Goal: Task Accomplishment & Management: Manage account settings

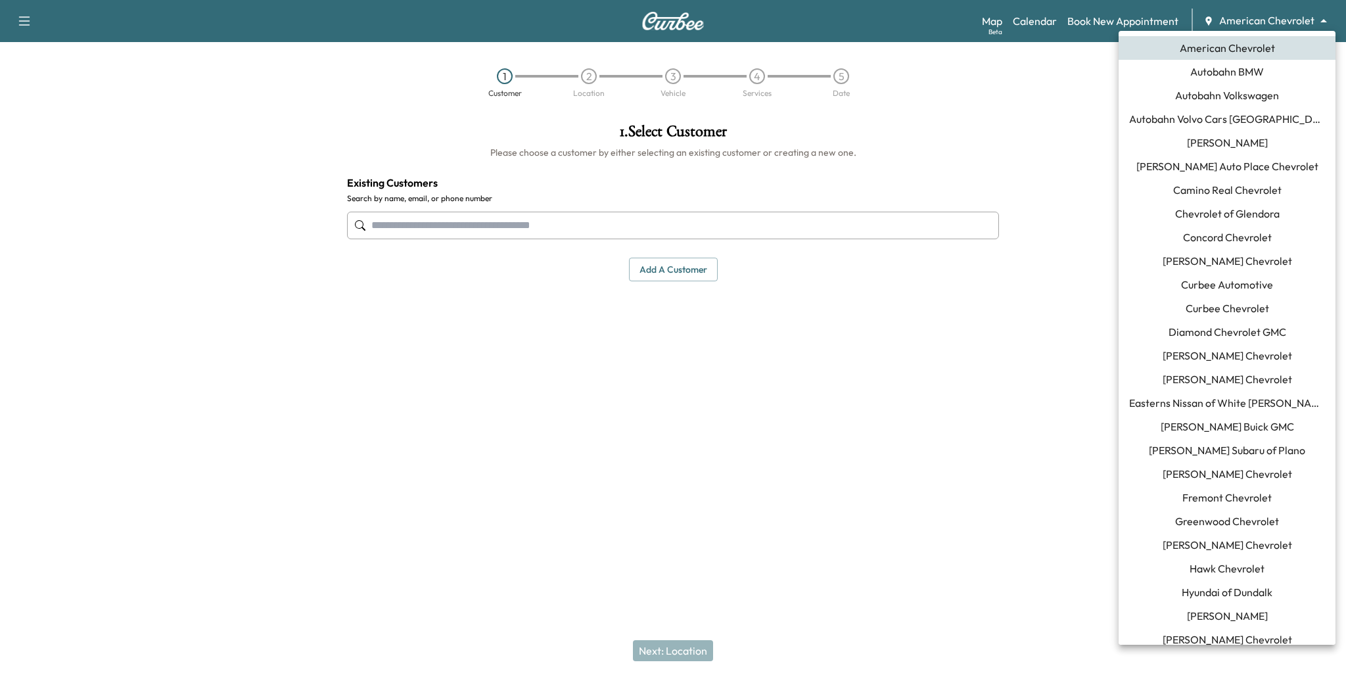
click at [1250, 20] on body "Support Log Out Map Beta Calendar Book New Appointment American Chevrolet *****…" at bounding box center [673, 338] width 1346 height 677
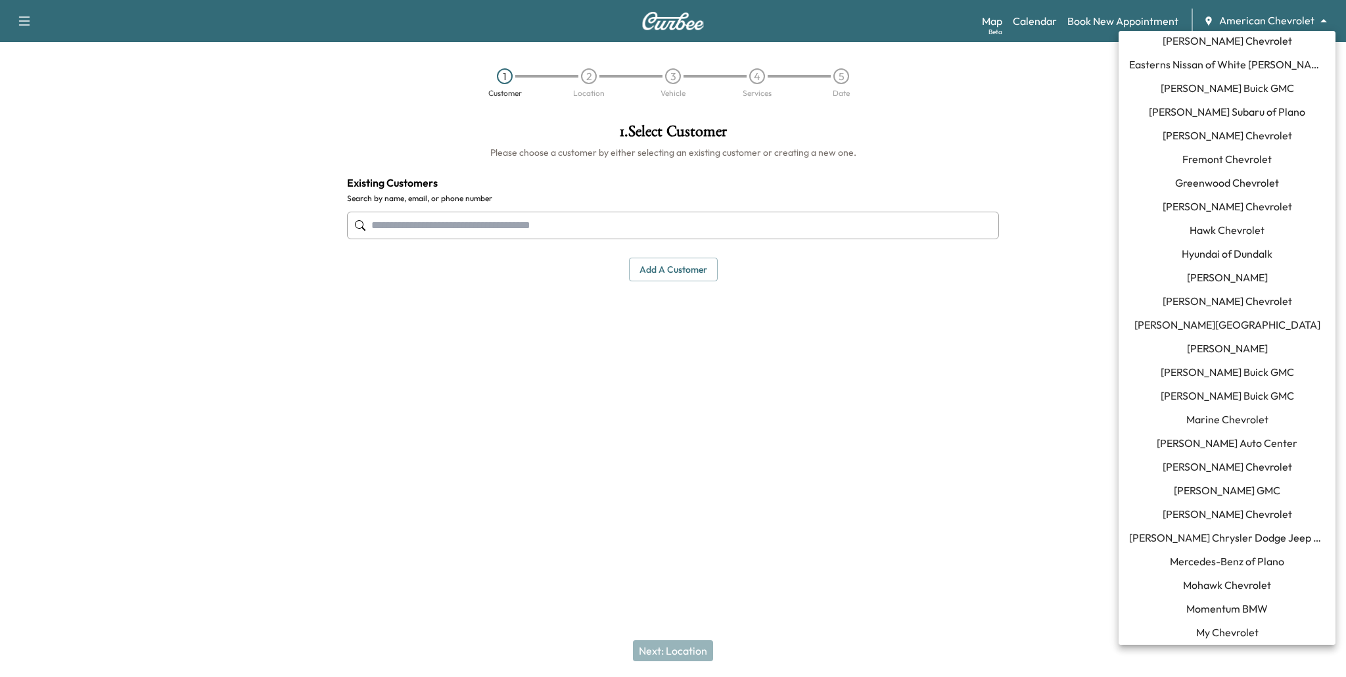
scroll to position [452, 0]
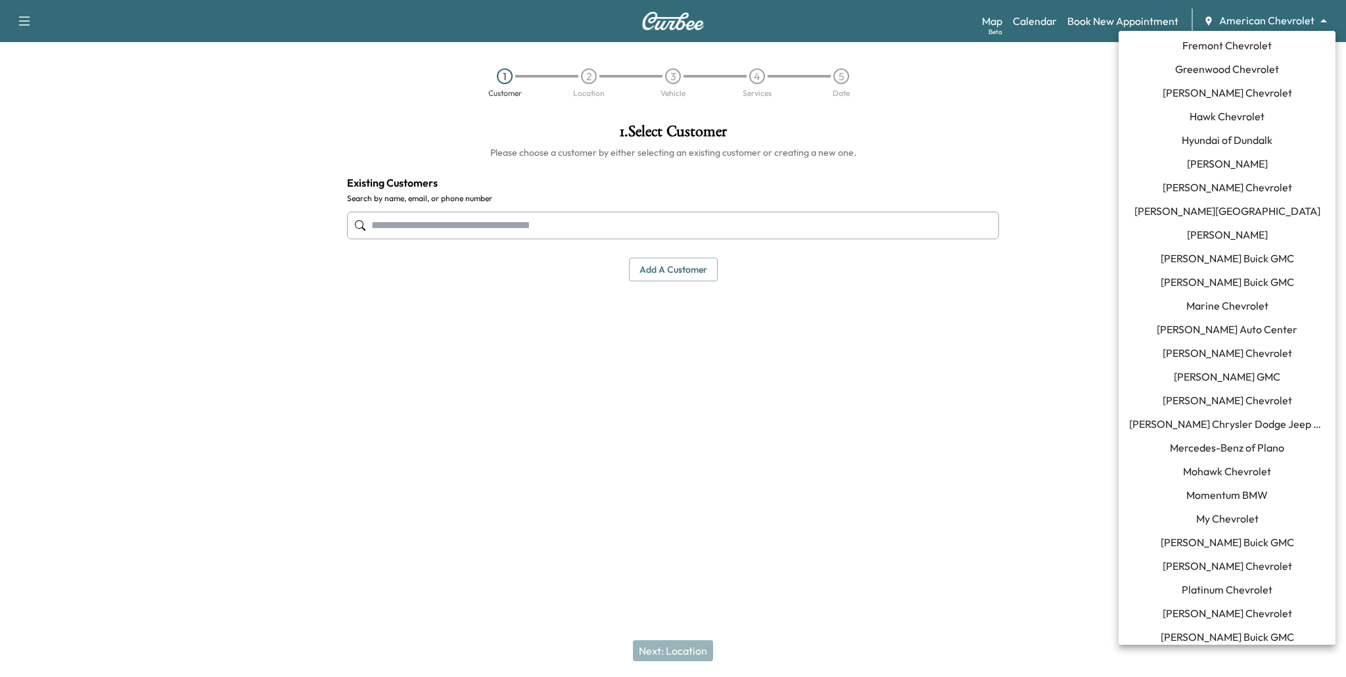
click at [1027, 336] on div at bounding box center [673, 338] width 1346 height 677
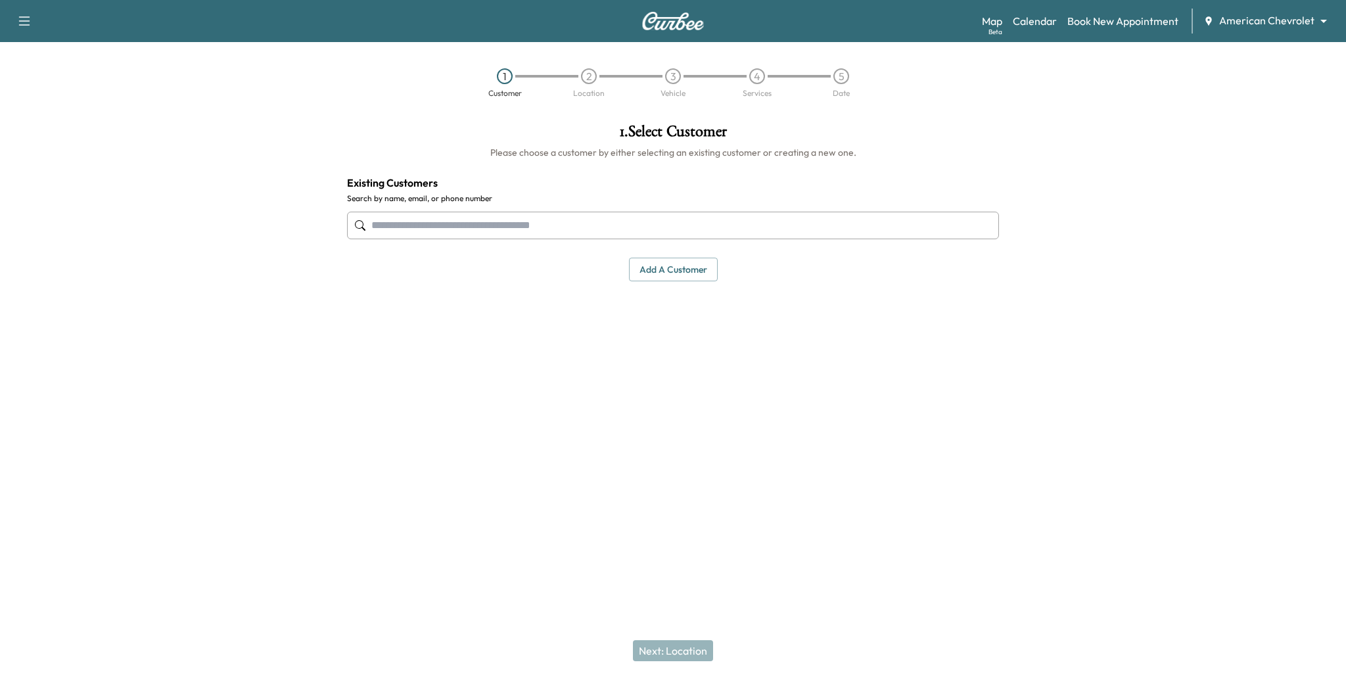
click at [1253, 24] on body "Support Log Out Map Beta Calendar Book New Appointment American Chevrolet *****…" at bounding box center [673, 338] width 1346 height 677
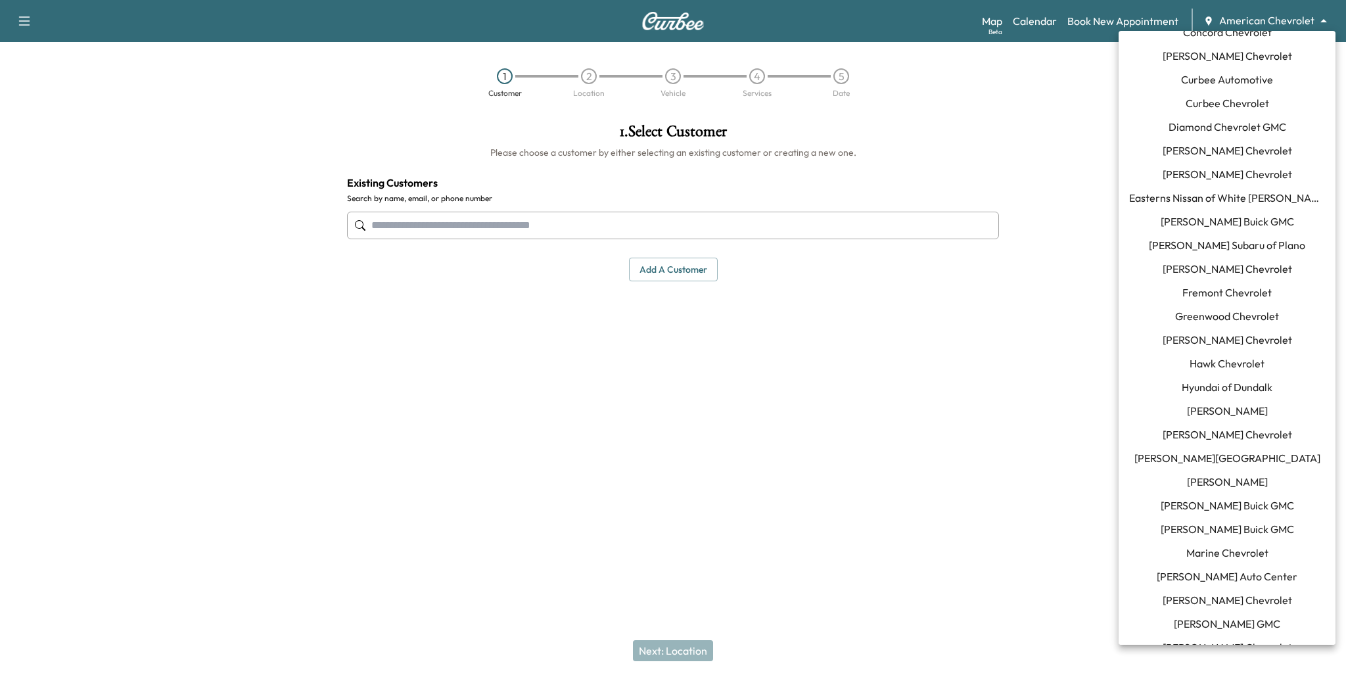
scroll to position [0, 0]
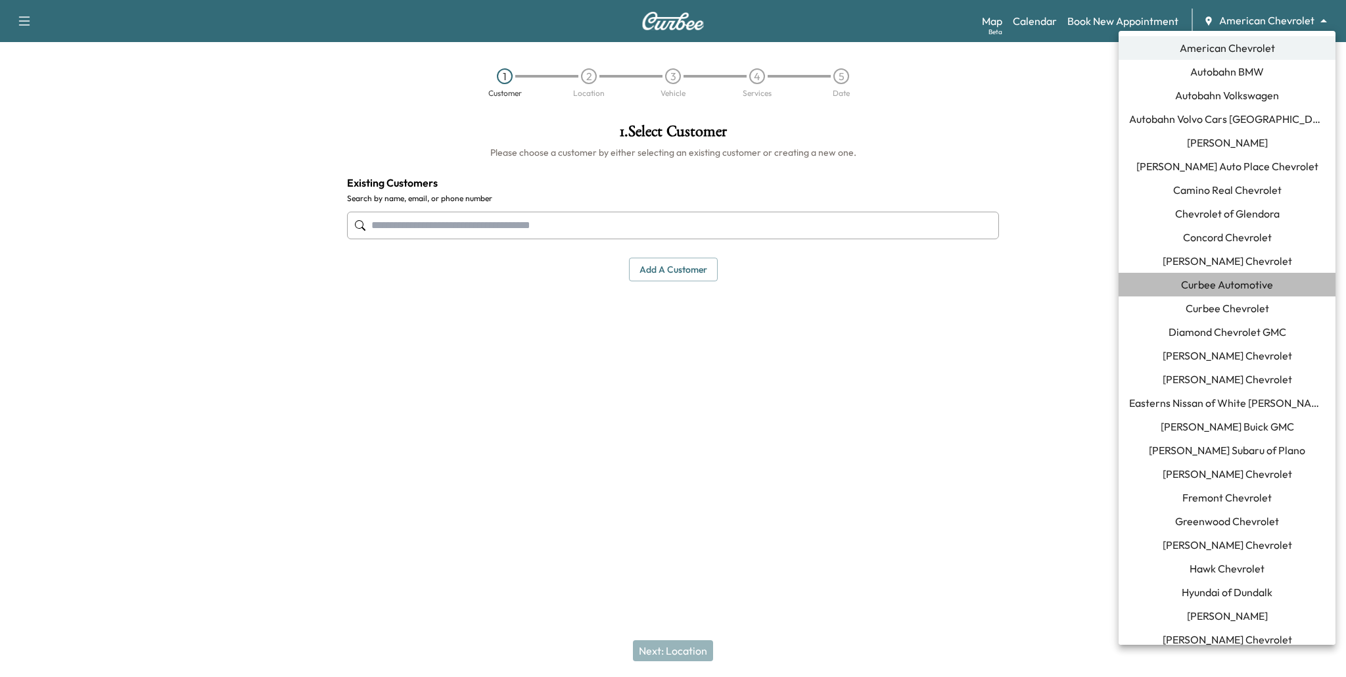
click at [1231, 285] on span "Curbee Automotive" at bounding box center [1227, 285] width 92 height 16
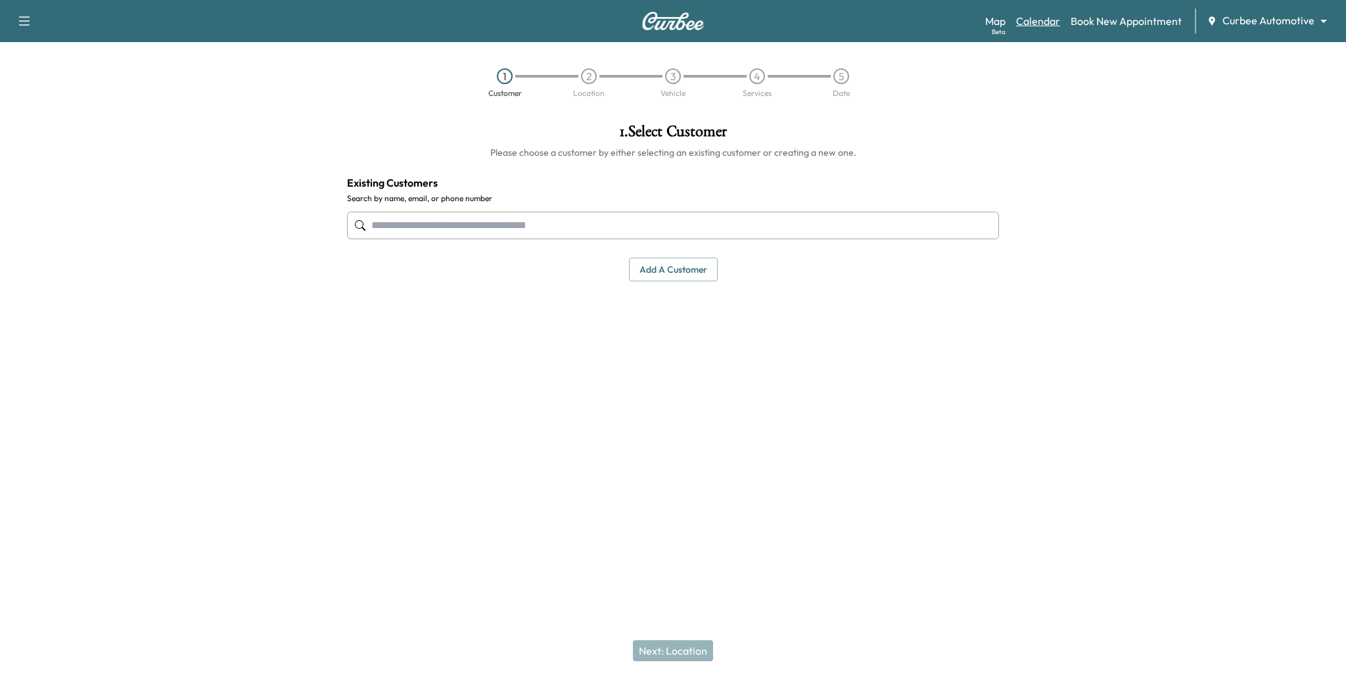
click at [1037, 22] on link "Calendar" at bounding box center [1038, 21] width 44 height 16
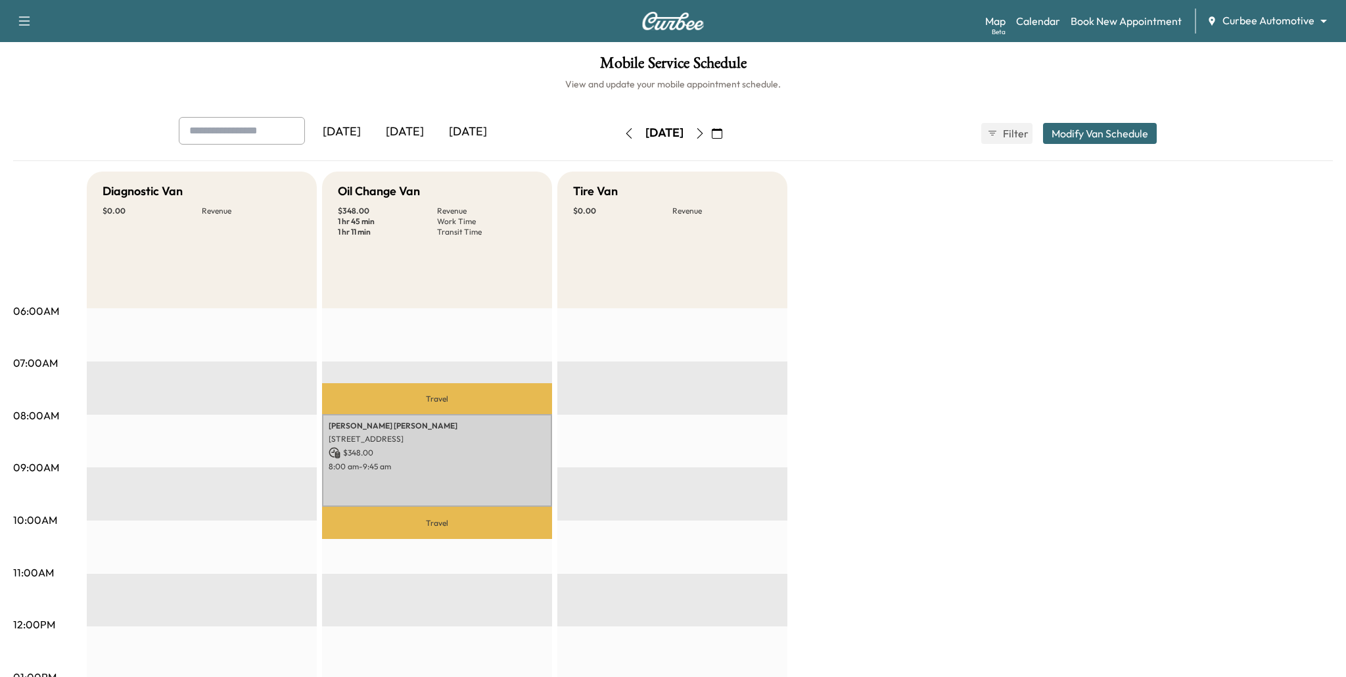
click at [703, 128] on icon "button" at bounding box center [700, 133] width 6 height 11
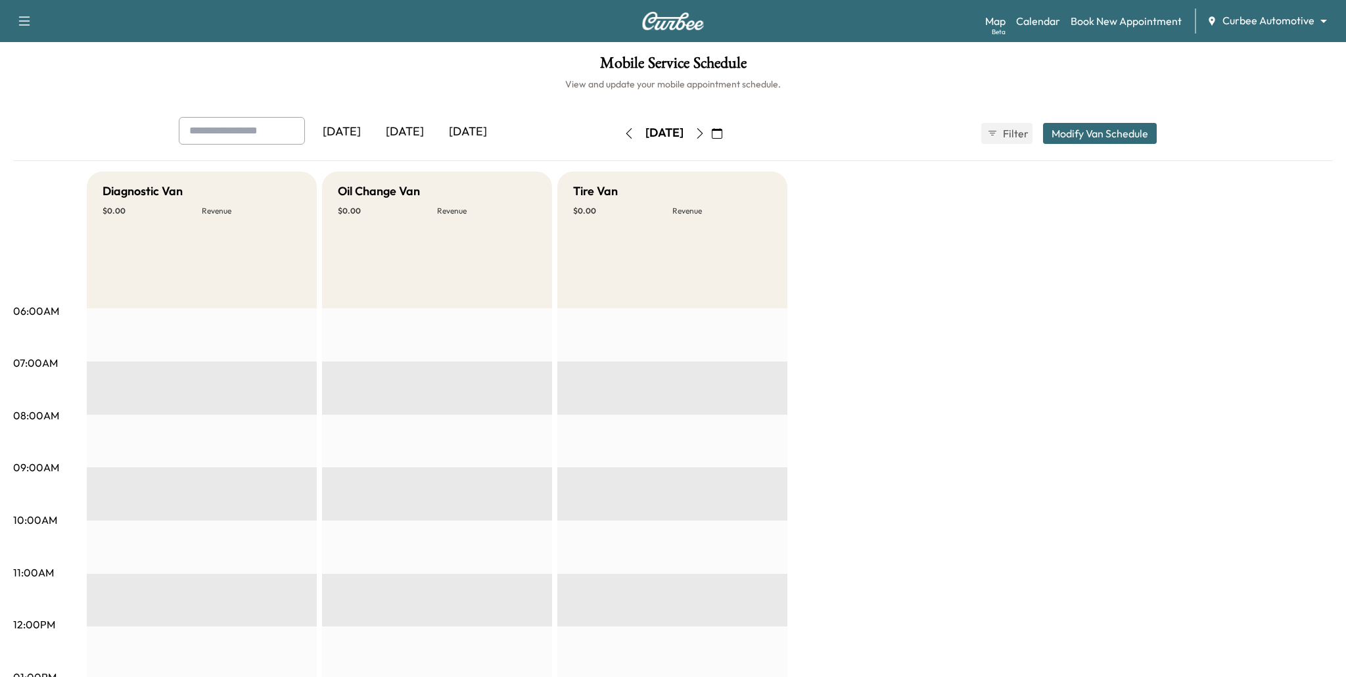
click at [624, 138] on icon "button" at bounding box center [629, 133] width 11 height 11
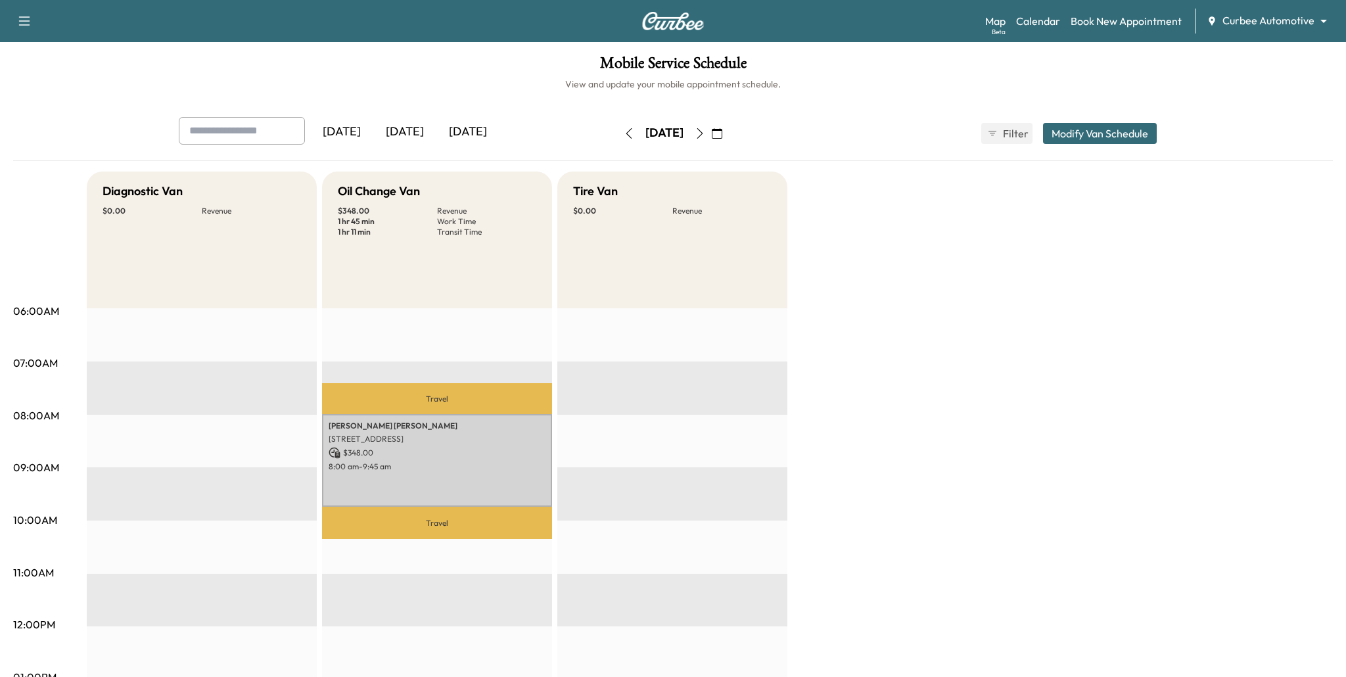
click at [618, 138] on button "button" at bounding box center [629, 133] width 22 height 21
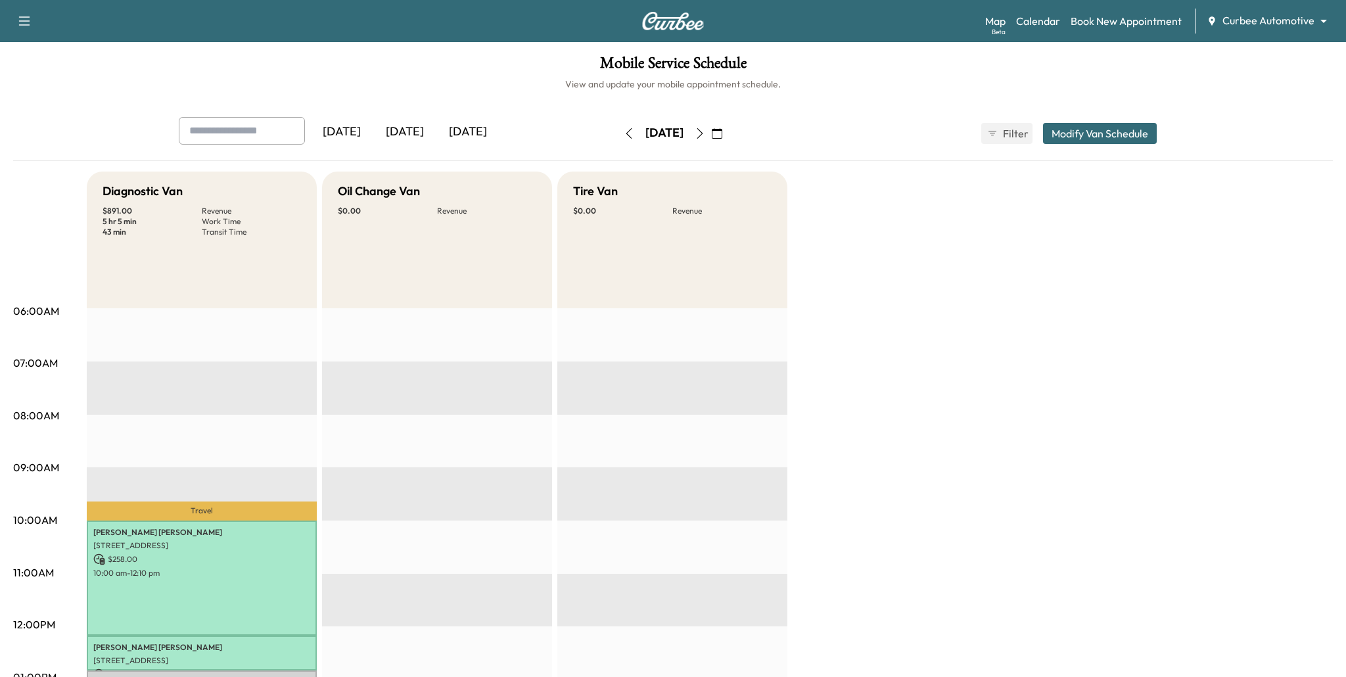
click at [624, 138] on icon "button" at bounding box center [629, 133] width 11 height 11
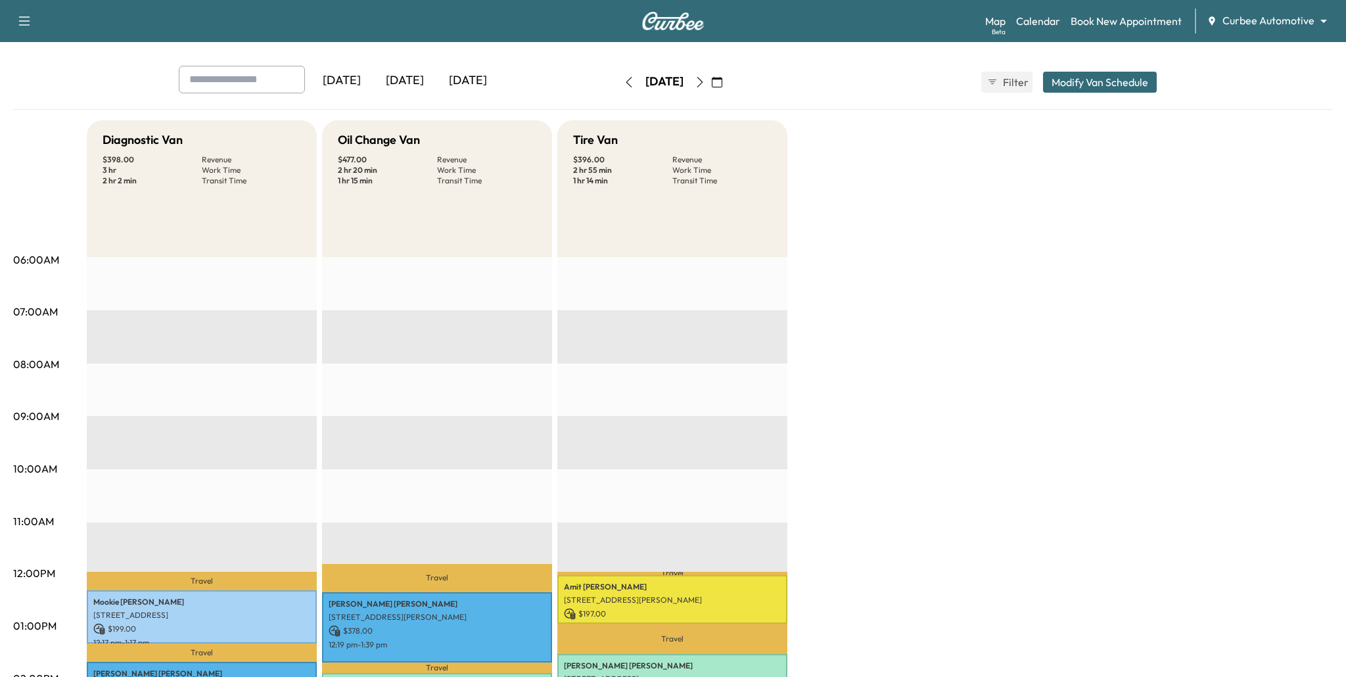
scroll to position [81, 0]
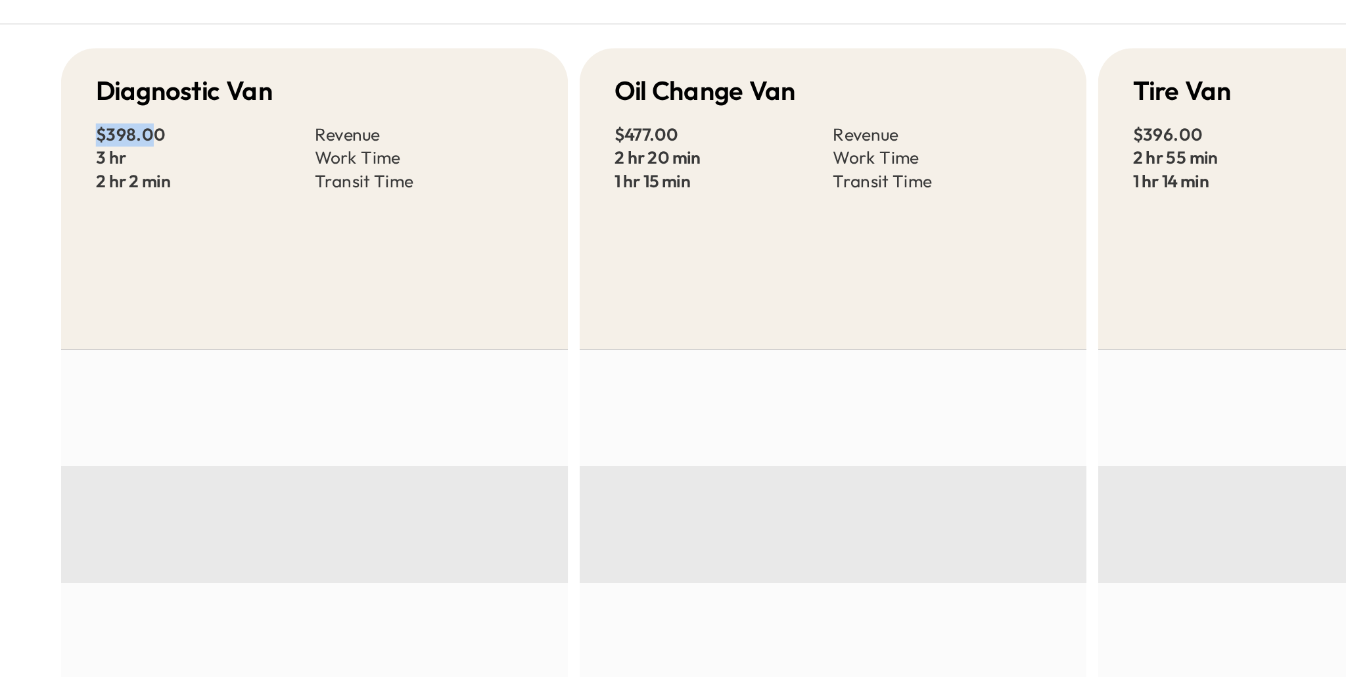
drag, startPoint x: 102, startPoint y: 127, endPoint x: 136, endPoint y: 128, distance: 33.5
click at [135, 128] on p "$ 398.00" at bounding box center [151, 130] width 99 height 11
drag, startPoint x: 101, startPoint y: 139, endPoint x: 117, endPoint y: 139, distance: 16.4
click at [117, 139] on div "Diagnostic Van $ 398.00 Revenue 3 hr Work Time 2 hr 2 min Transit Time" at bounding box center [202, 159] width 230 height 137
drag, startPoint x: 100, startPoint y: 148, endPoint x: 163, endPoint y: 152, distance: 63.2
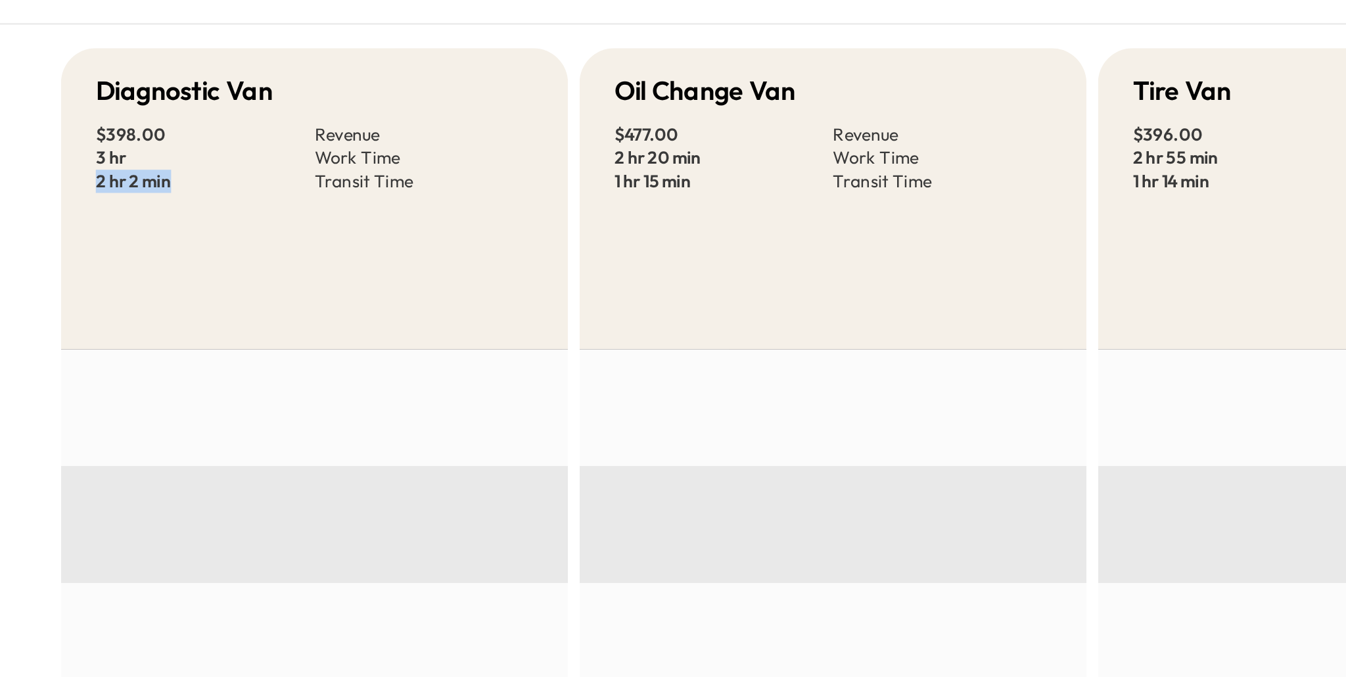
click at [163, 152] on div "Diagnostic Van $ 398.00 Revenue 3 hr Work Time 2 hr 2 min Transit Time" at bounding box center [202, 159] width 230 height 137
click at [176, 174] on div "Diagnostic Van $ 398.00 Revenue 3 hr Work Time 2 hr 2 min Transit Time" at bounding box center [202, 159] width 230 height 137
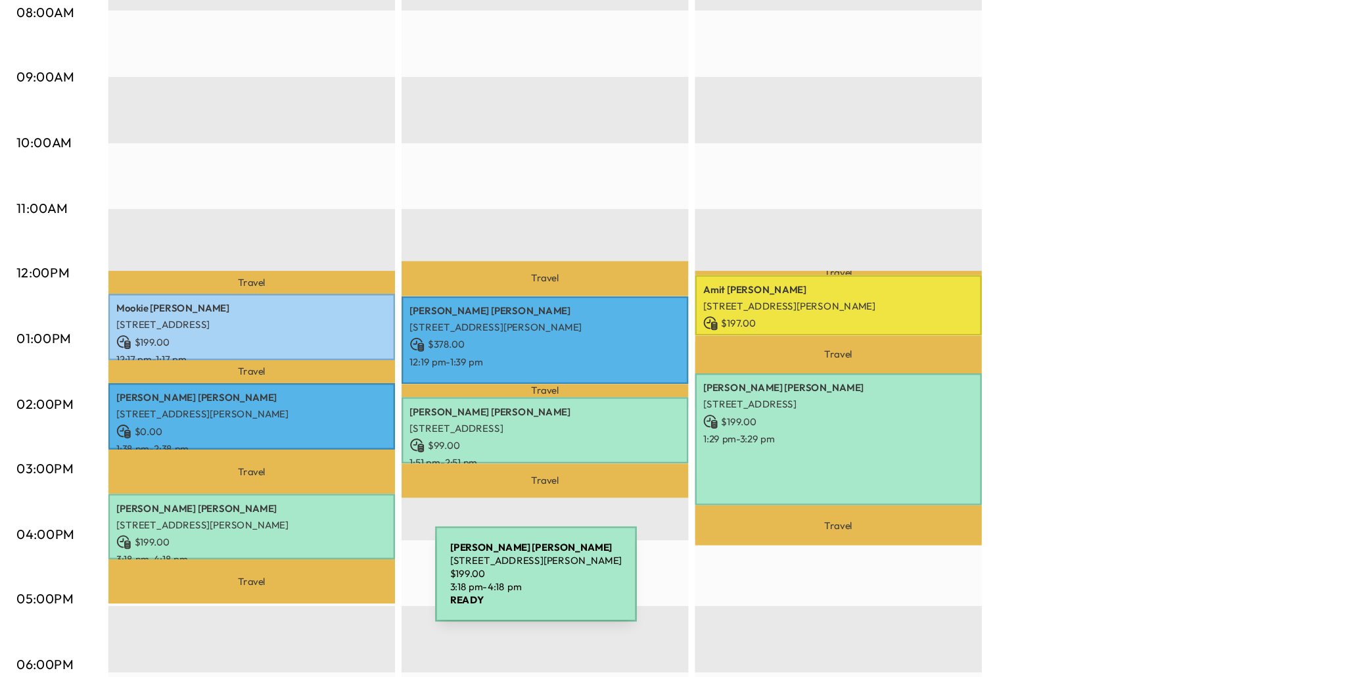
scroll to position [273, 0]
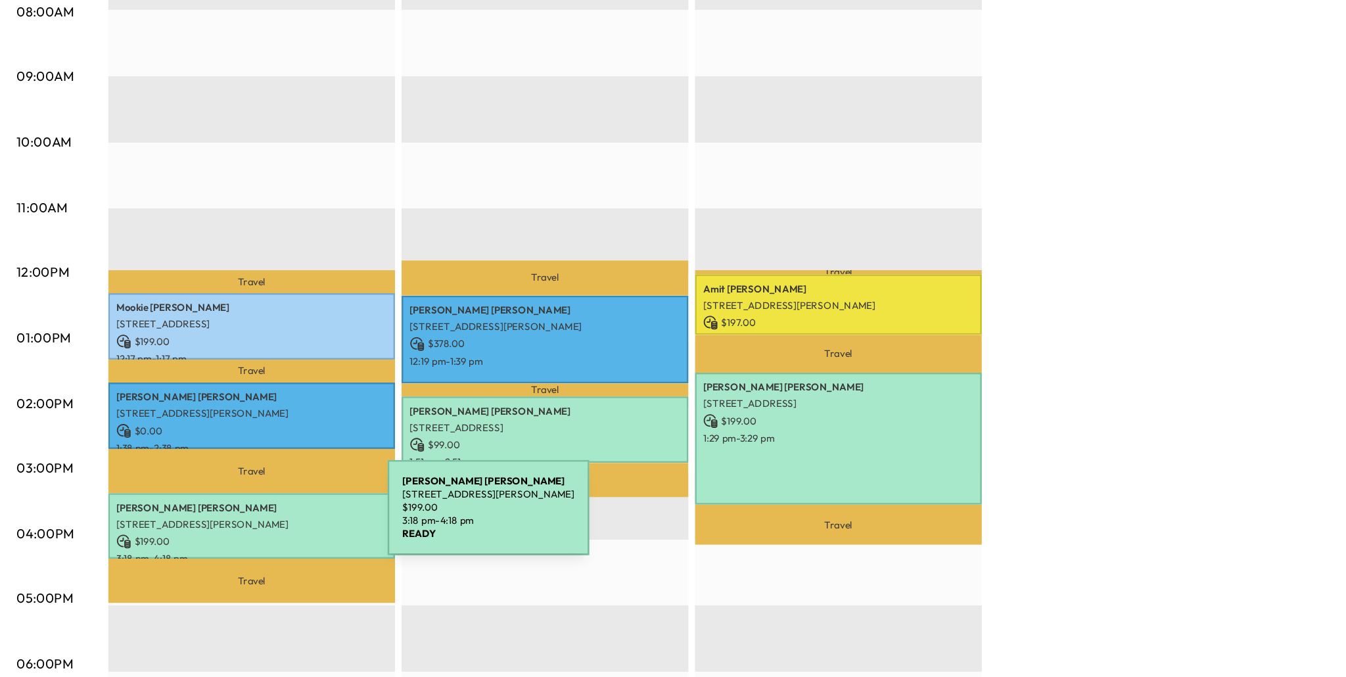
click at [212, 549] on p "[STREET_ADDRESS][PERSON_NAME]" at bounding box center [201, 554] width 217 height 11
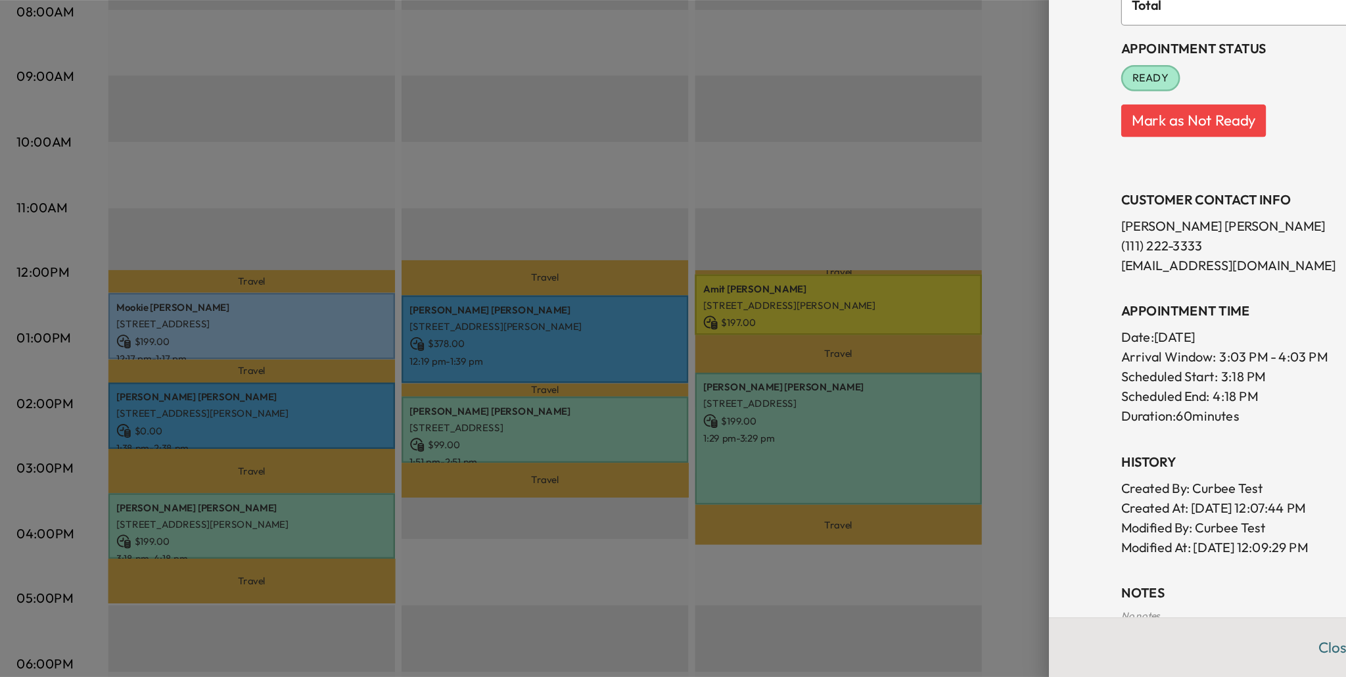
scroll to position [272, 0]
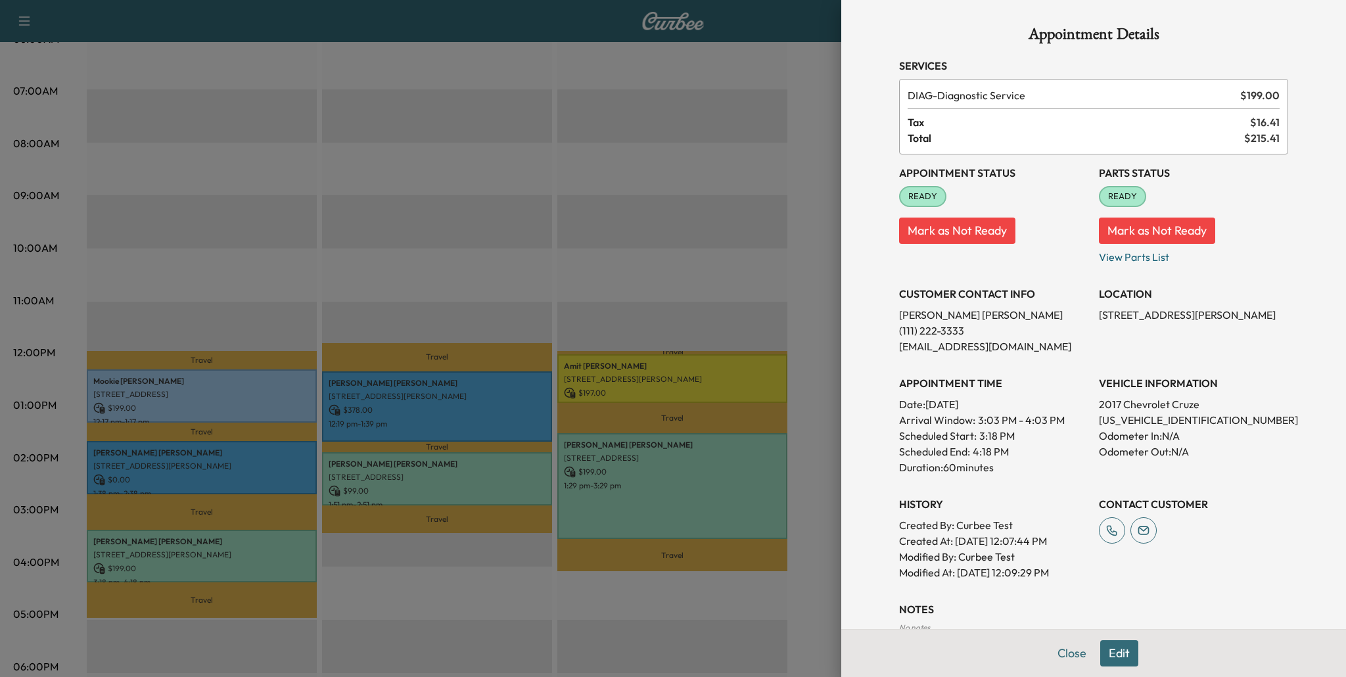
drag, startPoint x: 1099, startPoint y: 172, endPoint x: 1184, endPoint y: 164, distance: 85.8
click at [1184, 165] on h3 "Parts Status" at bounding box center [1193, 173] width 189 height 16
drag, startPoint x: 909, startPoint y: 95, endPoint x: 1063, endPoint y: 97, distance: 153.8
click at [1063, 97] on span "DIAG - Diagnostic Service" at bounding box center [1070, 95] width 327 height 16
drag, startPoint x: 897, startPoint y: 173, endPoint x: 1011, endPoint y: 175, distance: 113.7
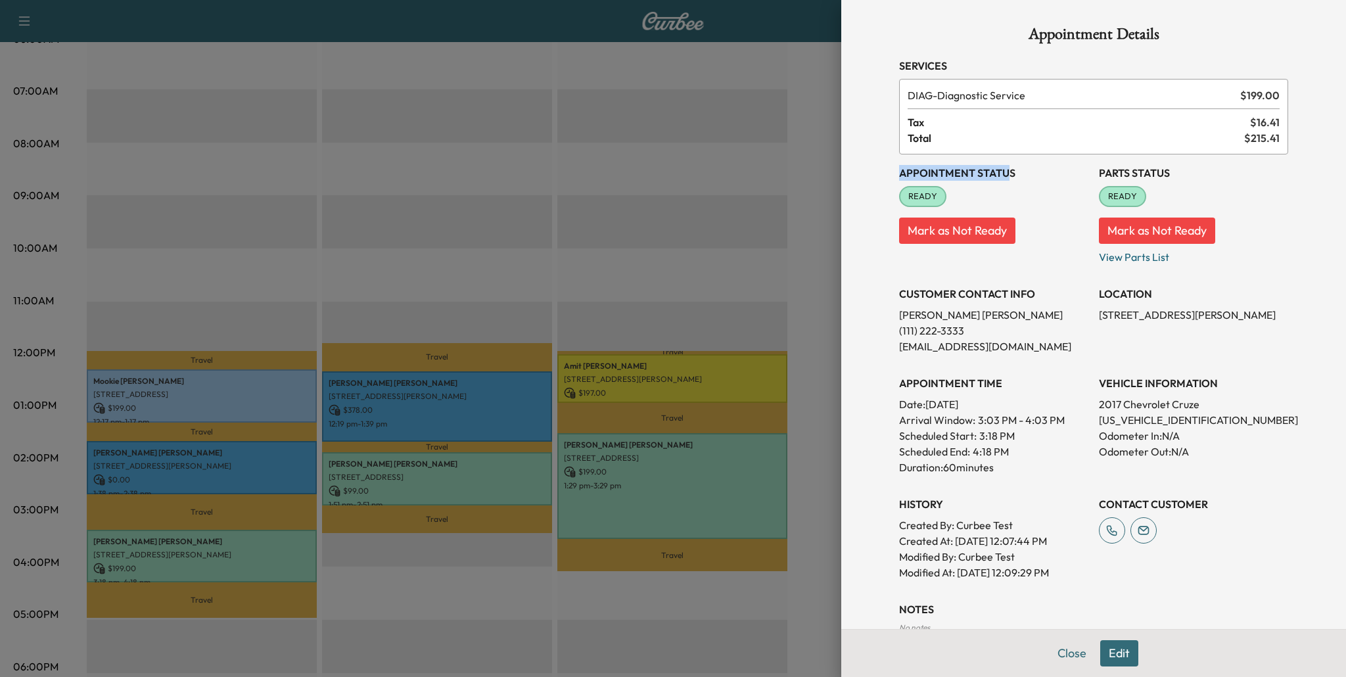
click at [1009, 175] on div "Appointment Details Services DIAG - Diagnostic Service $ 199.00 Tax $ 16.41 Tot…" at bounding box center [1093, 356] width 420 height 712
click at [1074, 653] on button "Close" at bounding box center [1072, 653] width 46 height 26
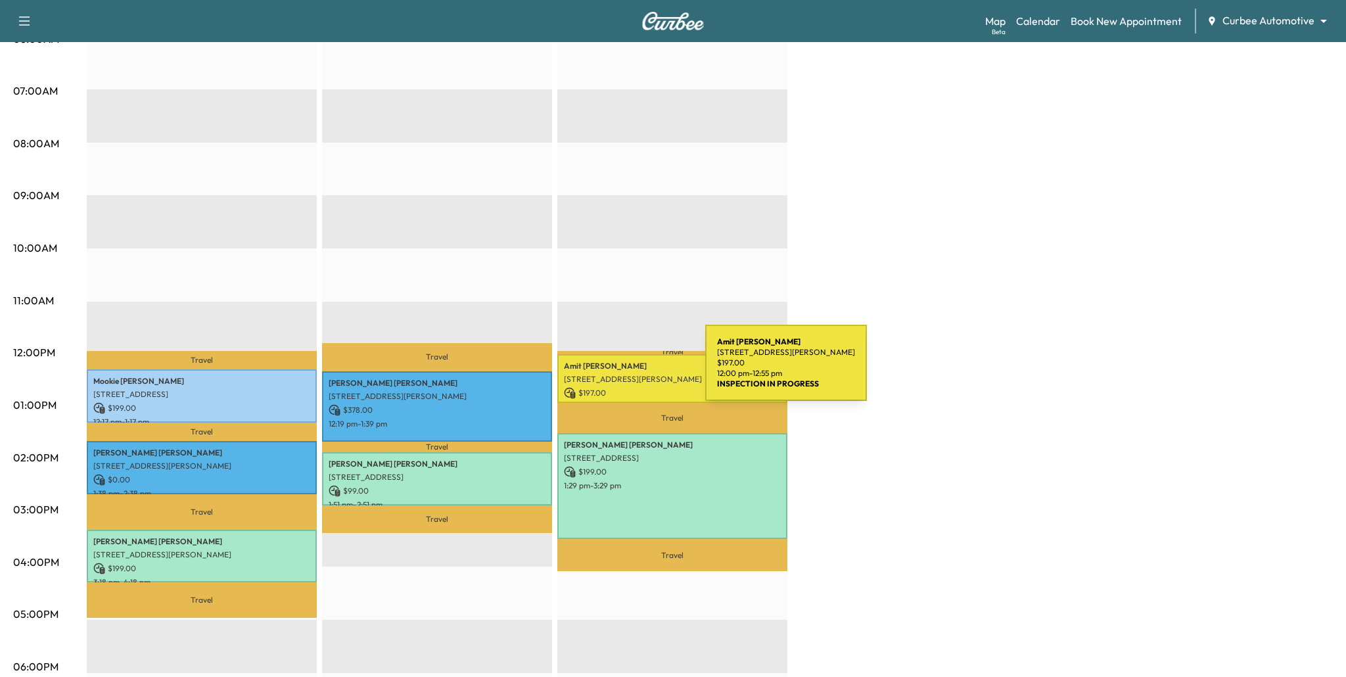
click at [606, 371] on p "Amit Chandarana" at bounding box center [672, 366] width 217 height 11
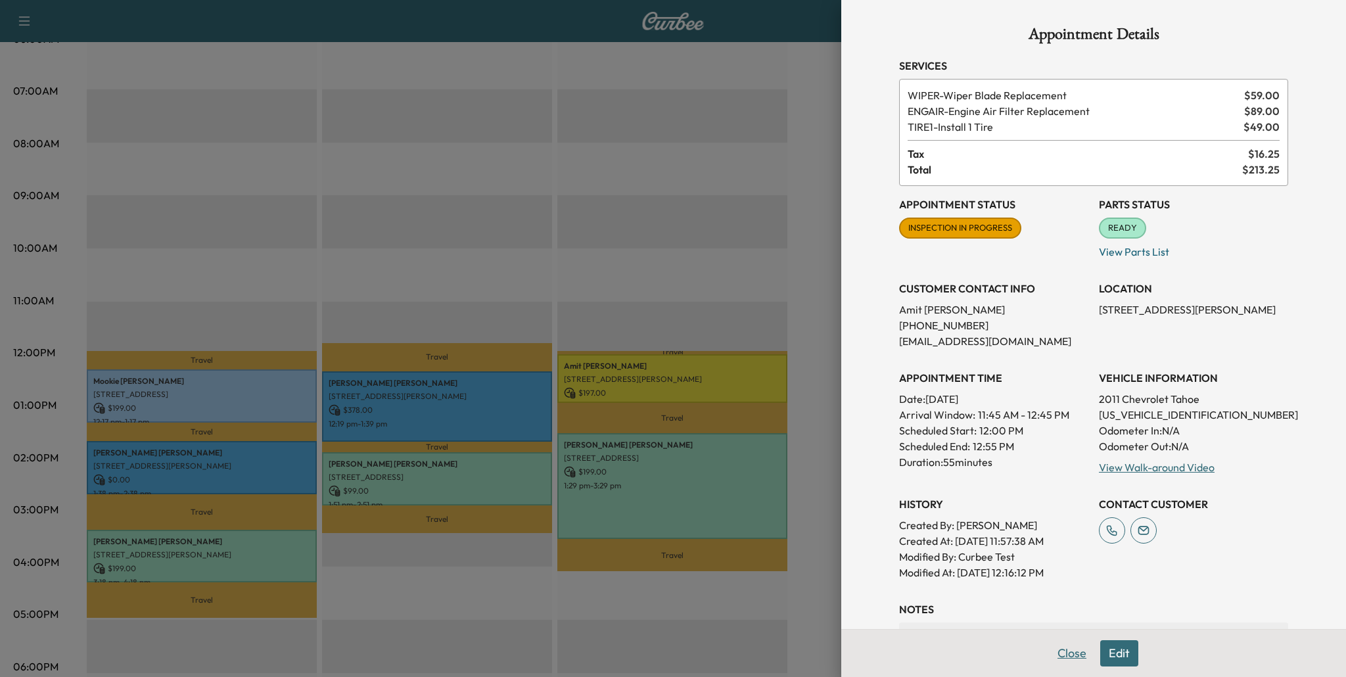
click at [1063, 651] on button "Close" at bounding box center [1072, 653] width 46 height 26
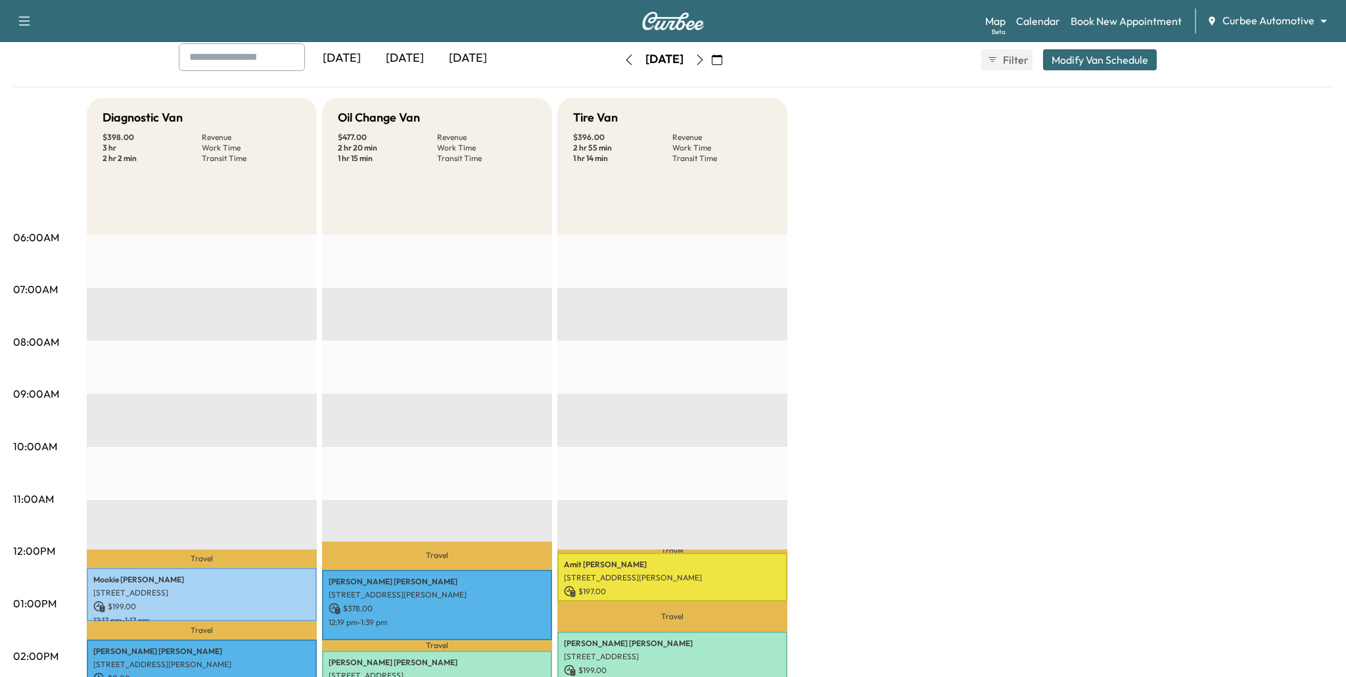
scroll to position [0, 0]
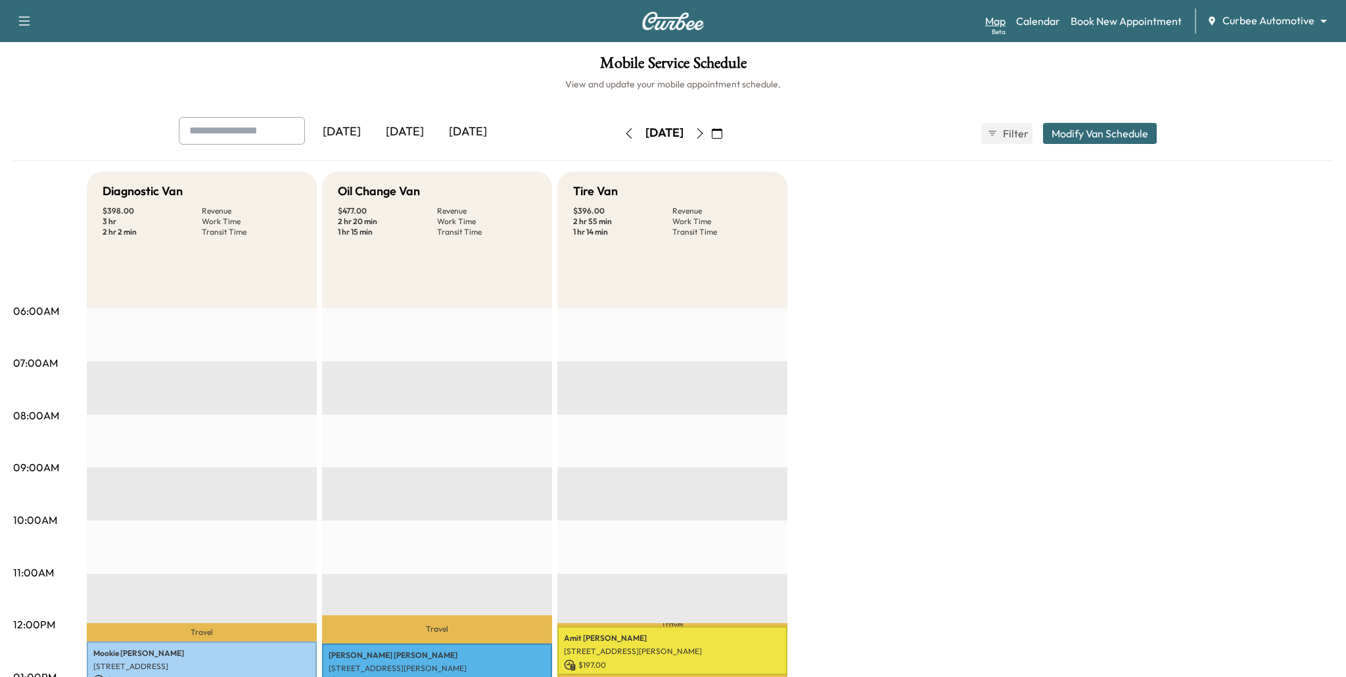
click at [991, 18] on link "Map Beta" at bounding box center [995, 21] width 20 height 16
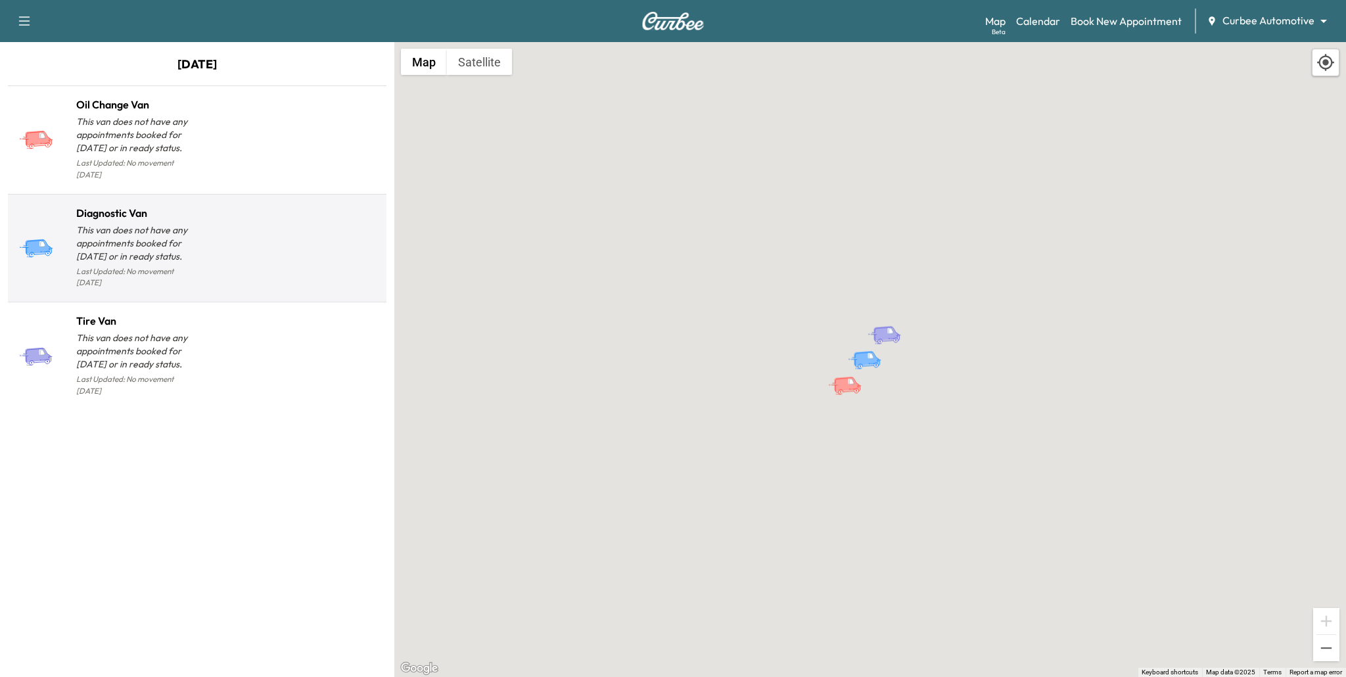
click at [283, 230] on div at bounding box center [289, 254] width 184 height 76
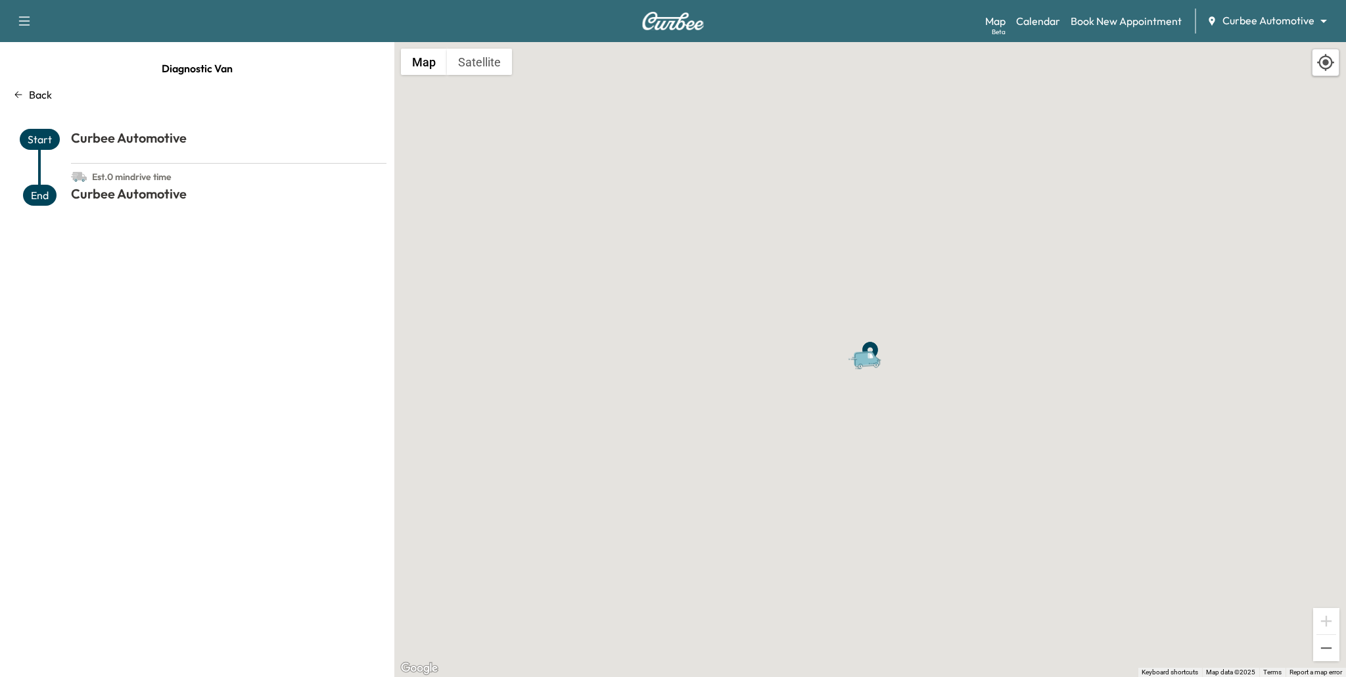
click at [21, 96] on icon at bounding box center [18, 94] width 11 height 11
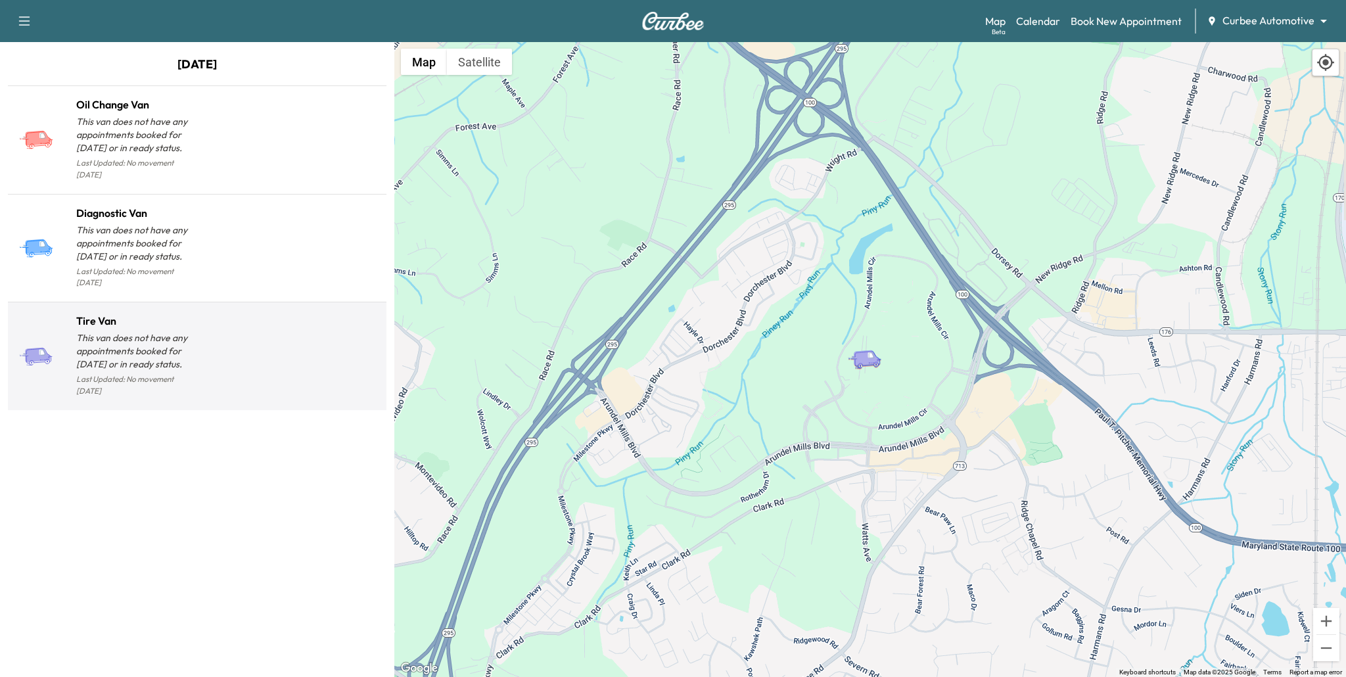
click at [144, 331] on p "This van does not have any appointments booked for today or in ready status." at bounding box center [136, 350] width 121 height 39
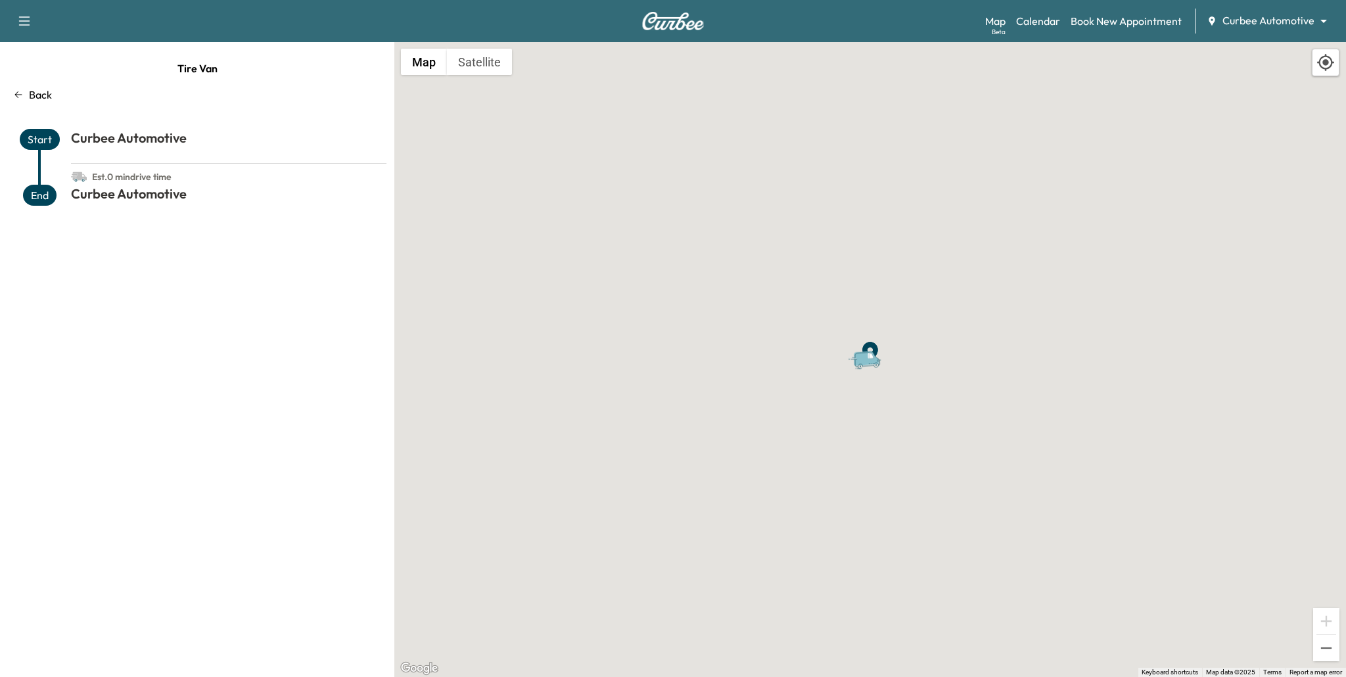
click at [36, 95] on p "Back" at bounding box center [40, 95] width 23 height 16
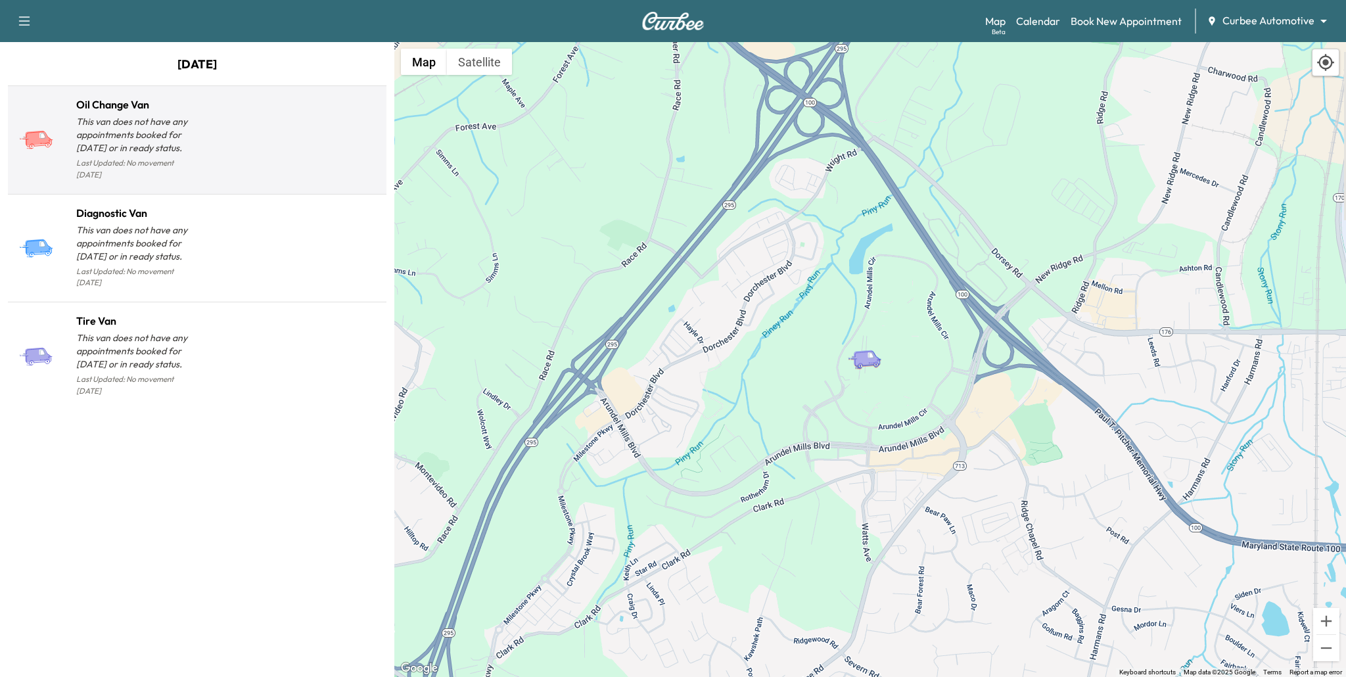
click at [216, 166] on div at bounding box center [289, 145] width 184 height 76
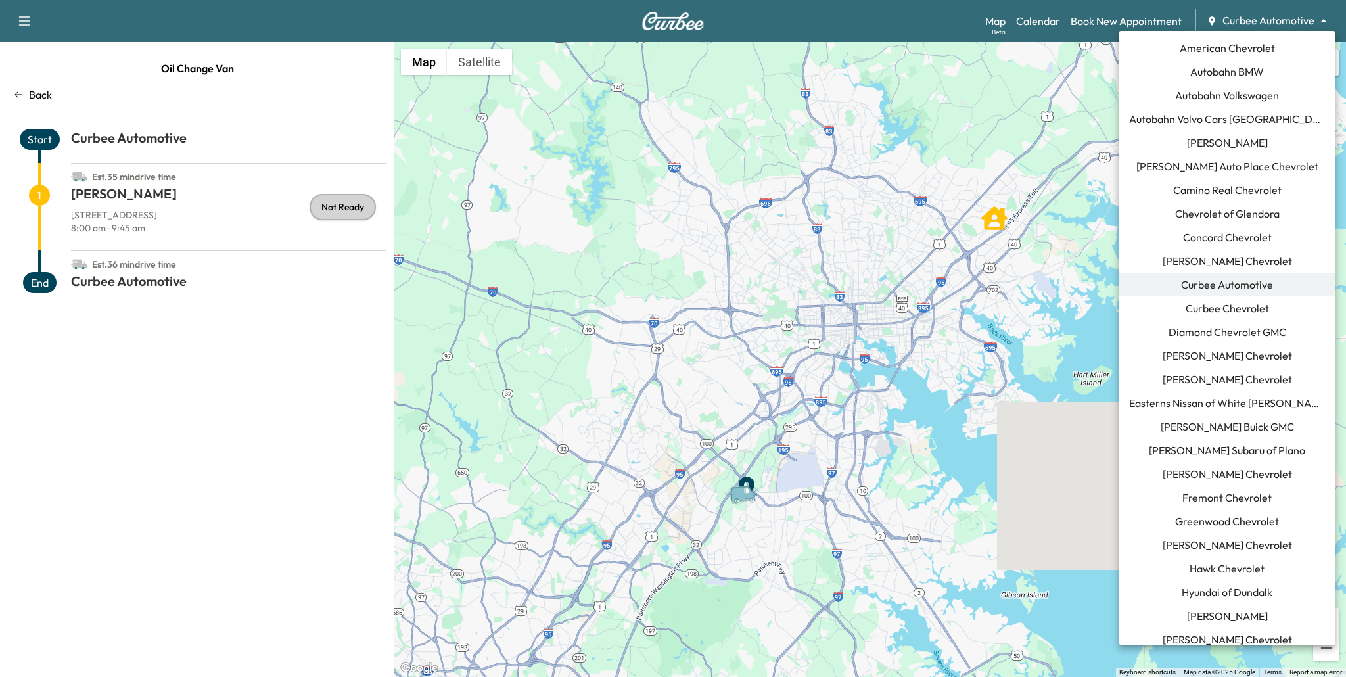
click at [1251, 18] on body "Support Log Out Map Beta Calendar Book New Appointment Curbee Automotive ******…" at bounding box center [673, 338] width 1346 height 677
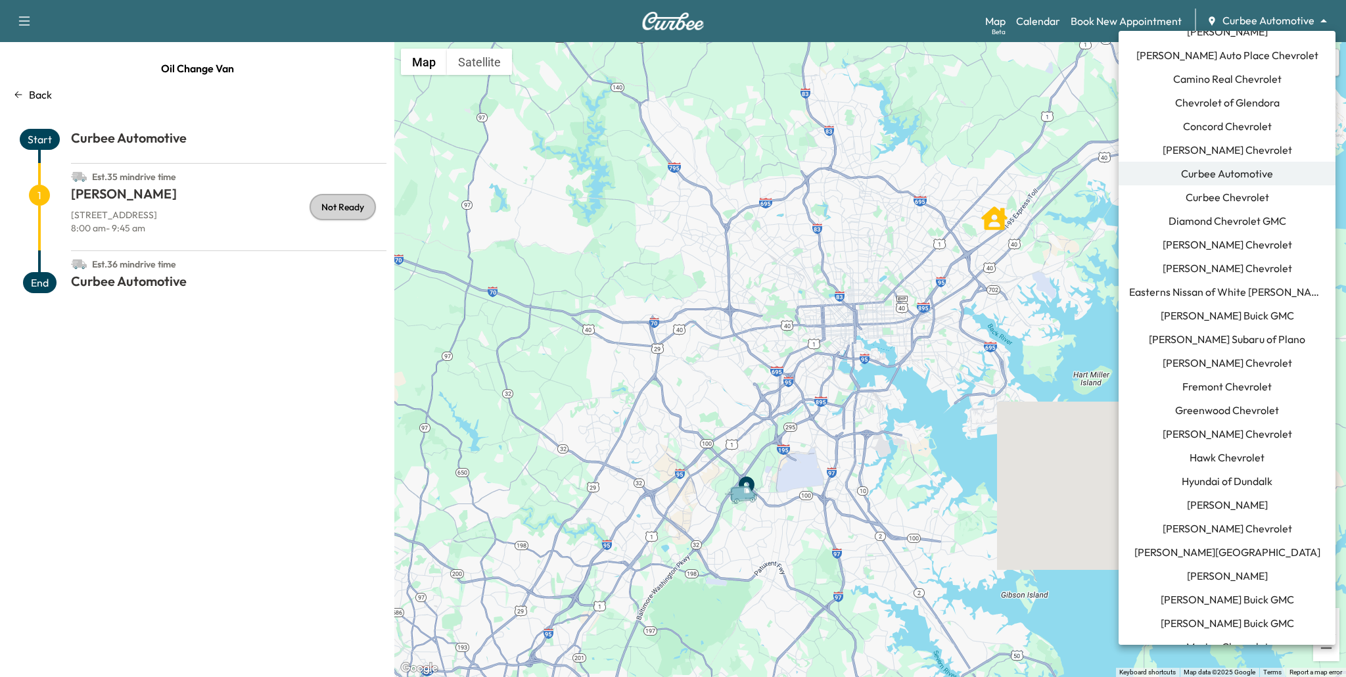
scroll to position [127, 0]
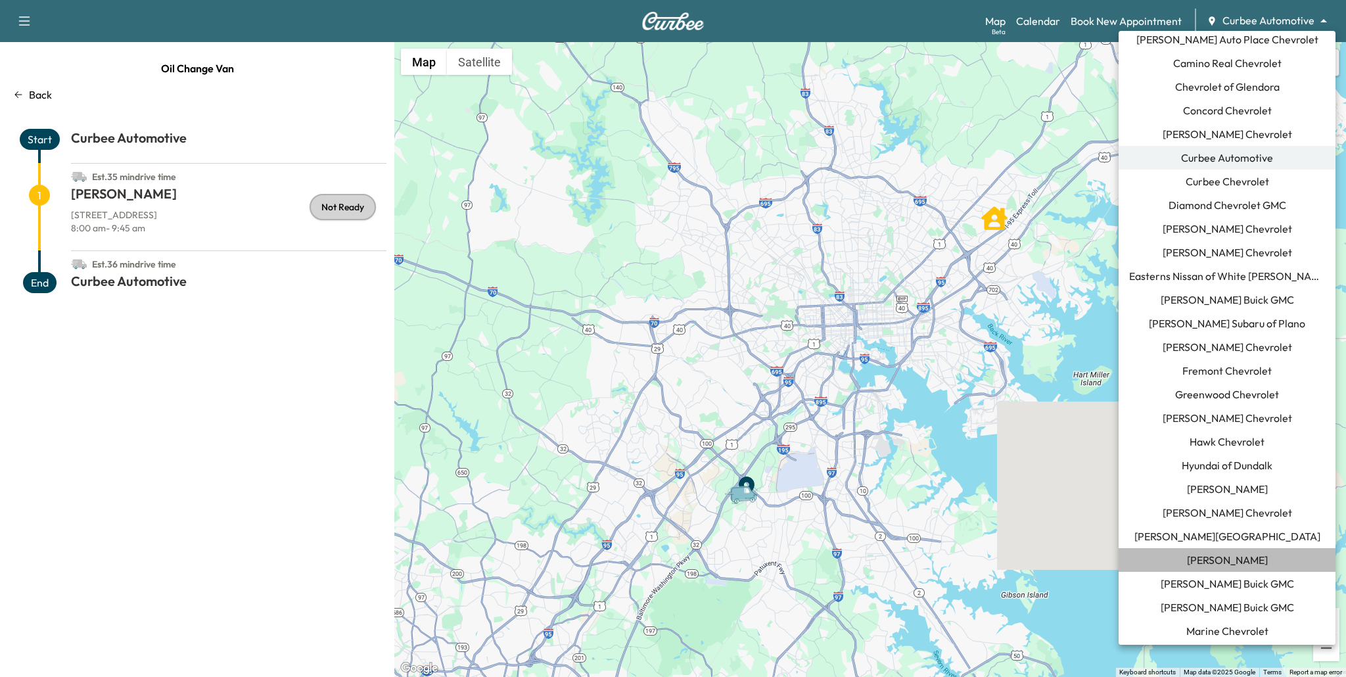
click at [1248, 560] on span "[PERSON_NAME]" at bounding box center [1227, 560] width 81 height 16
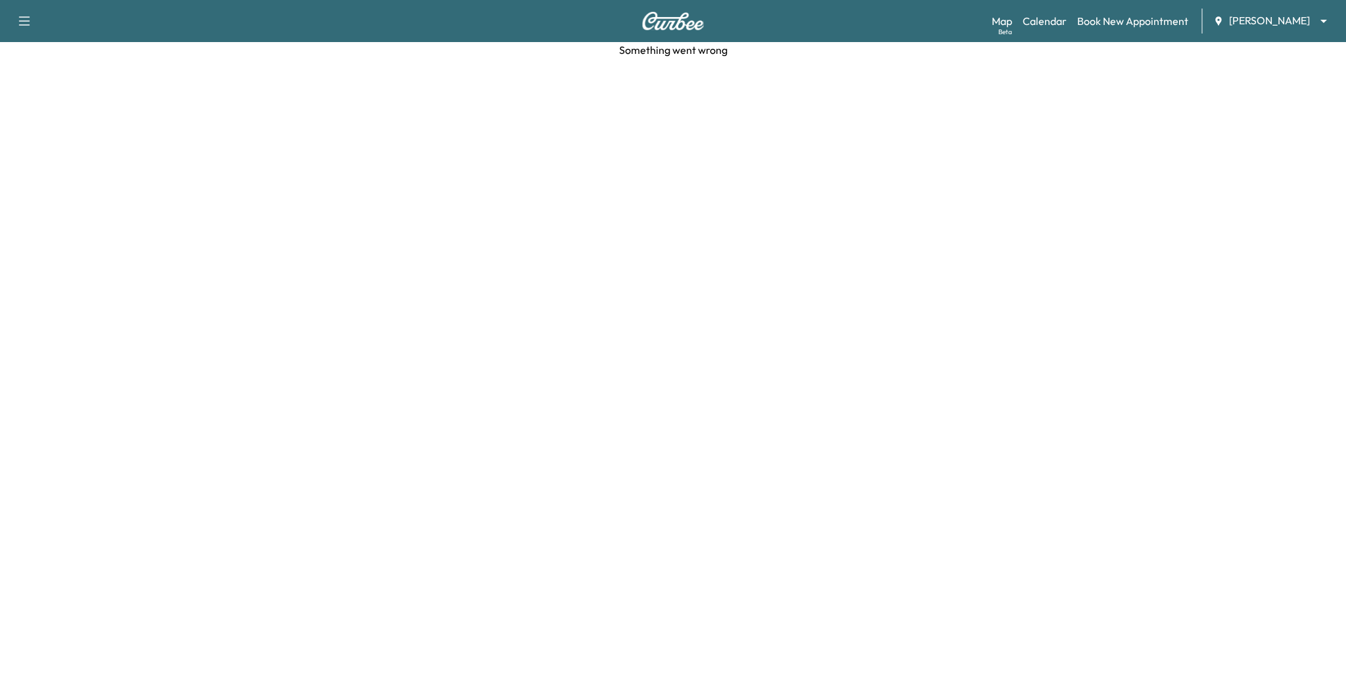
click at [1244, 19] on body "Support Log Out Map Beta Calendar Book New Appointment [PERSON_NAME] ******** ​…" at bounding box center [673, 338] width 1346 height 677
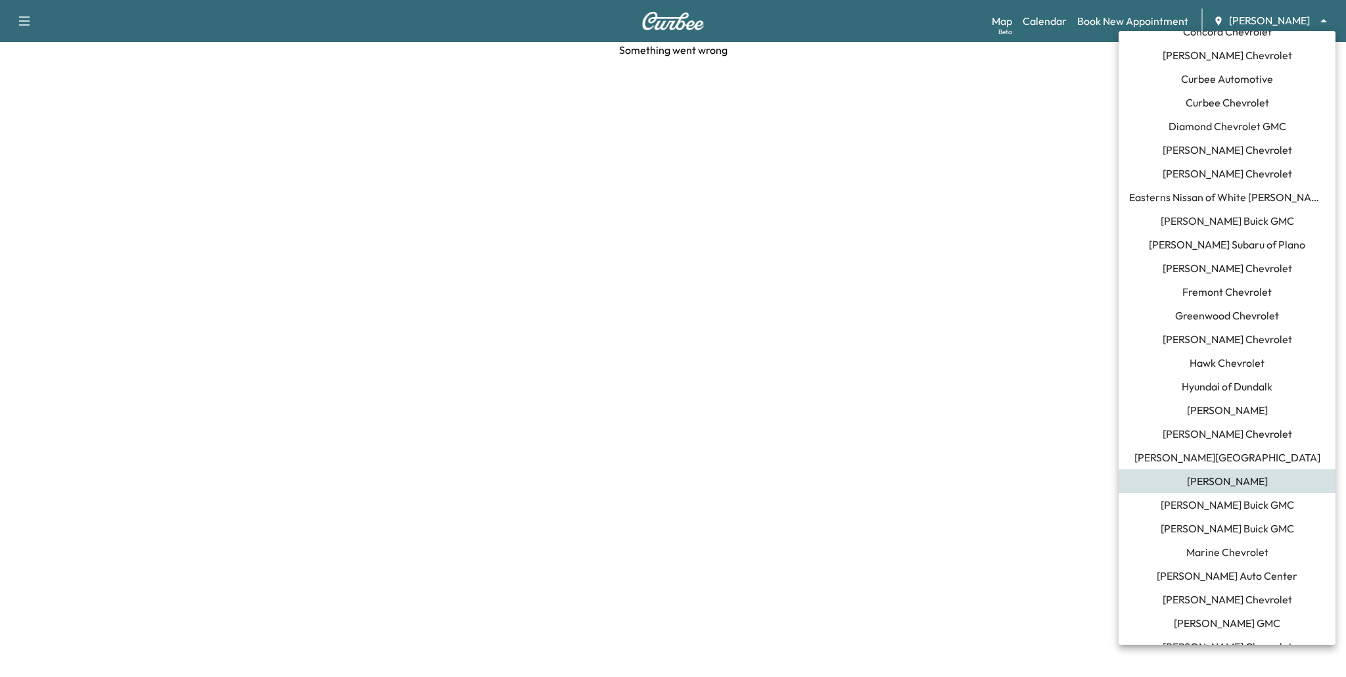
scroll to position [47, 0]
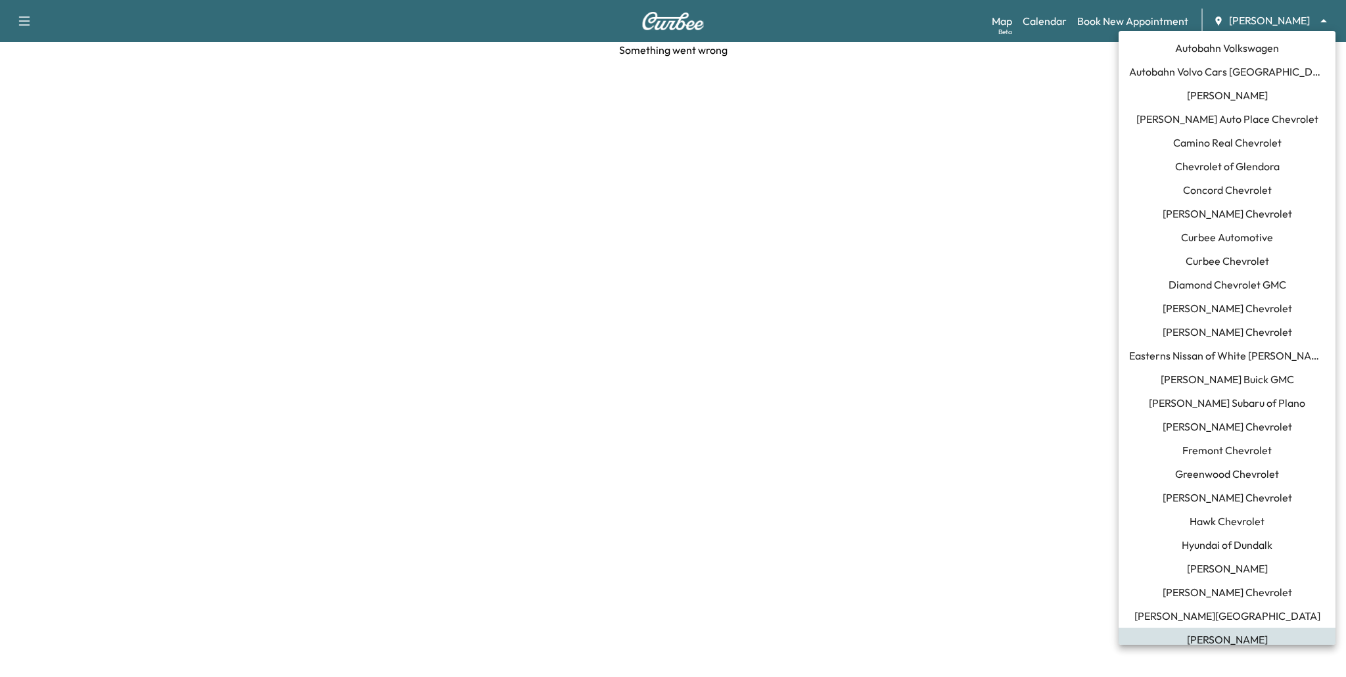
click at [1237, 235] on span "Curbee Automotive" at bounding box center [1227, 237] width 92 height 16
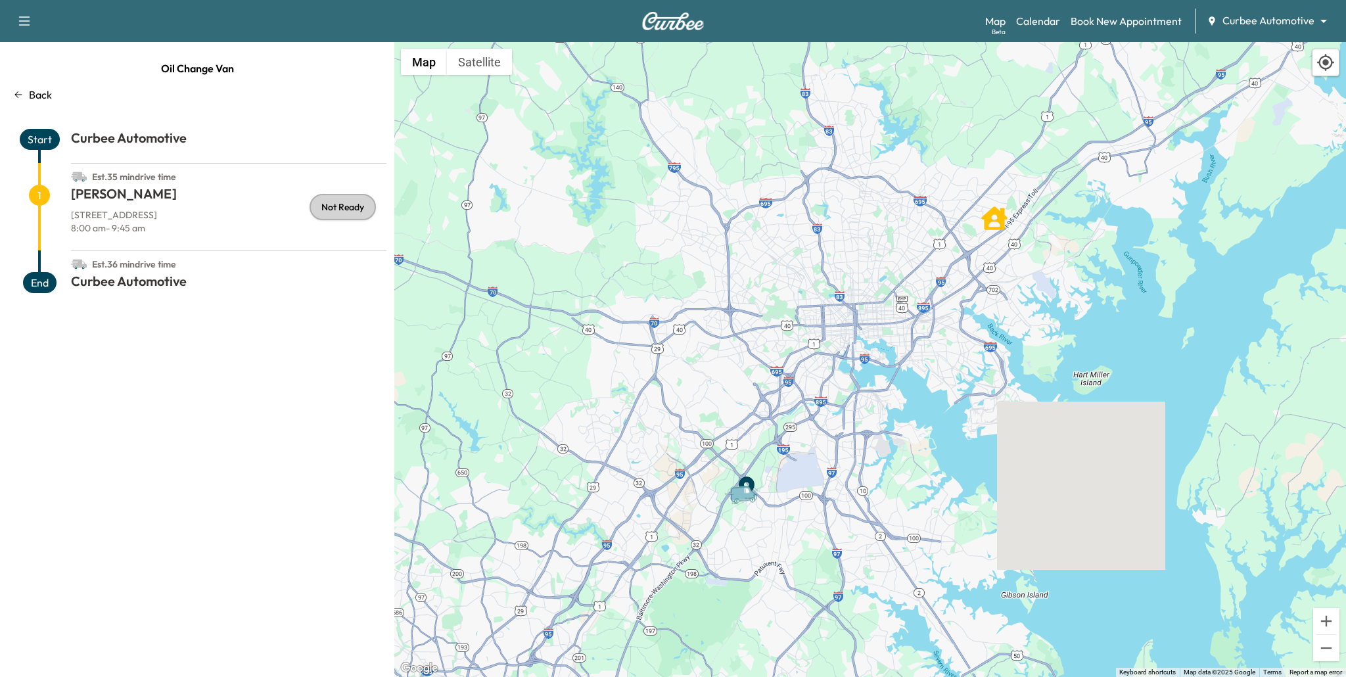
drag, startPoint x: 88, startPoint y: 264, endPoint x: 194, endPoint y: 265, distance: 106.4
click at [194, 265] on div "Est. 36 min drive time" at bounding box center [228, 261] width 315 height 21
click at [1108, 18] on link "Book New Appointment" at bounding box center [1125, 21] width 111 height 16
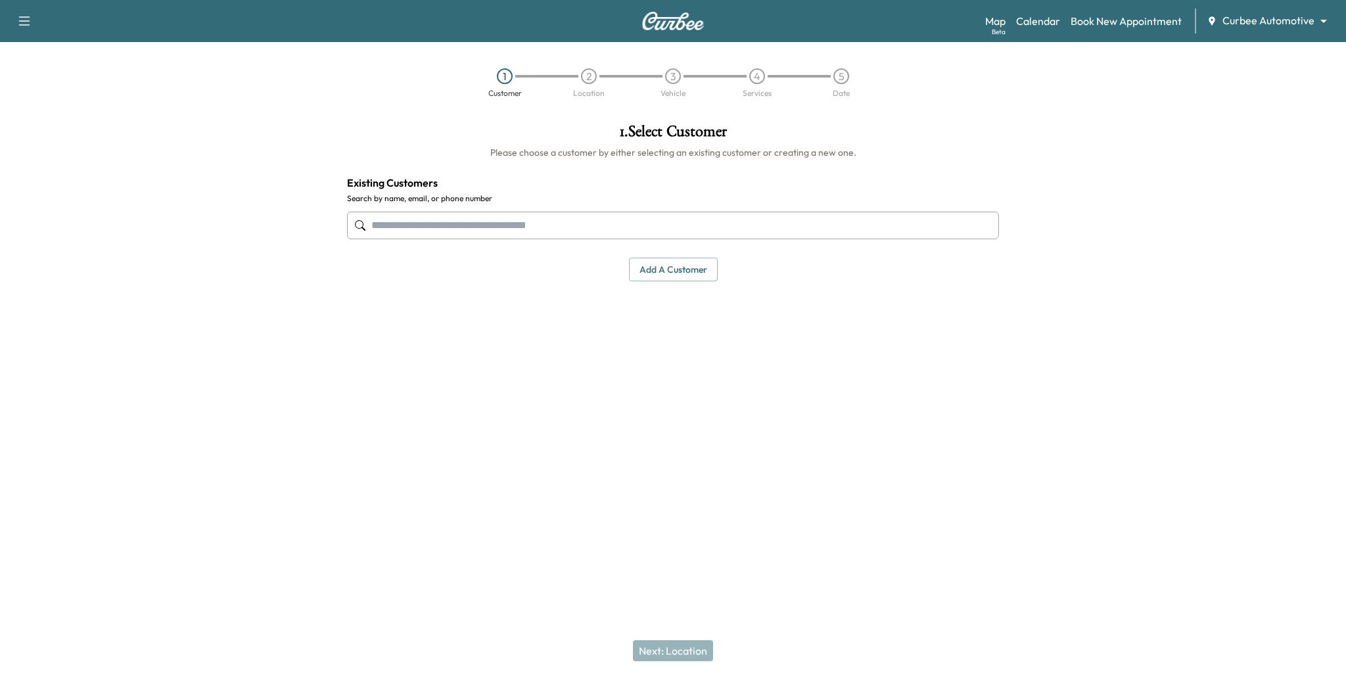
click at [652, 225] on input "text" at bounding box center [673, 226] width 652 height 28
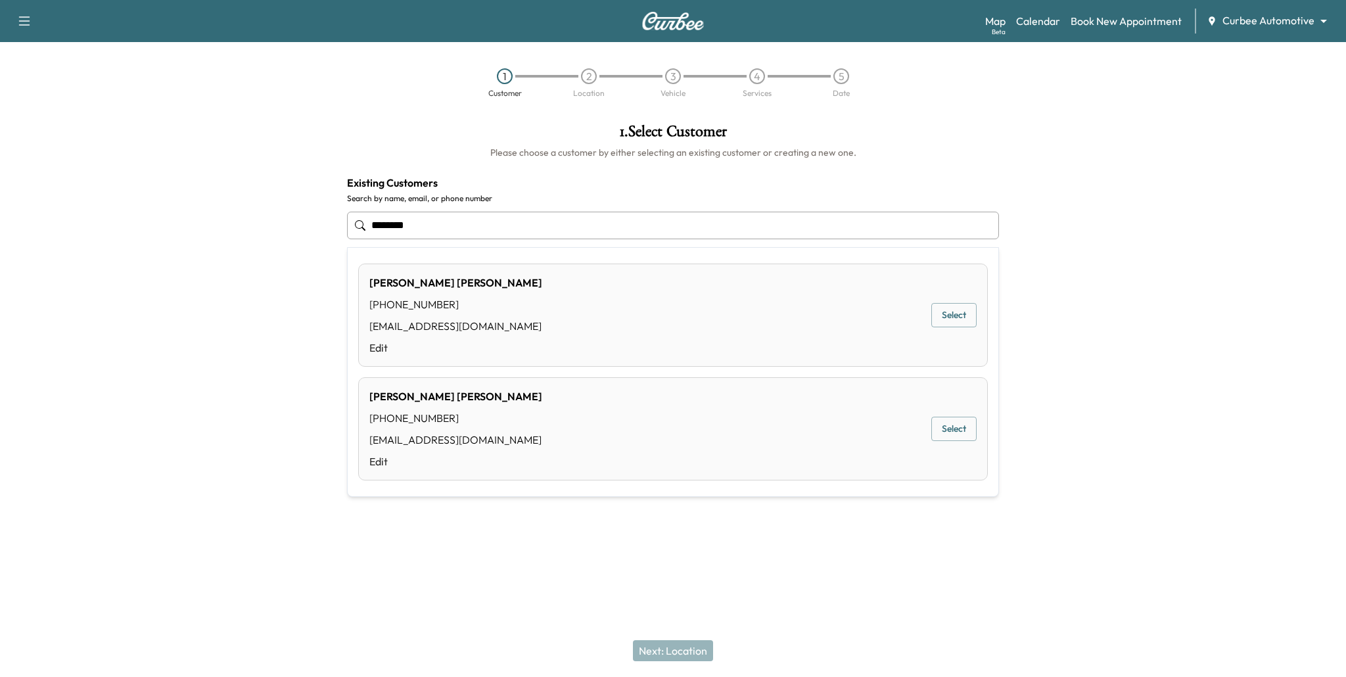
type input "********"
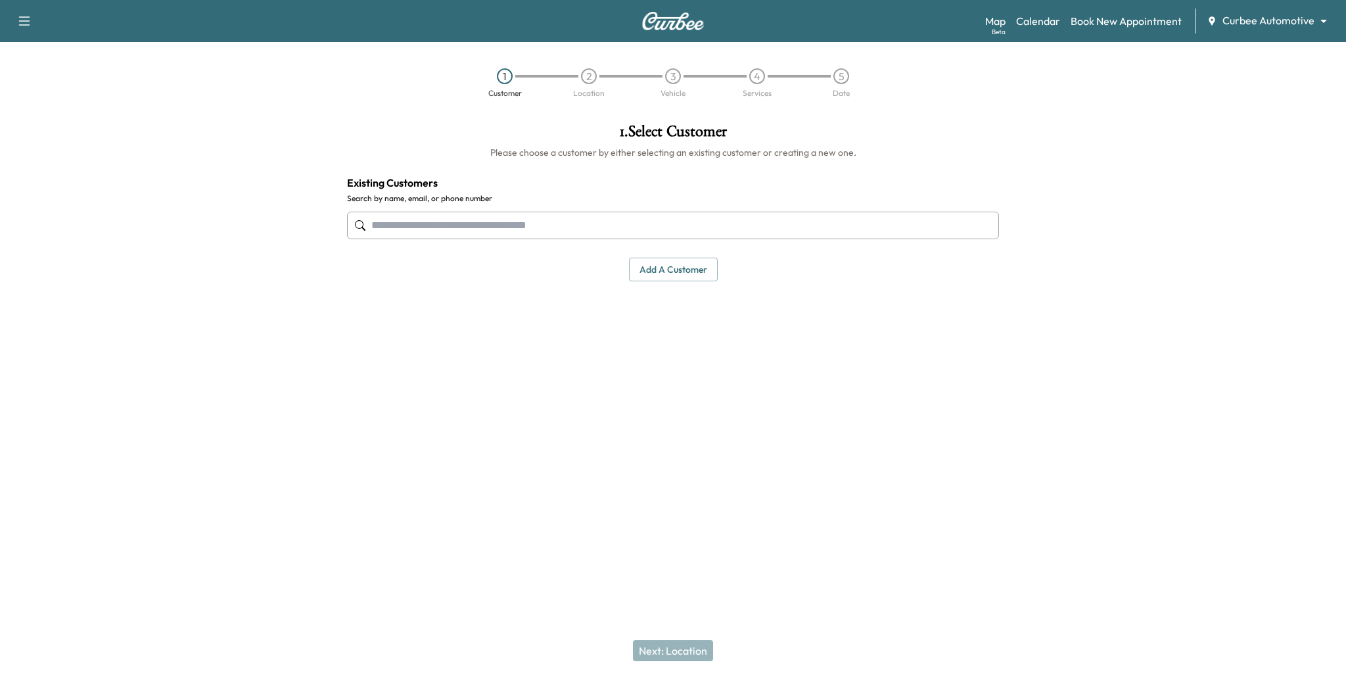
click at [750, 591] on div "Support Log Out Map Beta Calendar Book New Appointment Curbee Automotive ******…" at bounding box center [673, 338] width 1346 height 677
click at [582, 233] on input "text" at bounding box center [673, 226] width 652 height 28
click at [670, 271] on button "Add a customer" at bounding box center [673, 270] width 89 height 24
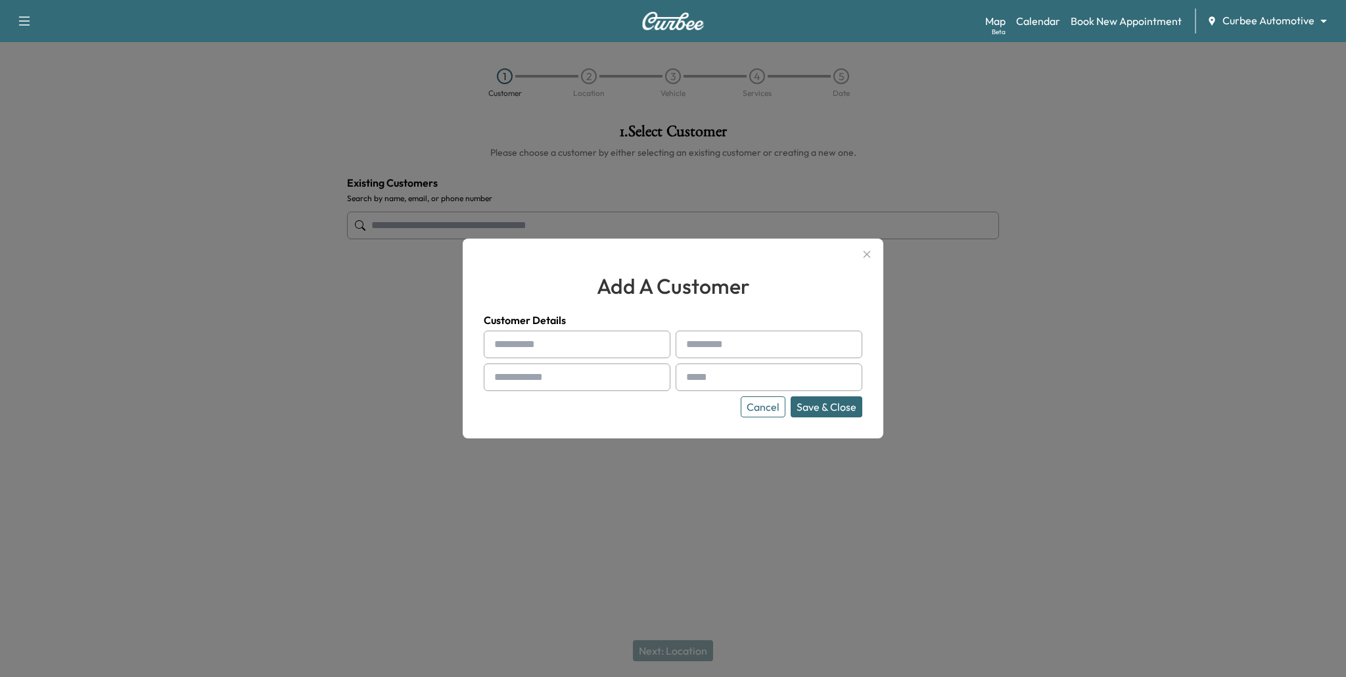
click at [570, 345] on input "text" at bounding box center [577, 344] width 187 height 28
type input "****"
type input "*********"
type input "**"
type input "**********"
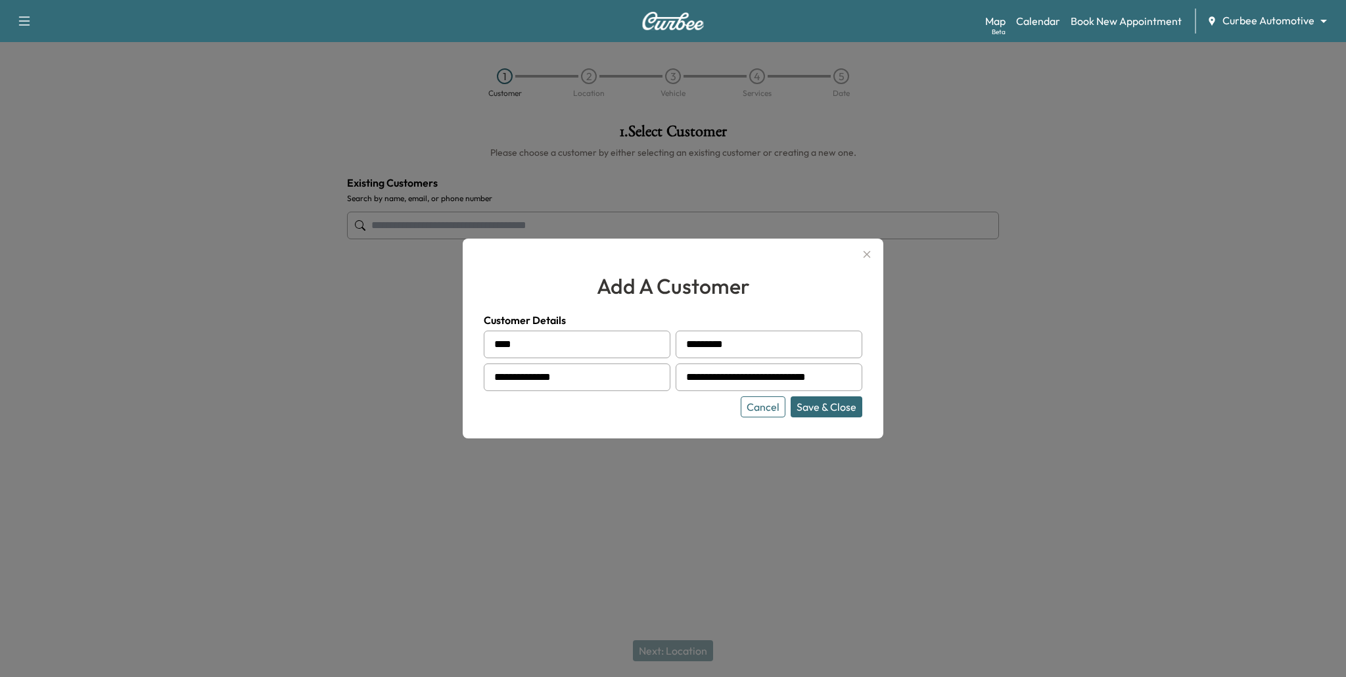
type input "**********"
click at [816, 417] on div "**********" at bounding box center [673, 339] width 420 height 200
click at [807, 409] on button "Save & Close" at bounding box center [826, 406] width 72 height 21
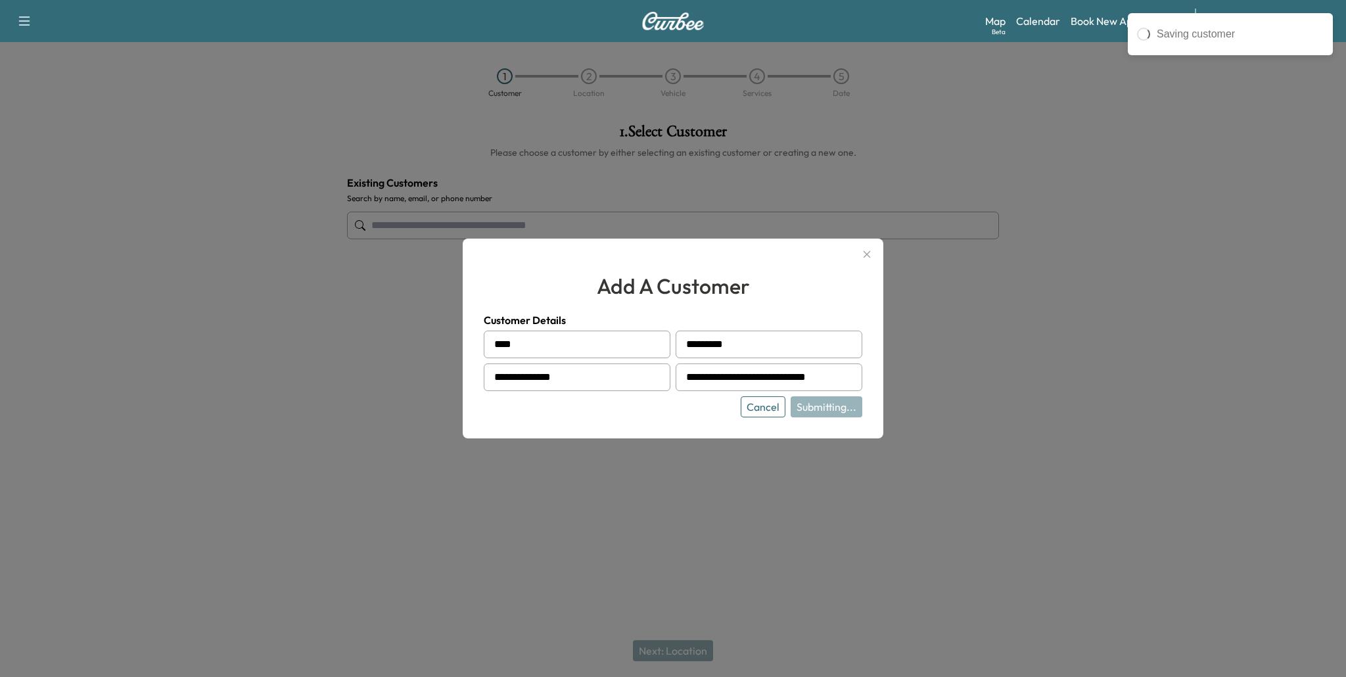
type input "**********"
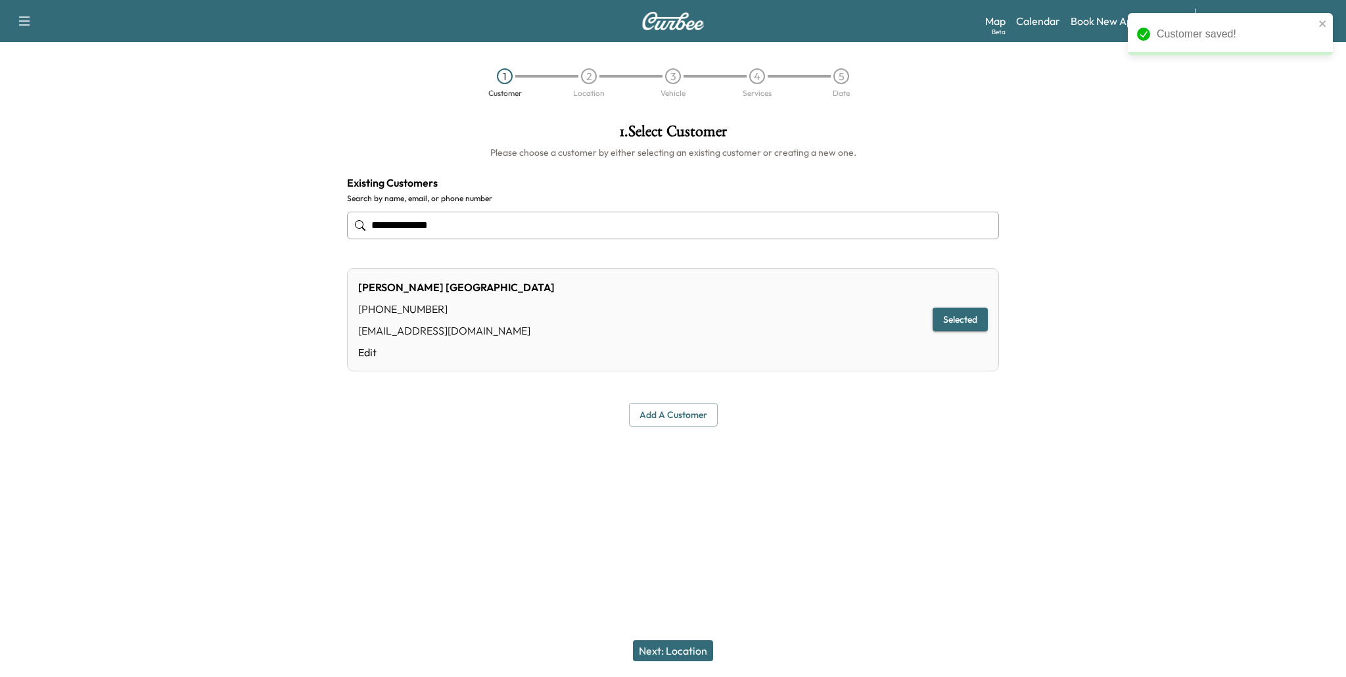
click at [671, 655] on button "Next: Location" at bounding box center [673, 650] width 80 height 21
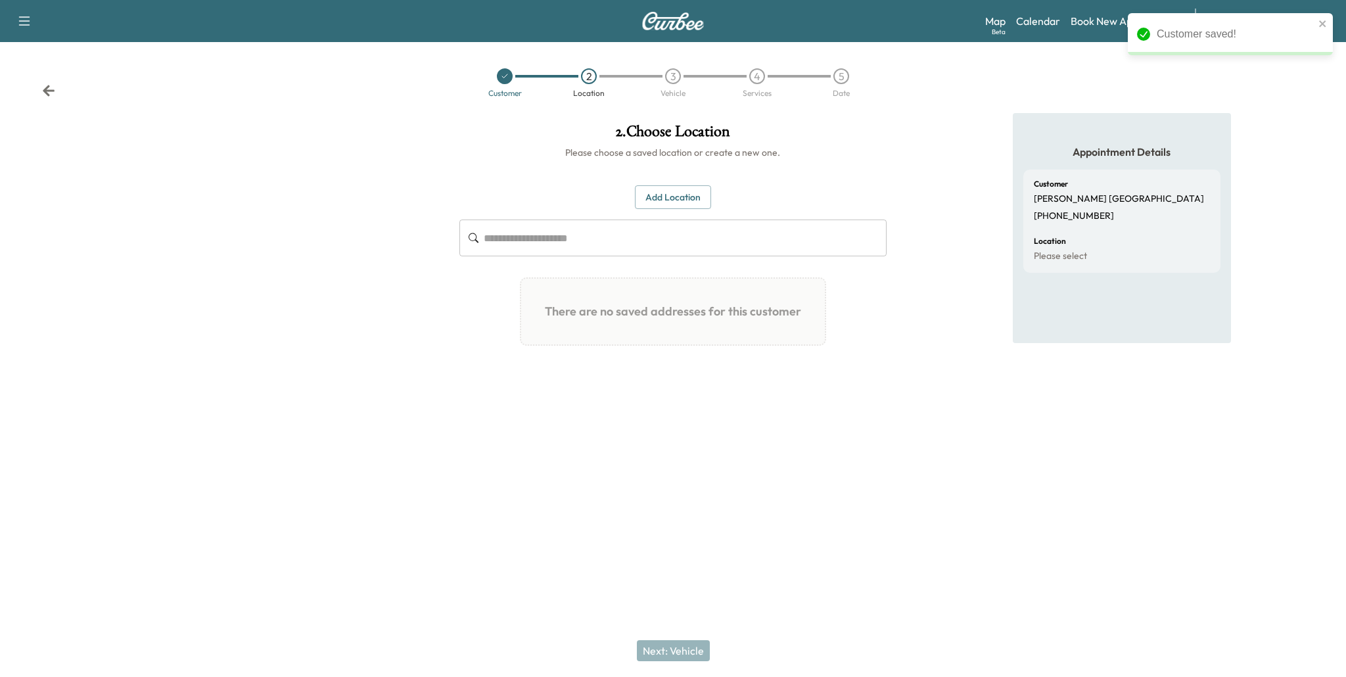
click at [615, 238] on input "text" at bounding box center [685, 237] width 403 height 37
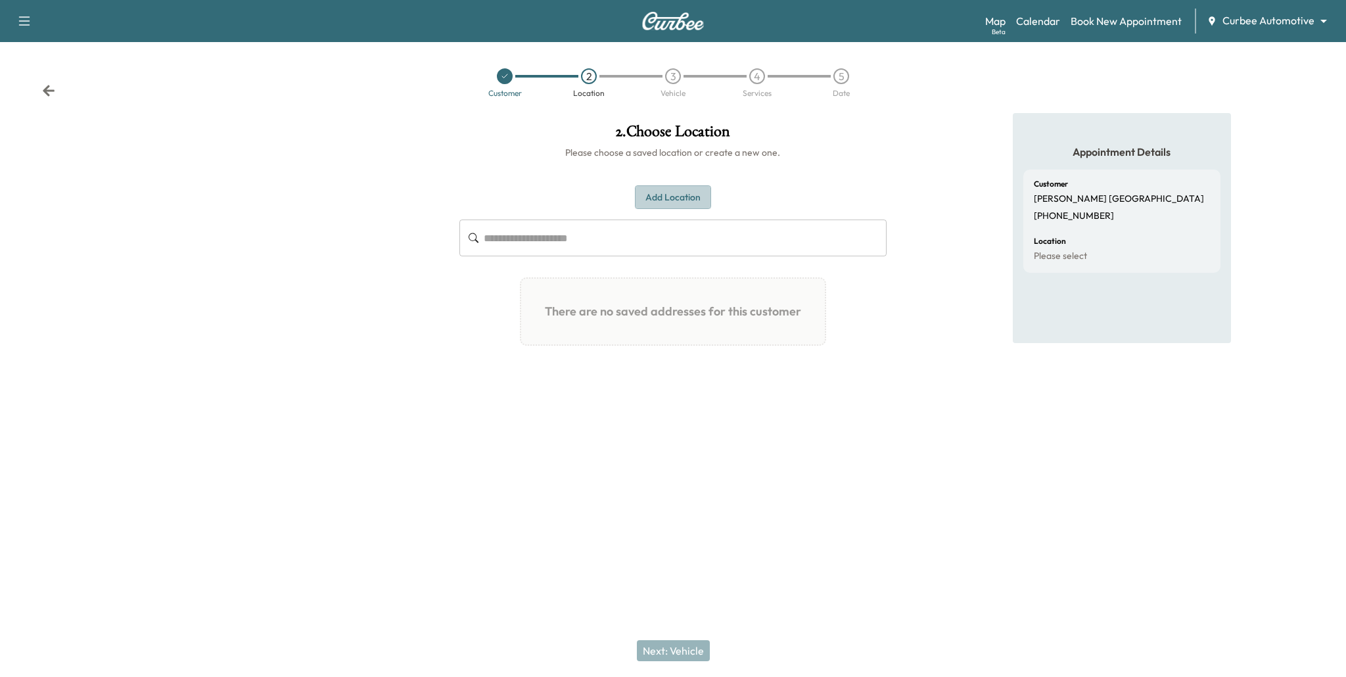
click at [683, 199] on button "Add Location" at bounding box center [673, 197] width 76 height 24
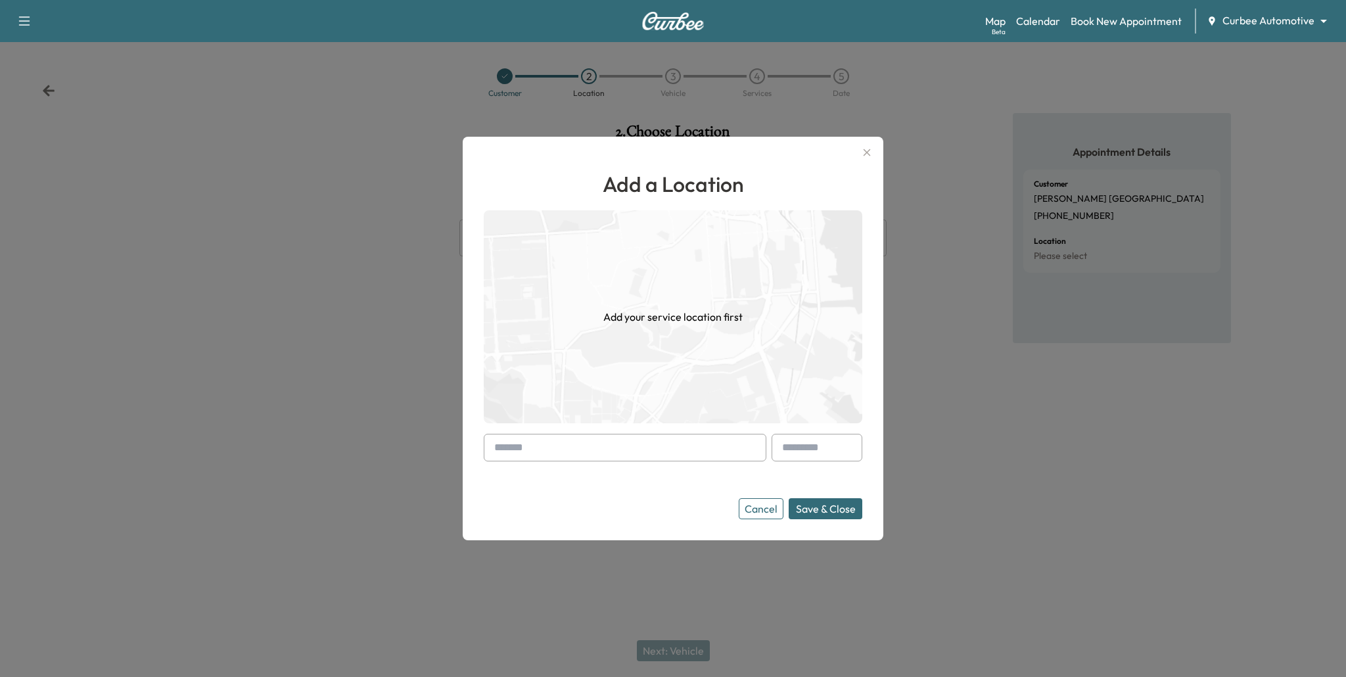
click at [671, 444] on input "text" at bounding box center [625, 448] width 283 height 28
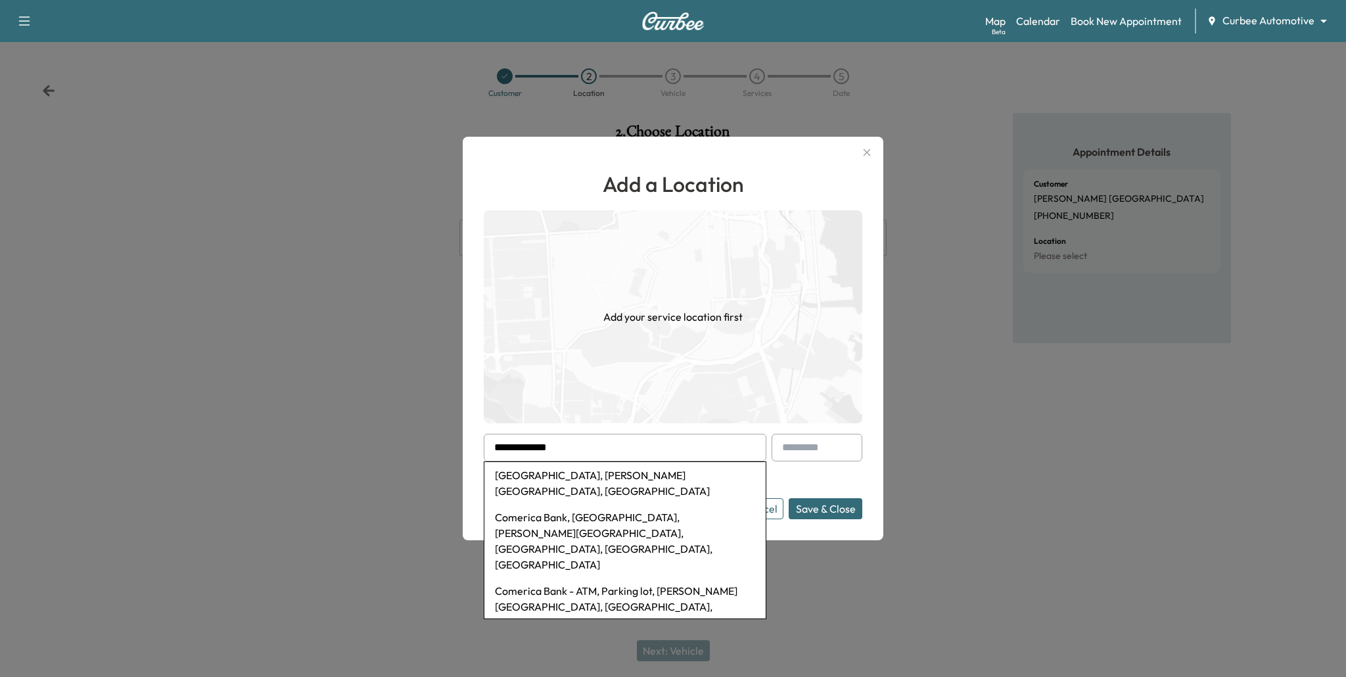
click at [661, 477] on li "[GEOGRAPHIC_DATA], [PERSON_NAME][GEOGRAPHIC_DATA], [GEOGRAPHIC_DATA]" at bounding box center [624, 483] width 281 height 42
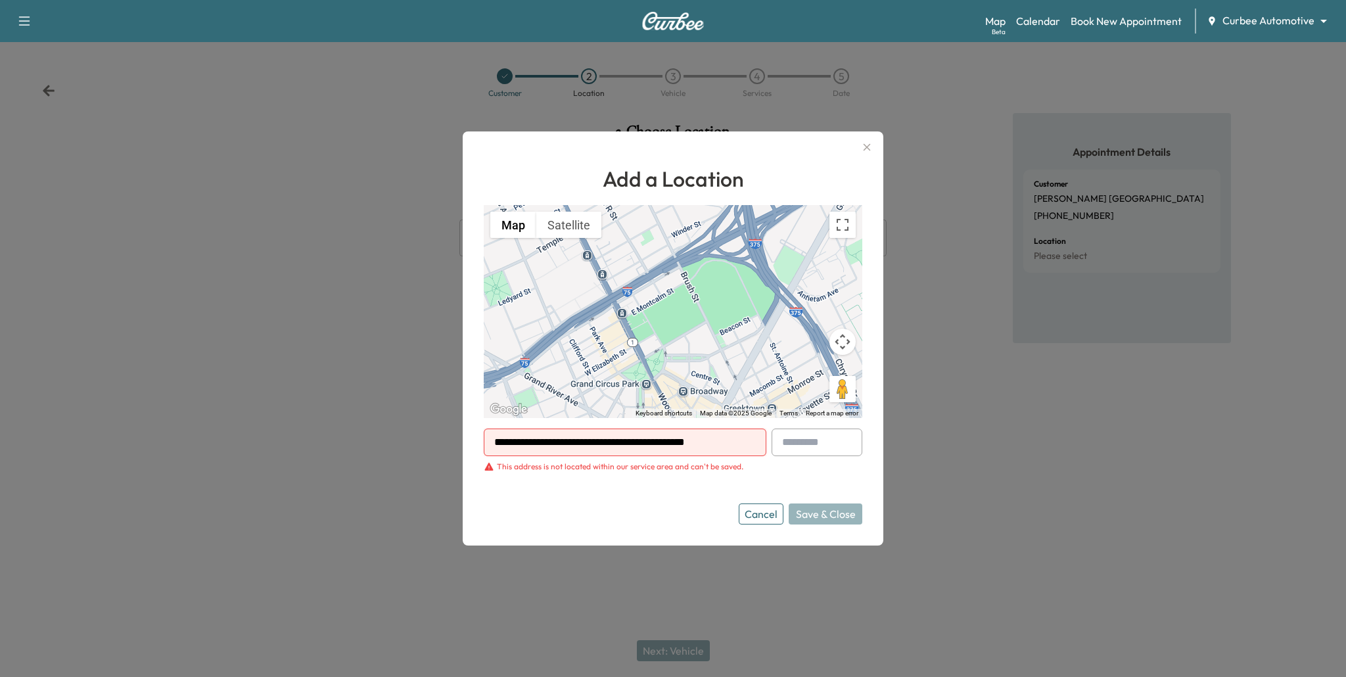
click at [597, 464] on div "This address is not located within our service area and can't be saved." at bounding box center [620, 466] width 246 height 11
click at [597, 443] on input "**********" at bounding box center [625, 442] width 283 height 28
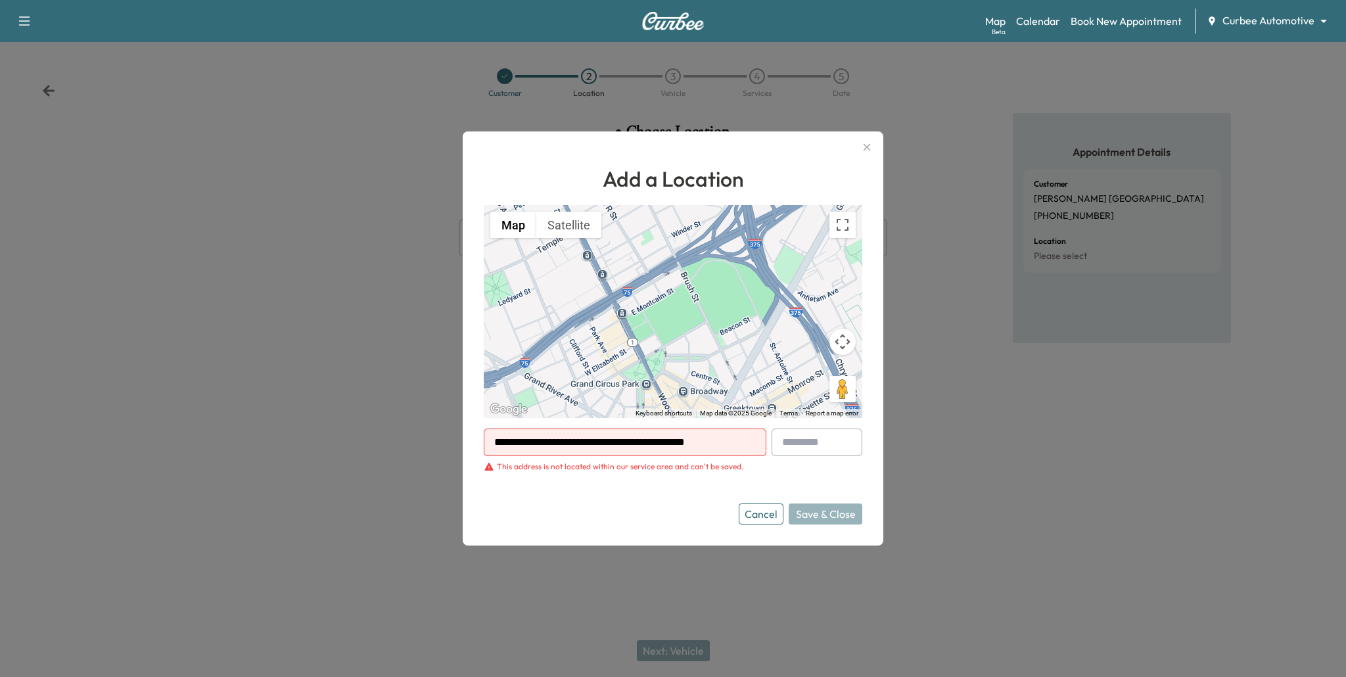
click at [597, 443] on input "**********" at bounding box center [625, 442] width 283 height 28
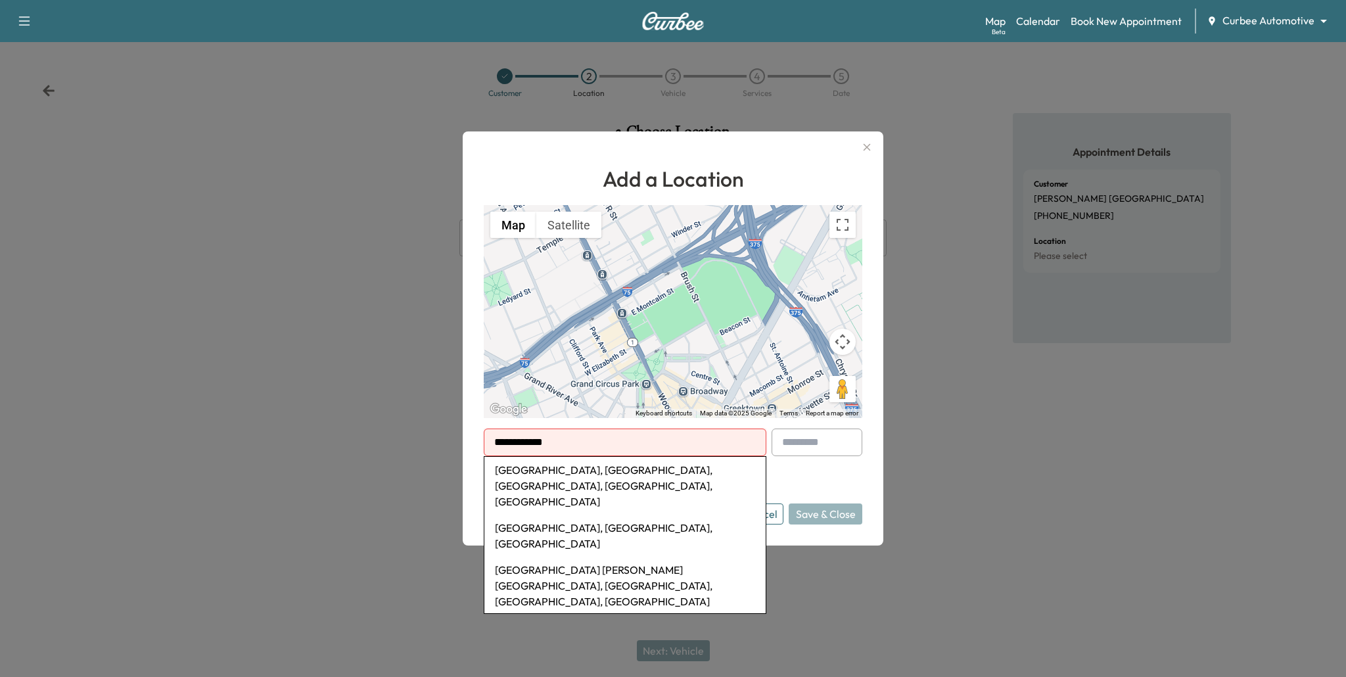
click at [615, 472] on li "[GEOGRAPHIC_DATA], [GEOGRAPHIC_DATA], [GEOGRAPHIC_DATA], [GEOGRAPHIC_DATA], [GE…" at bounding box center [624, 486] width 281 height 58
type input "**********"
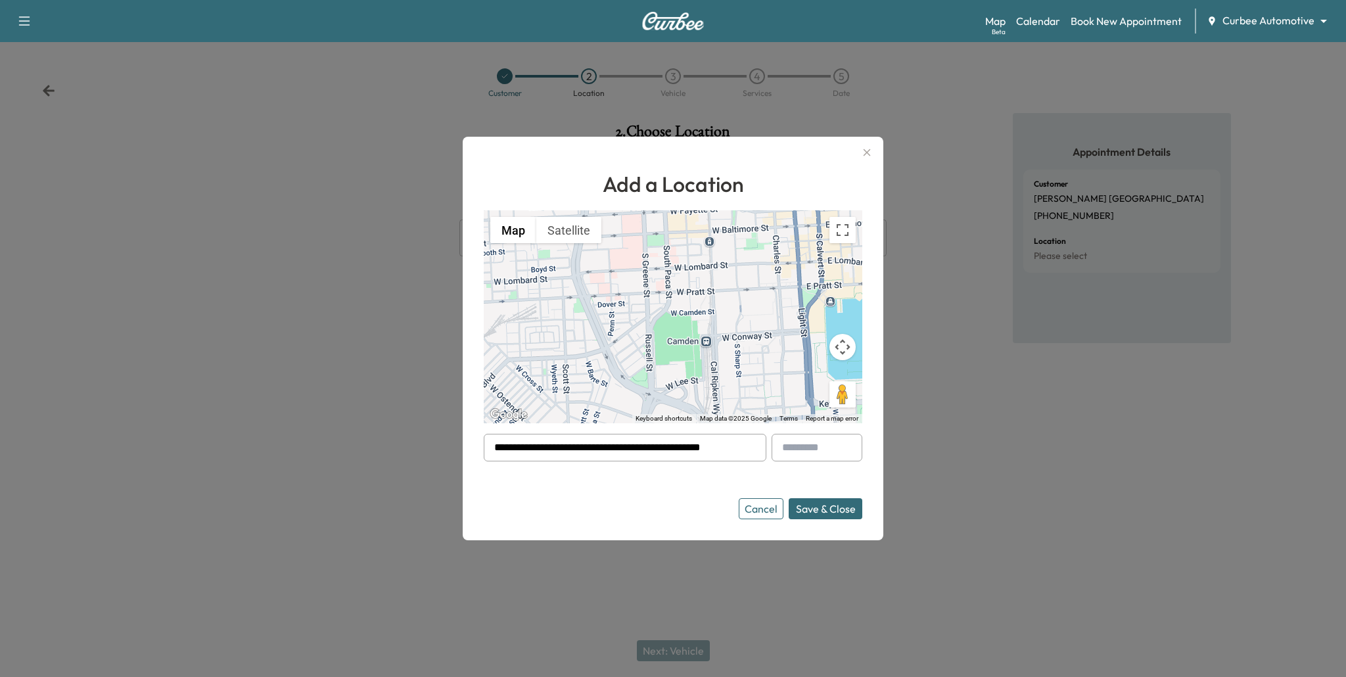
click at [806, 509] on button "Save & Close" at bounding box center [825, 508] width 74 height 21
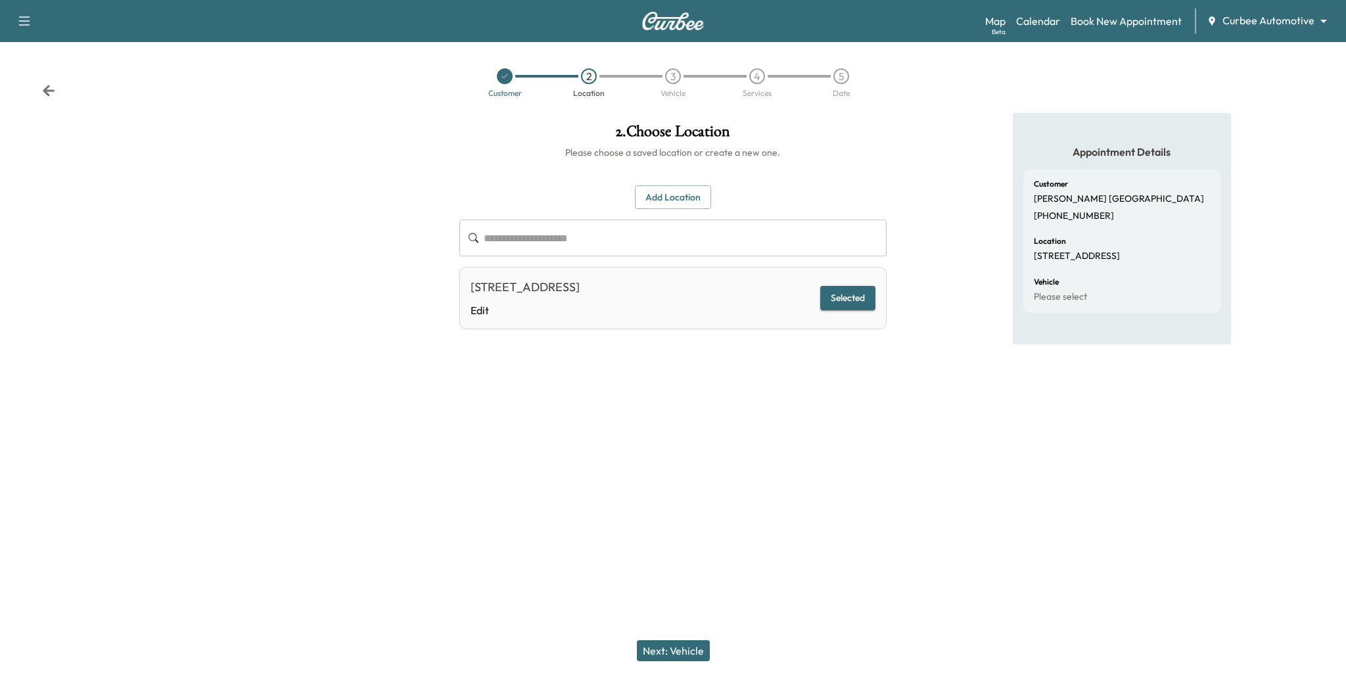
drag, startPoint x: 1030, startPoint y: 242, endPoint x: 1070, endPoint y: 266, distance: 46.5
click at [1070, 266] on div "Customer [PERSON_NAME] [PHONE_NUMBER] Location [STREET_ADDRESS] Vehicle Please …" at bounding box center [1121, 241] width 197 height 143
click at [681, 653] on button "Next: Vehicle" at bounding box center [673, 650] width 73 height 21
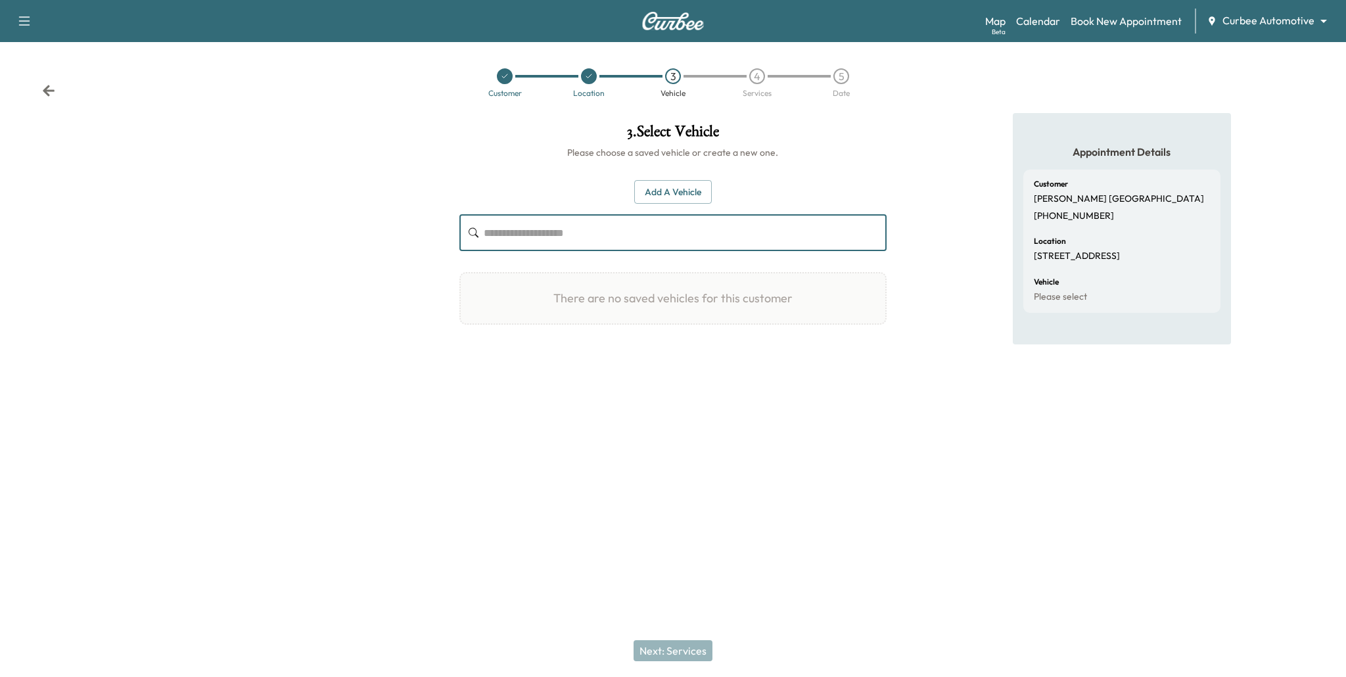
click at [651, 239] on input "text" at bounding box center [685, 232] width 403 height 37
click at [681, 194] on button "Add a Vehicle" at bounding box center [673, 192] width 78 height 24
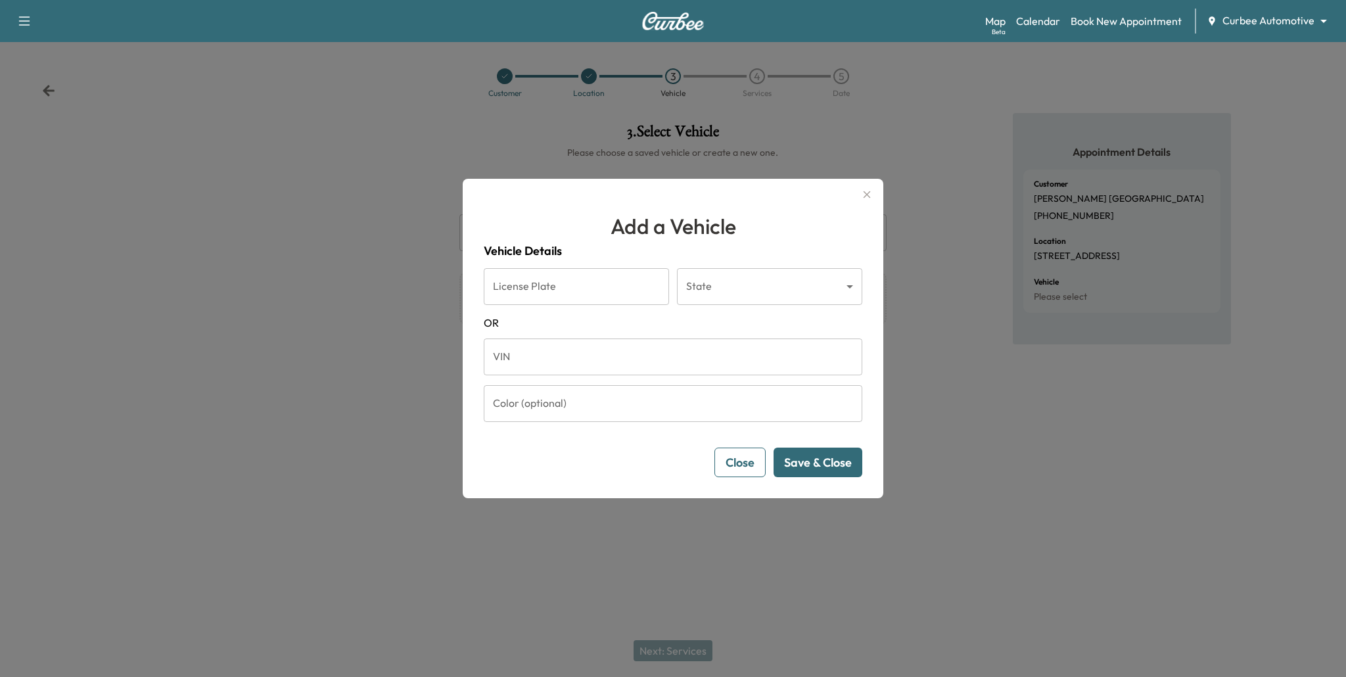
click at [583, 286] on input "License Plate" at bounding box center [576, 286] width 185 height 37
type input "*******"
click at [700, 288] on body "Support Log Out Map Beta Calendar Book New Appointment Curbee Automotive ******…" at bounding box center [673, 338] width 1346 height 677
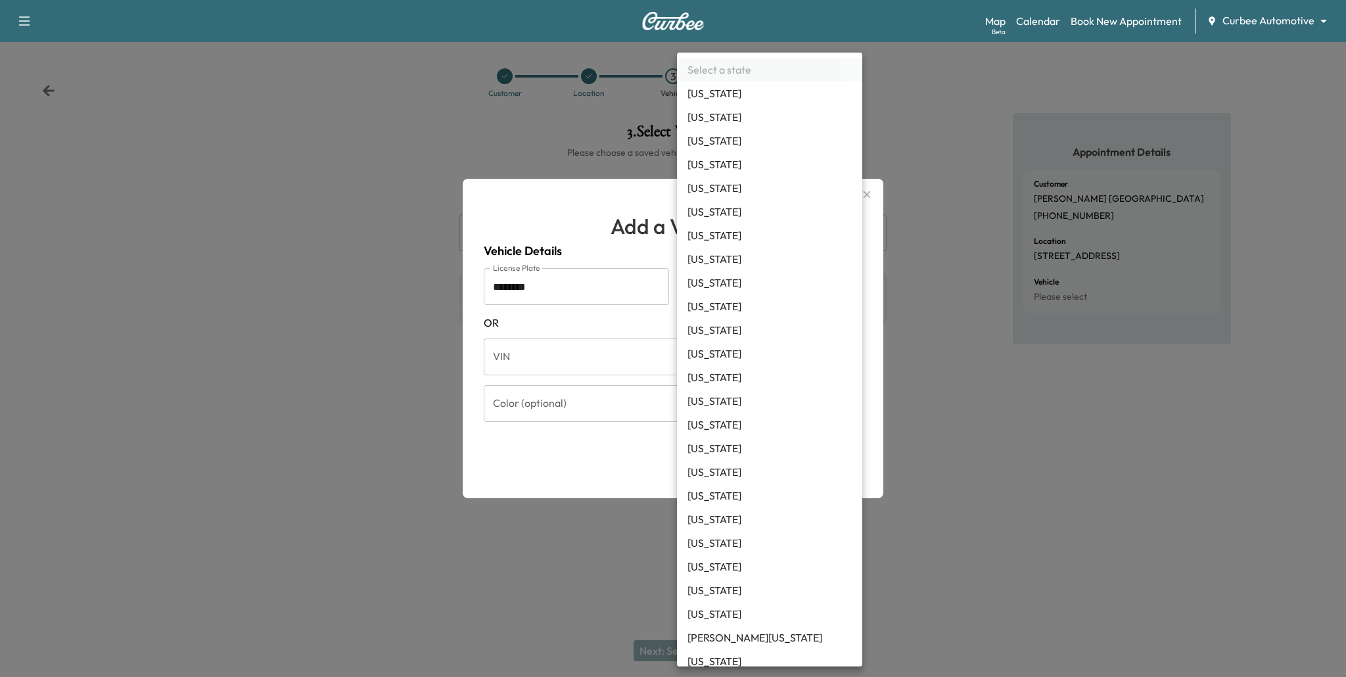
click at [716, 219] on li "[US_STATE]" at bounding box center [769, 212] width 185 height 24
type input "**"
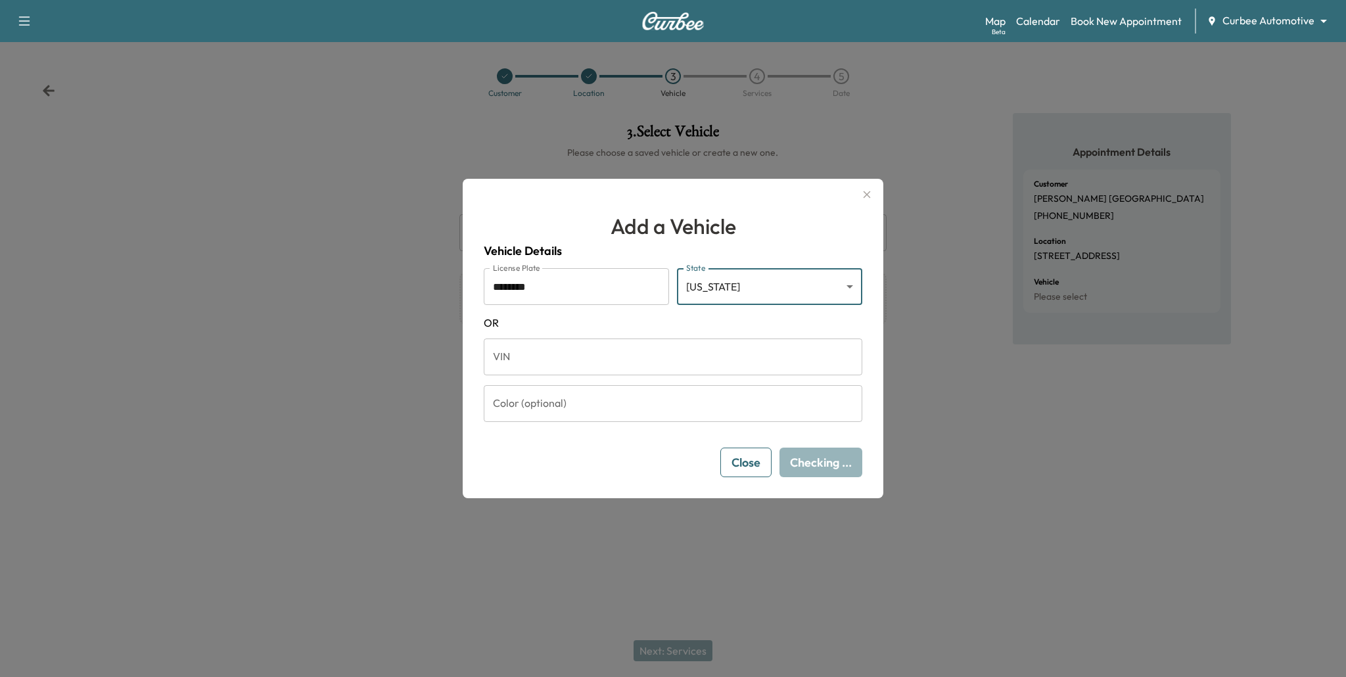
click at [696, 324] on span "OR" at bounding box center [673, 323] width 378 height 16
click at [816, 468] on button "Save & Close" at bounding box center [817, 462] width 89 height 30
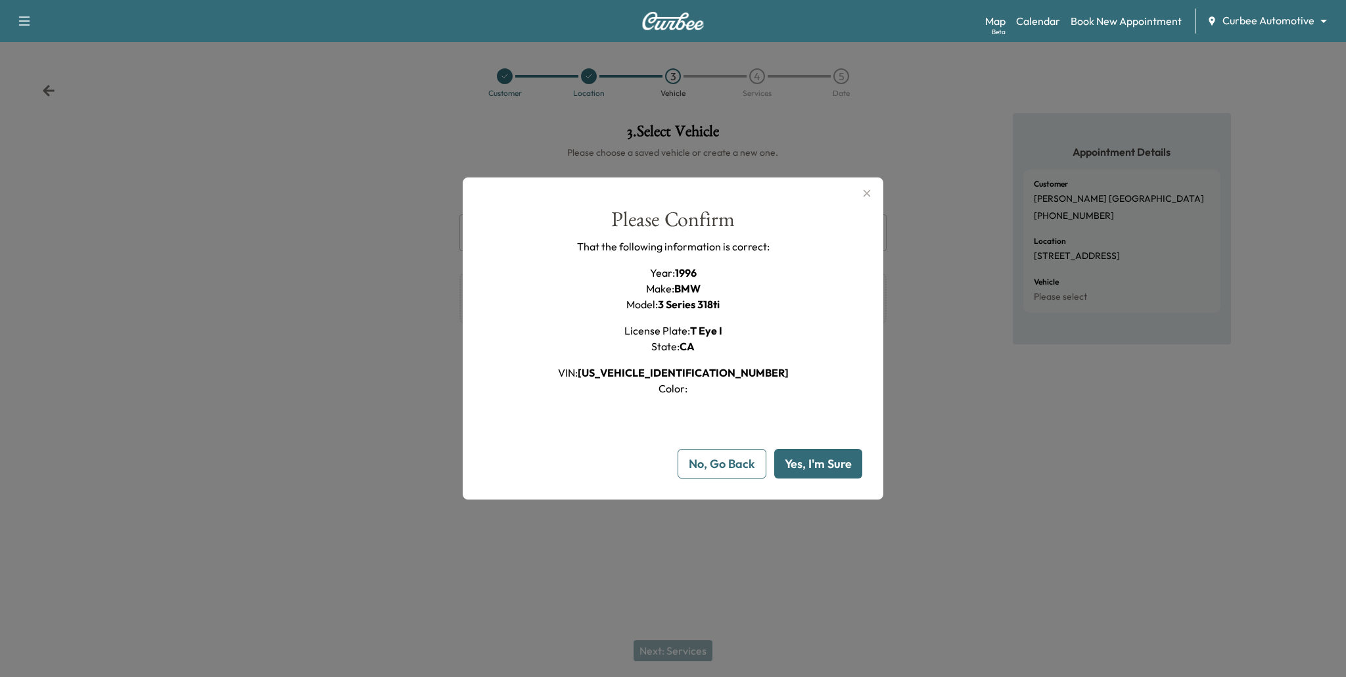
click at [836, 464] on button "Yes, I'm Sure" at bounding box center [818, 464] width 88 height 30
type input "**"
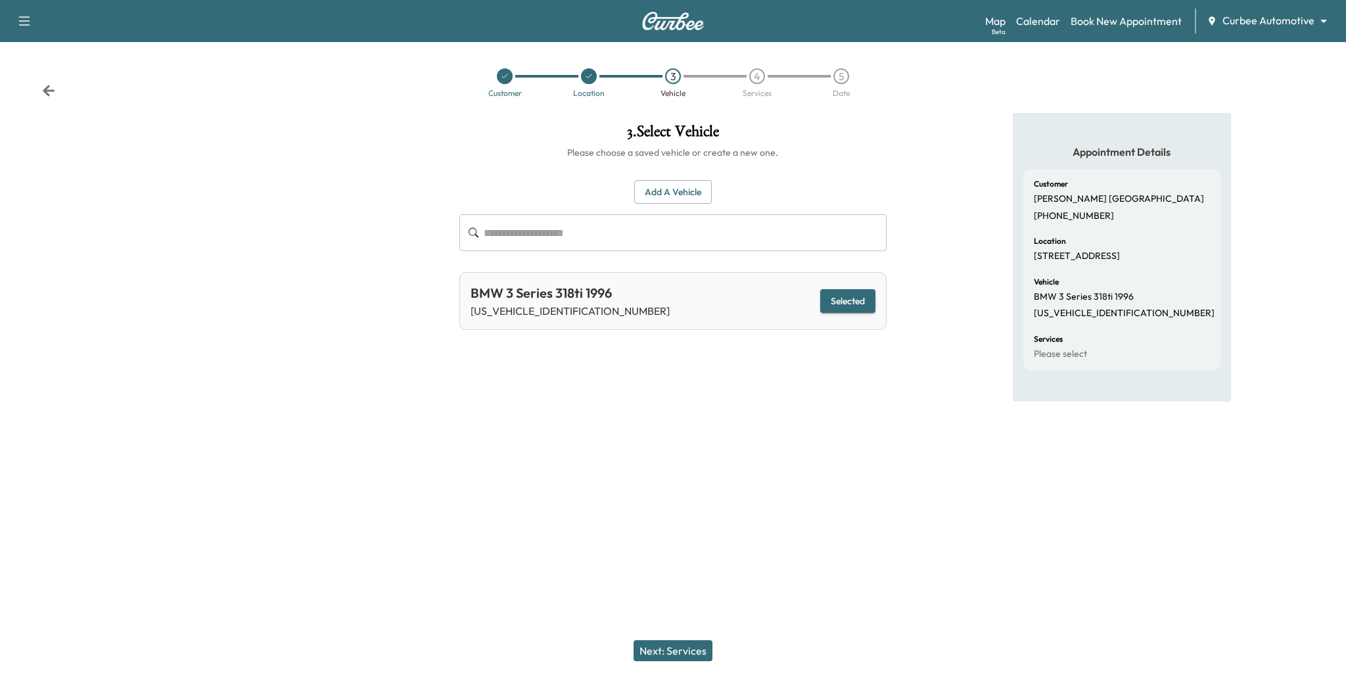
click at [691, 650] on button "Next: Services" at bounding box center [672, 650] width 79 height 21
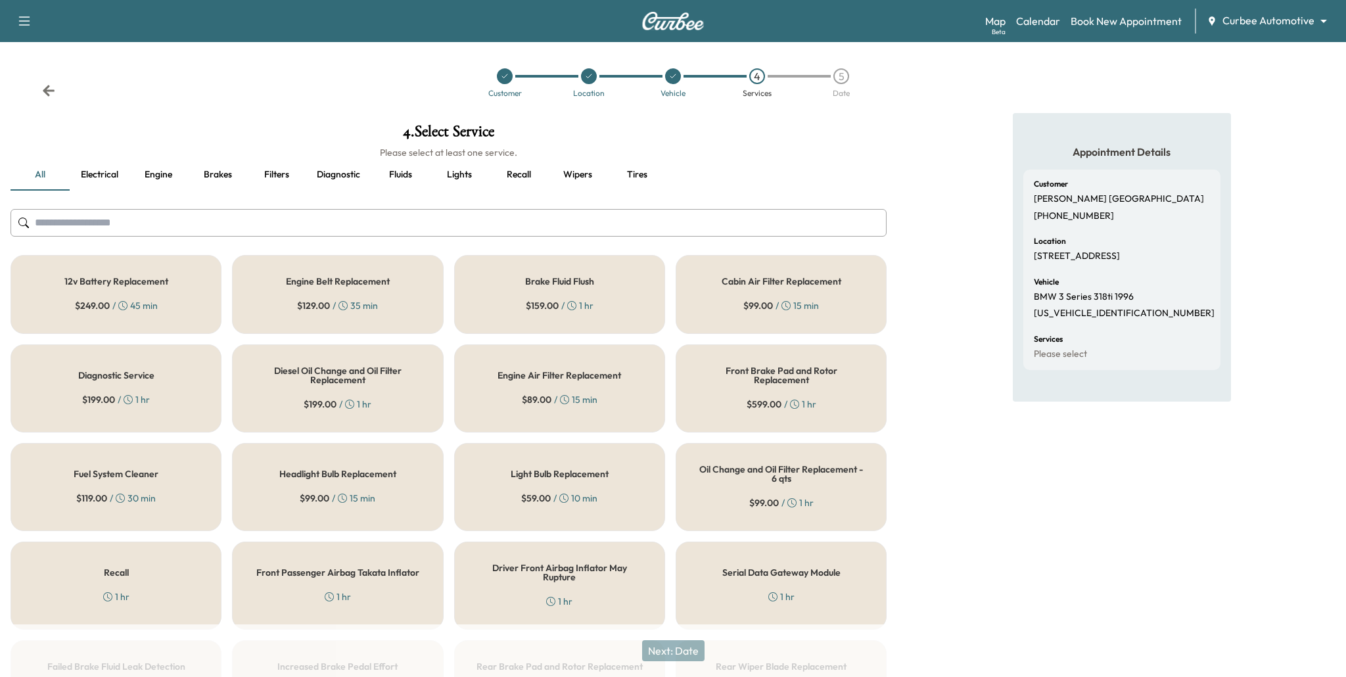
click at [168, 175] on button "Engine" at bounding box center [158, 175] width 59 height 32
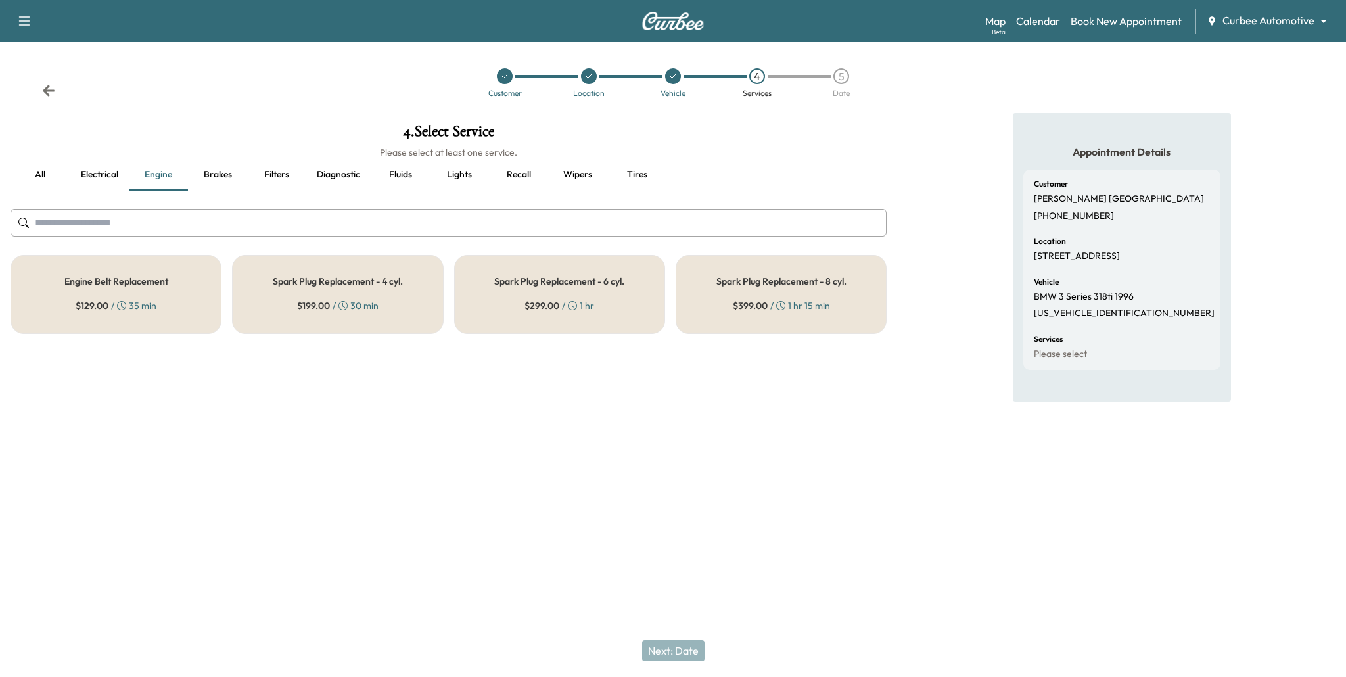
click at [327, 291] on div "Spark Plug Replacement - 4 cyl. $ 199.00 / 30 min" at bounding box center [337, 294] width 211 height 79
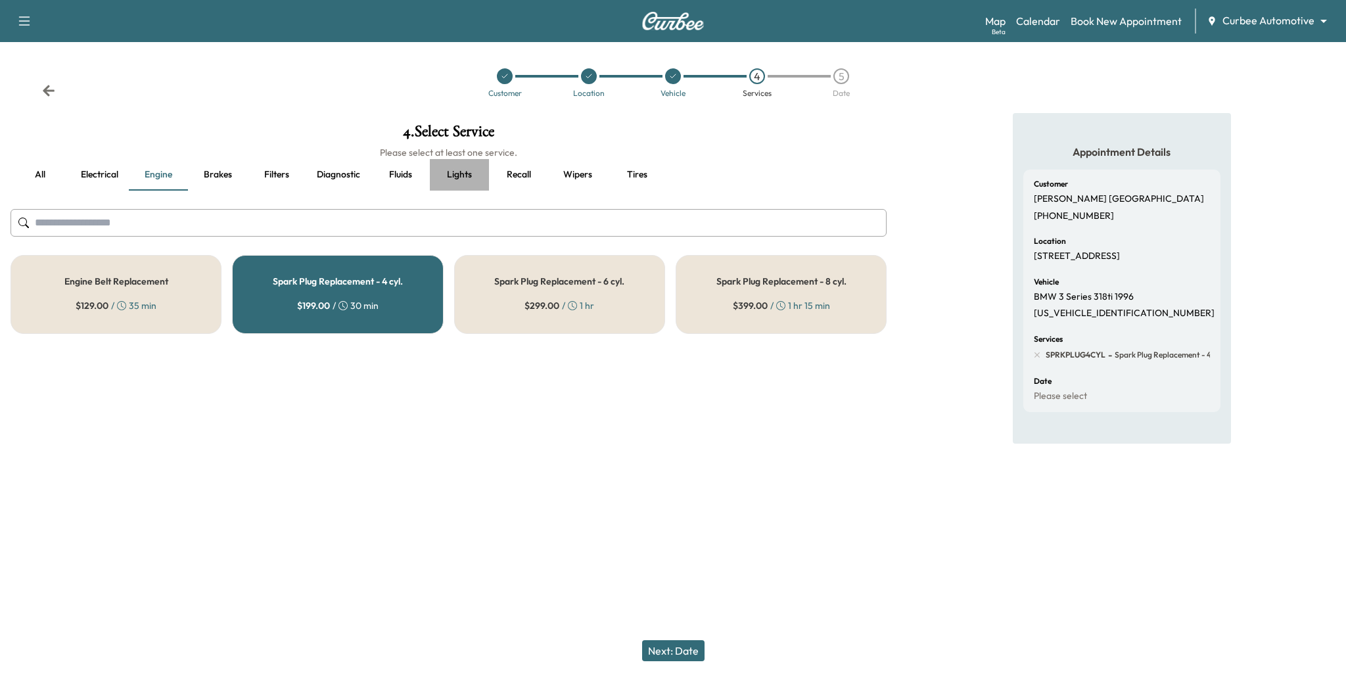
click at [466, 181] on button "Lights" at bounding box center [459, 175] width 59 height 32
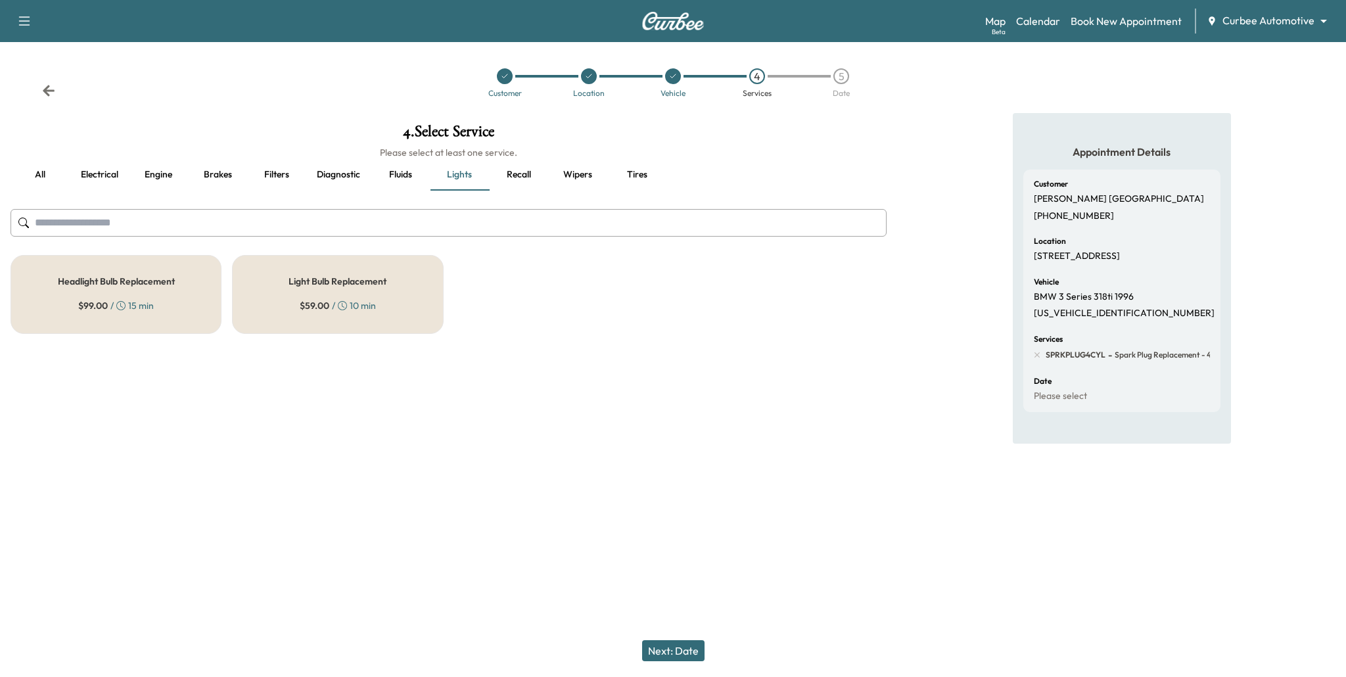
click at [401, 298] on div "Light Bulb Replacement $ 59.00 / 10 min" at bounding box center [337, 294] width 211 height 79
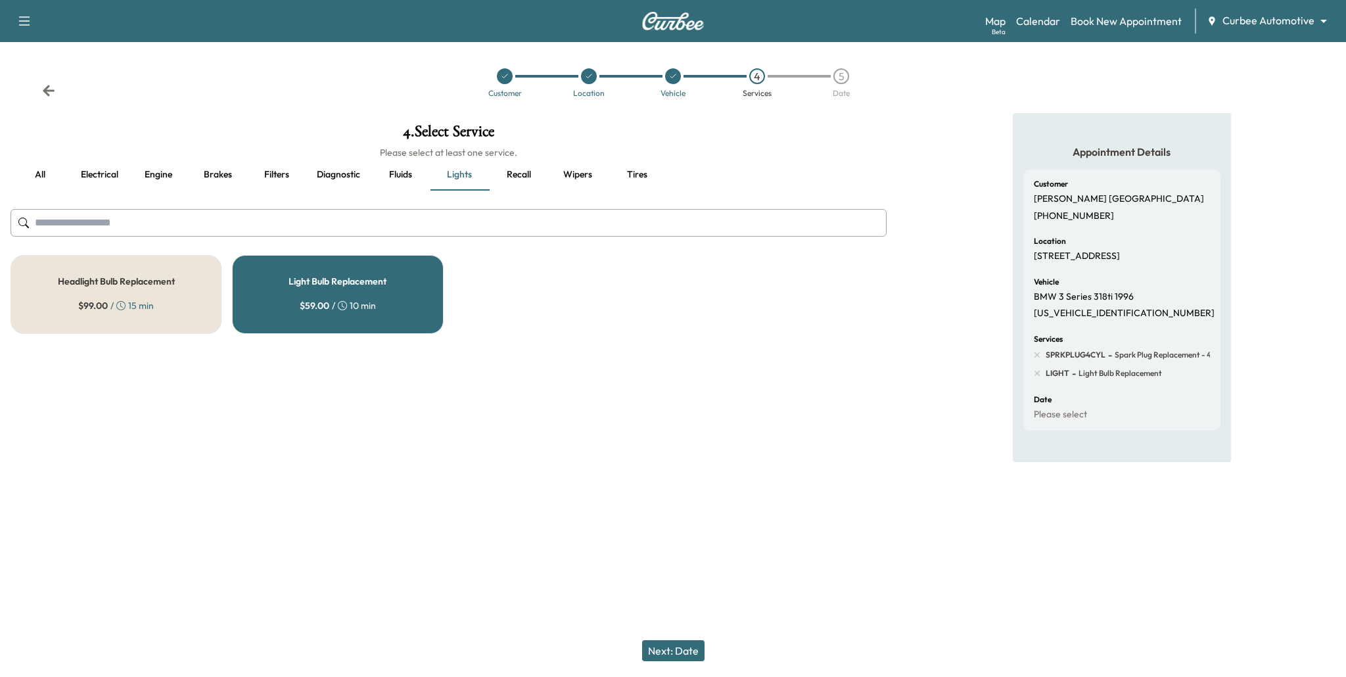
click at [1086, 378] on span "Light Bulb Replacement" at bounding box center [1119, 373] width 86 height 11
click at [676, 650] on button "Next: Date" at bounding box center [673, 650] width 62 height 21
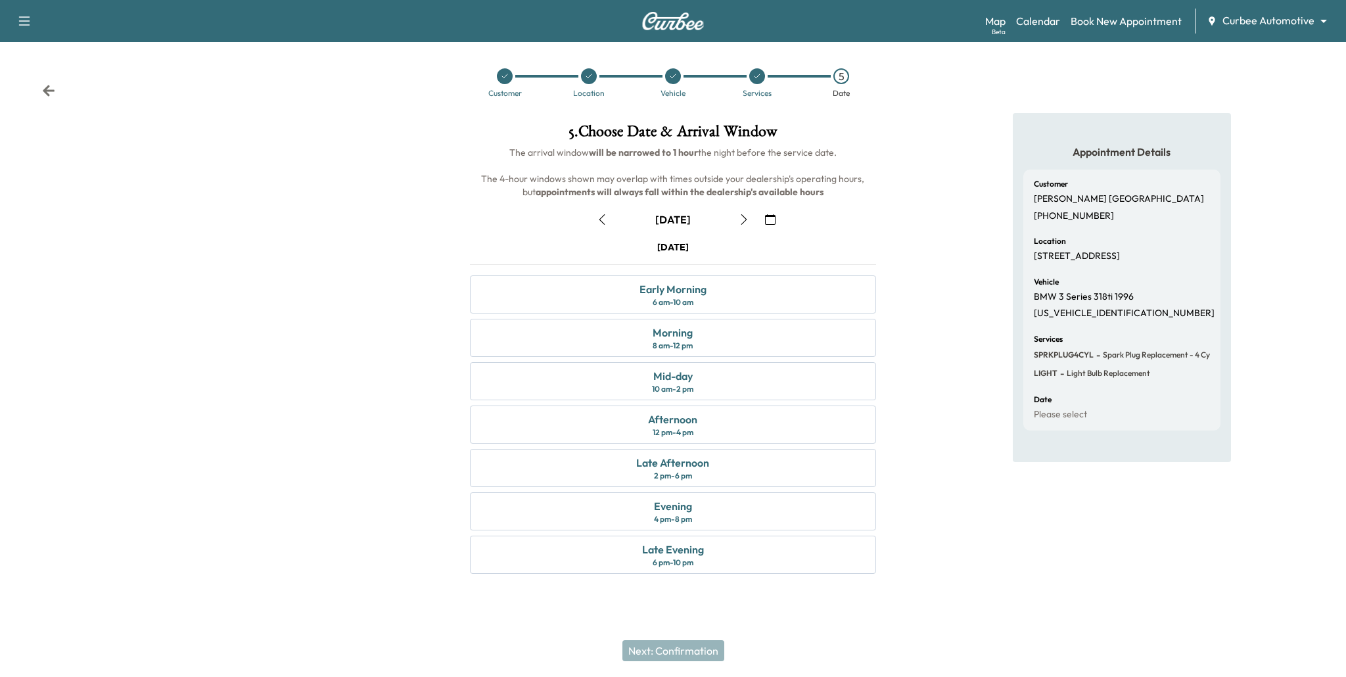
drag, startPoint x: 647, startPoint y: 222, endPoint x: 703, endPoint y: 234, distance: 57.7
click at [702, 231] on div "August [DATE] S M T W T F S 27 28 29 30 31 1 2 3 4 5 6 7 8 9 10 11 12 13 14 15 …" at bounding box center [673, 388] width 428 height 380
click at [731, 428] on div "Afternoon 12 pm - 4 pm" at bounding box center [673, 424] width 407 height 38
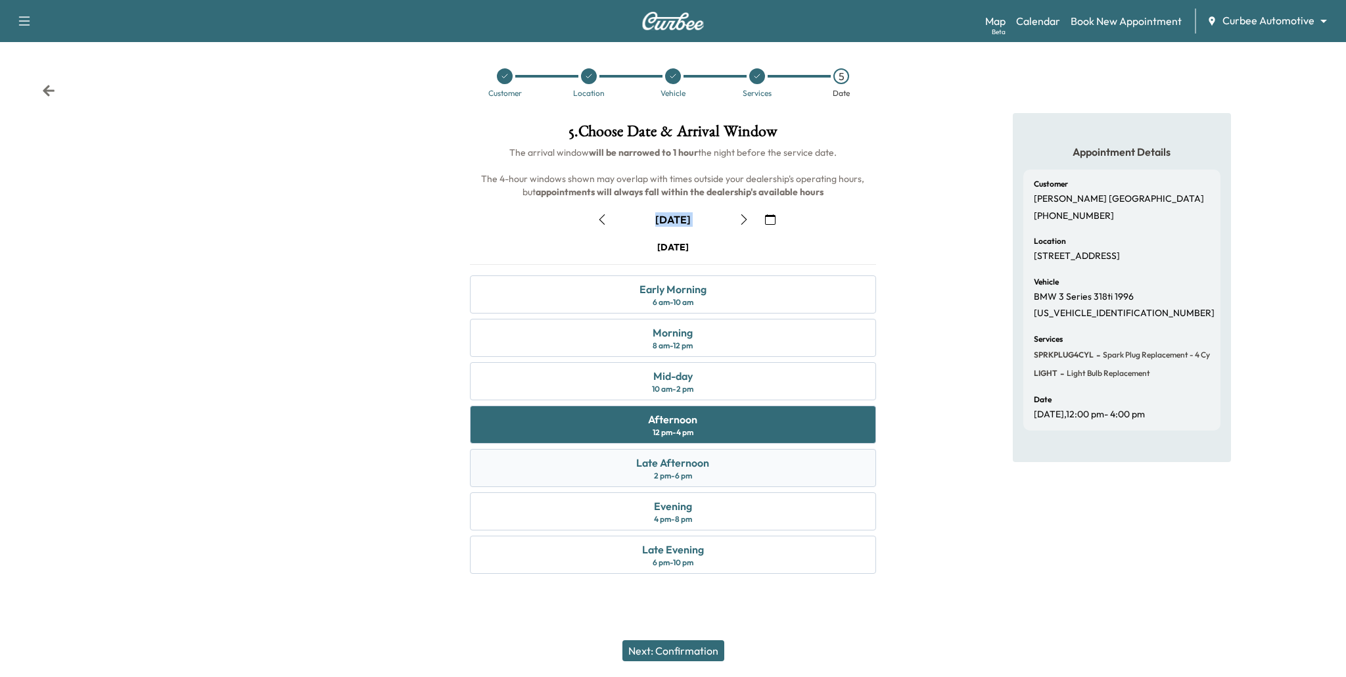
click at [677, 471] on div "2 pm - 6 pm" at bounding box center [673, 475] width 38 height 11
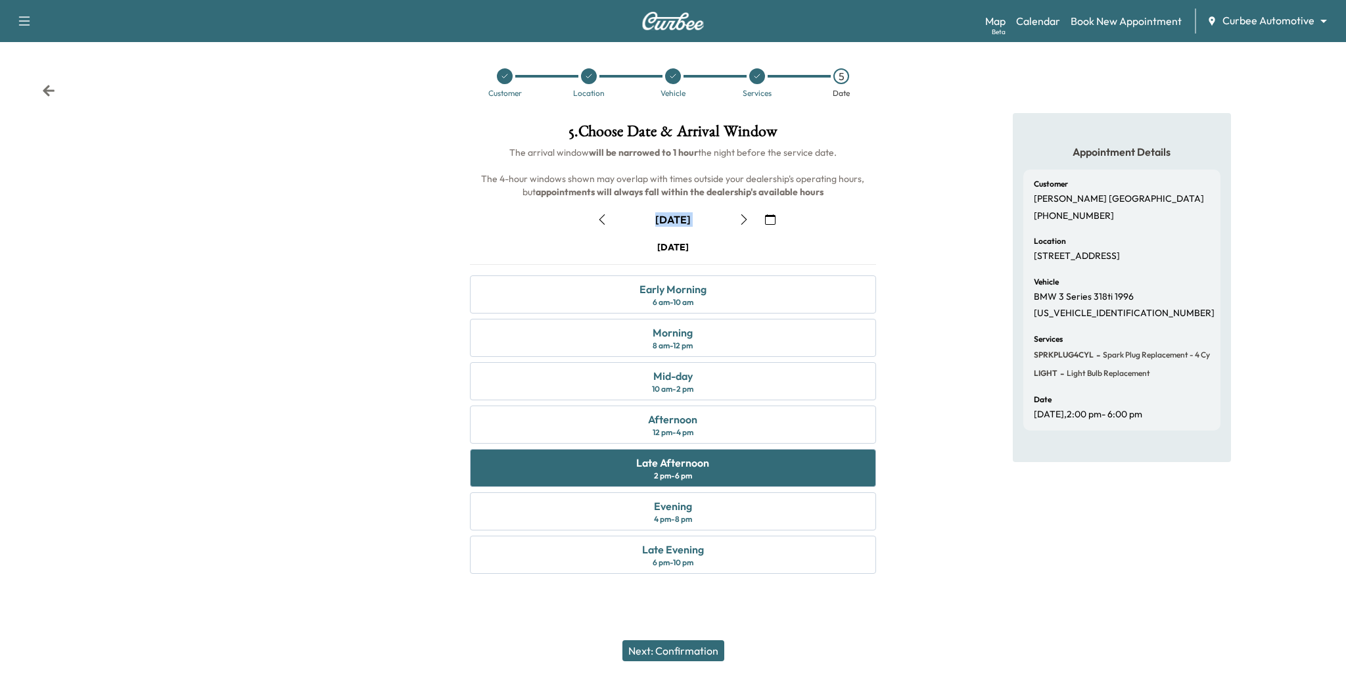
click at [687, 641] on button "Next: Confirmation" at bounding box center [673, 650] width 102 height 21
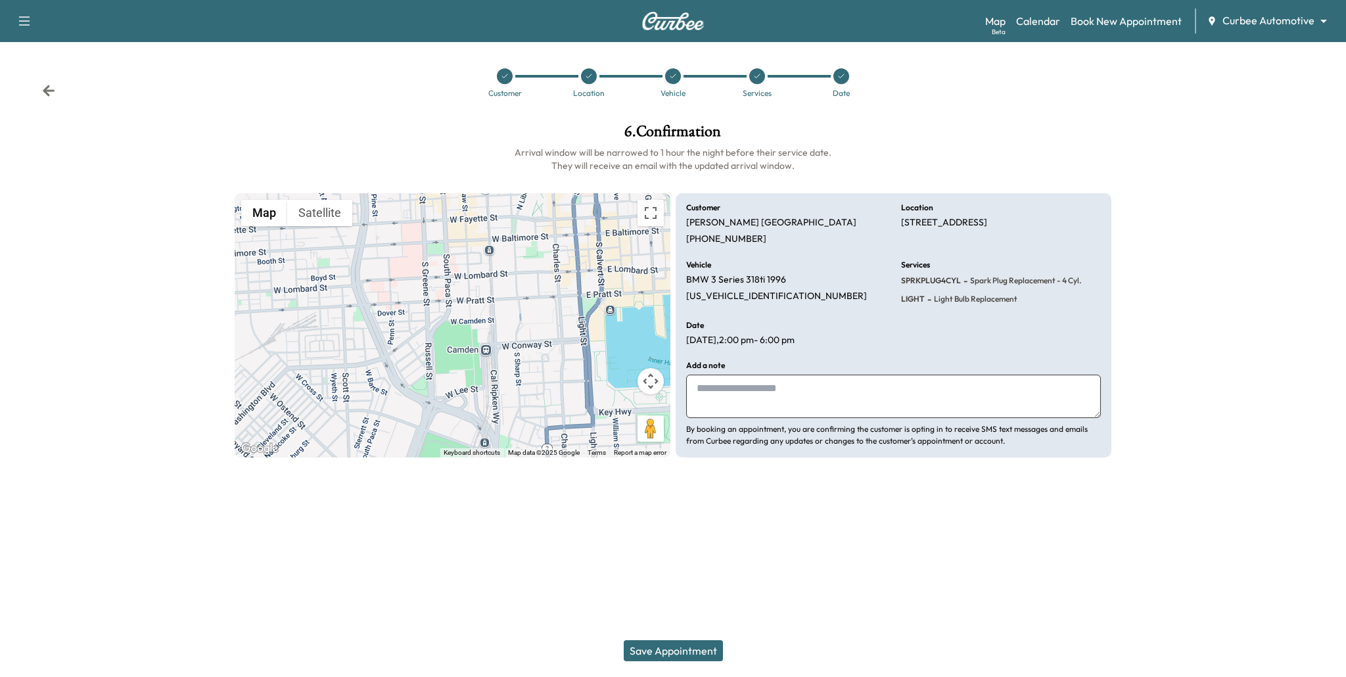
click at [775, 386] on textarea at bounding box center [893, 396] width 415 height 43
type textarea "**********"
click at [694, 647] on button "Save Appointment" at bounding box center [673, 650] width 99 height 21
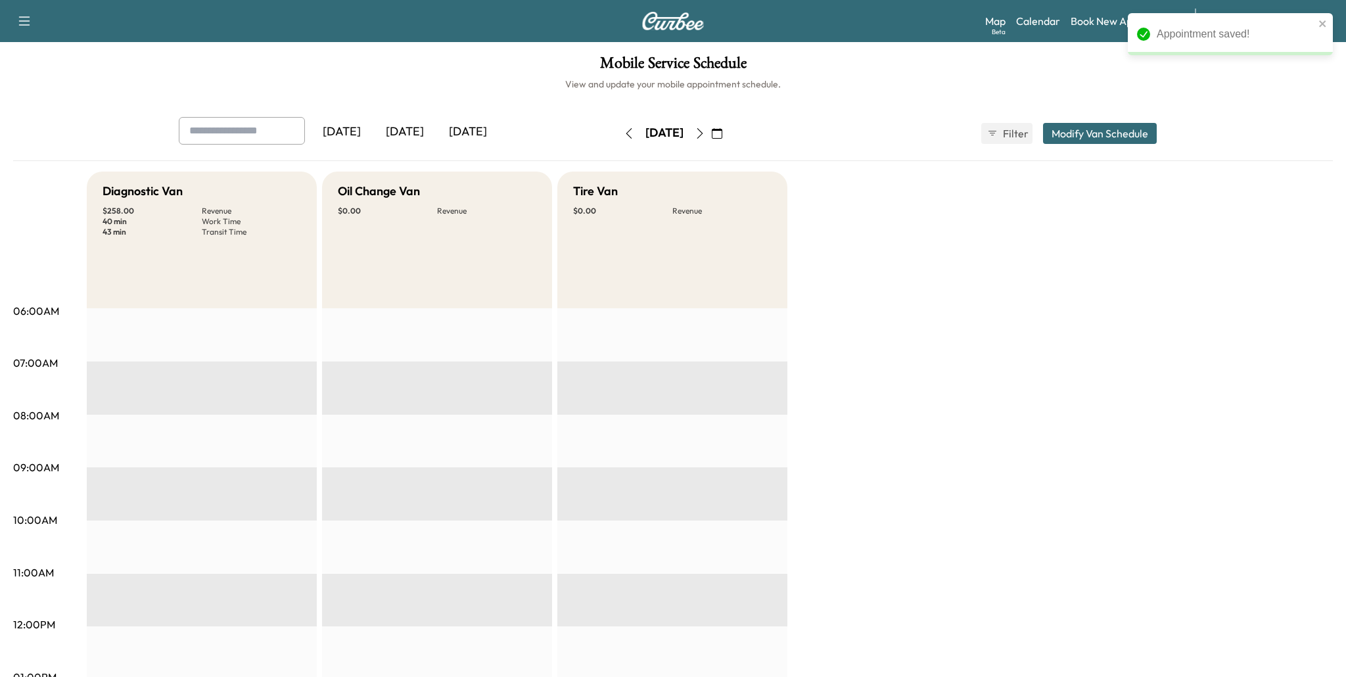
scroll to position [307, 0]
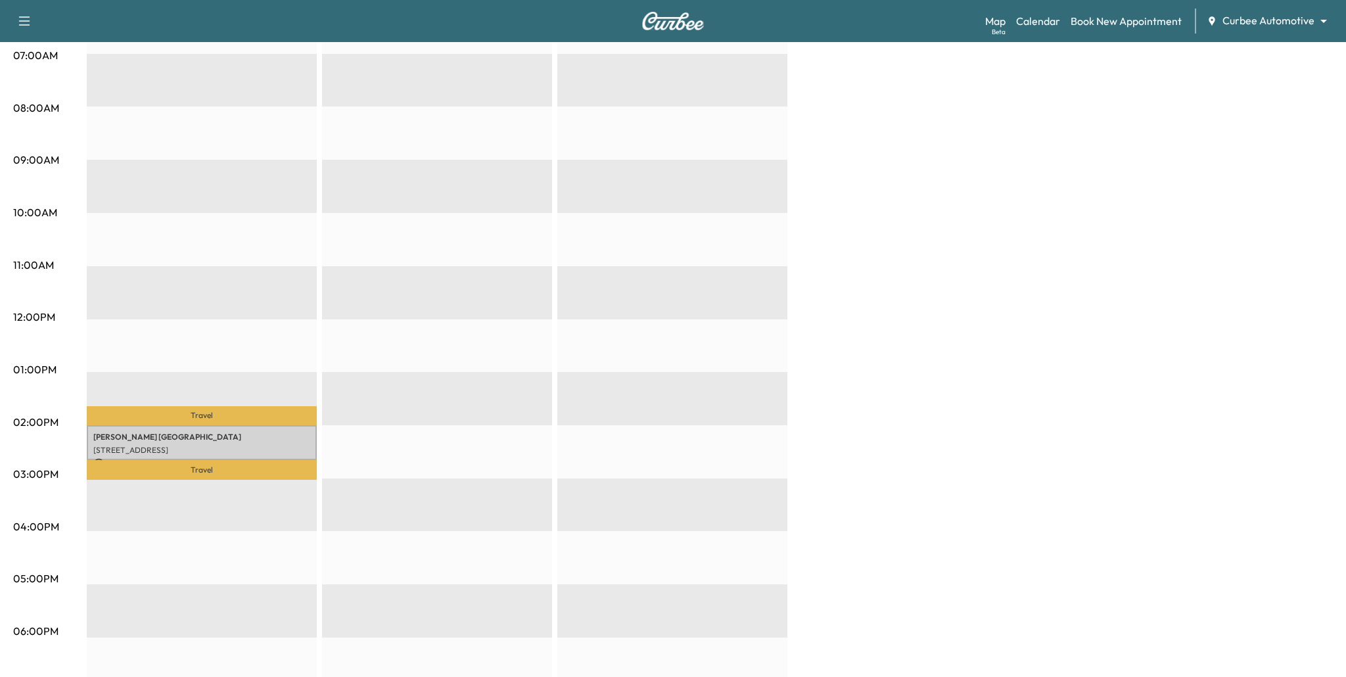
click at [1064, 306] on div "Diagnostic Van $ 258.00 Revenue 40 min Work Time 43 min Transit Time Travel [PE…" at bounding box center [710, 357] width 1246 height 986
click at [945, 473] on div "Diagnostic Van $ 258.00 Revenue 40 min Work Time 43 min Transit Time Travel [PE…" at bounding box center [710, 357] width 1246 height 986
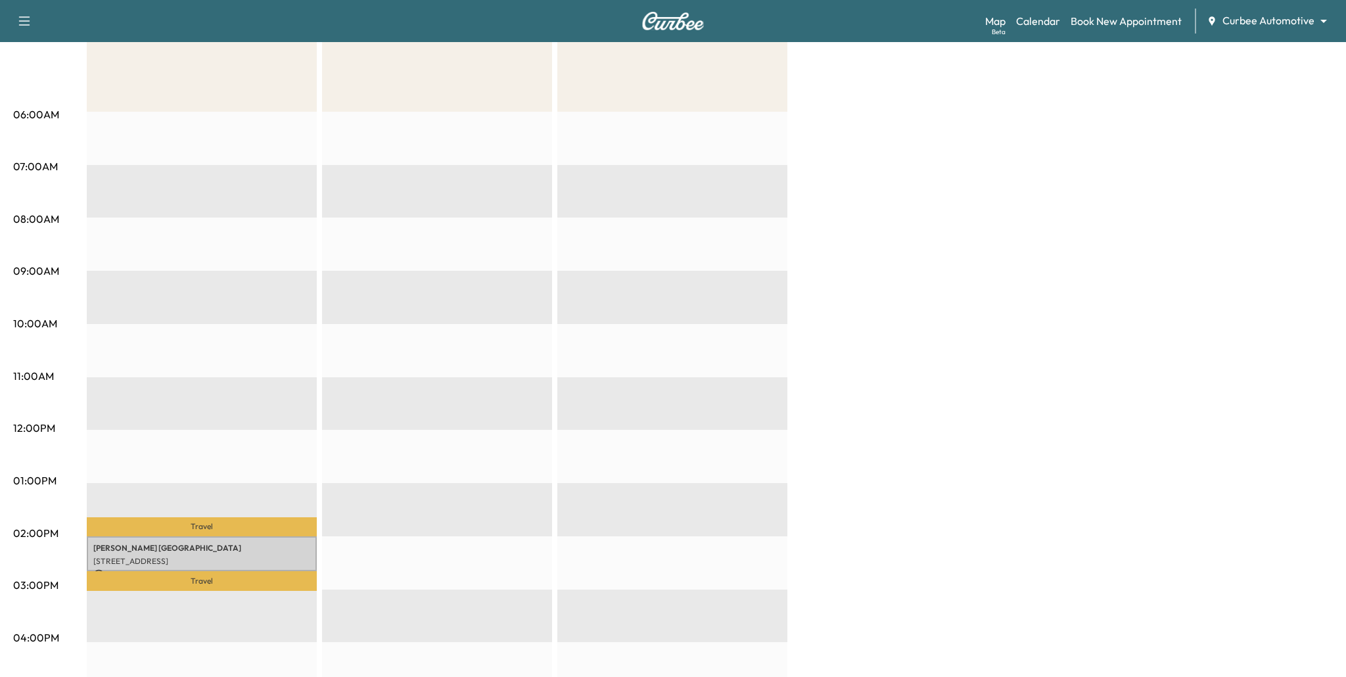
scroll to position [193, 0]
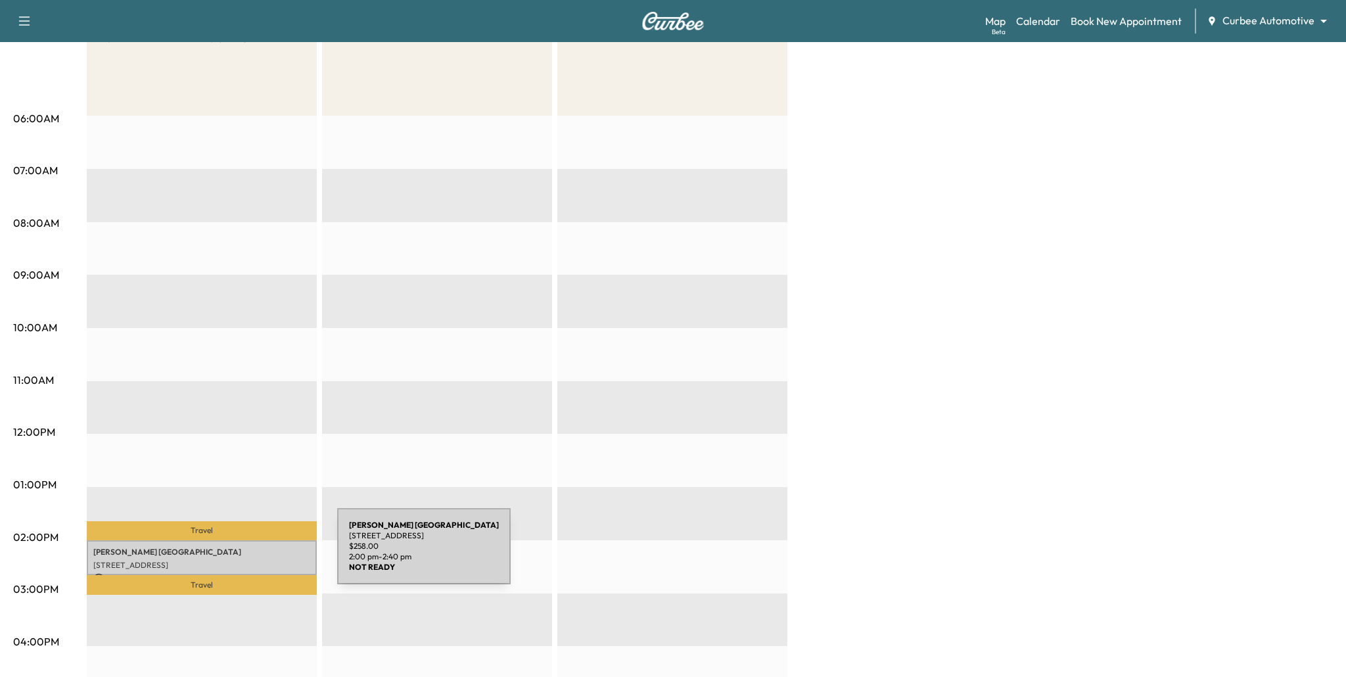
click at [239, 554] on p "[PERSON_NAME]" at bounding box center [201, 552] width 217 height 11
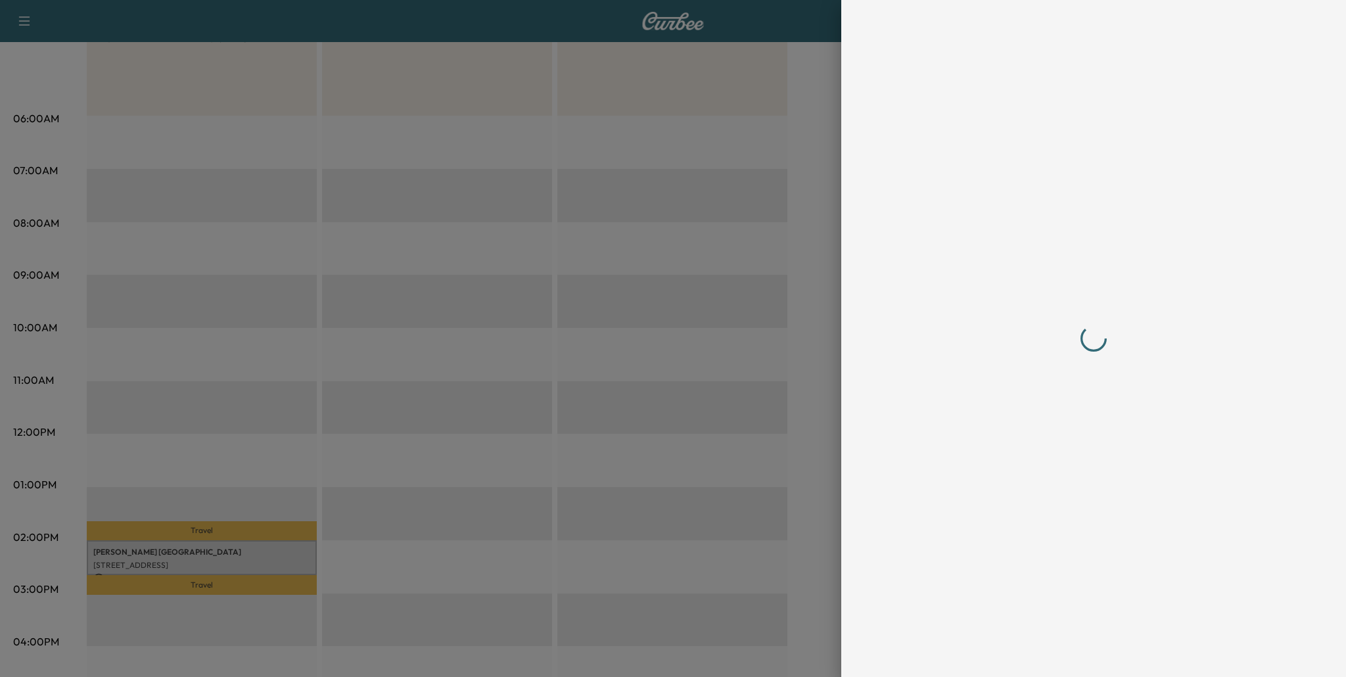
click at [239, 554] on div at bounding box center [673, 338] width 1346 height 677
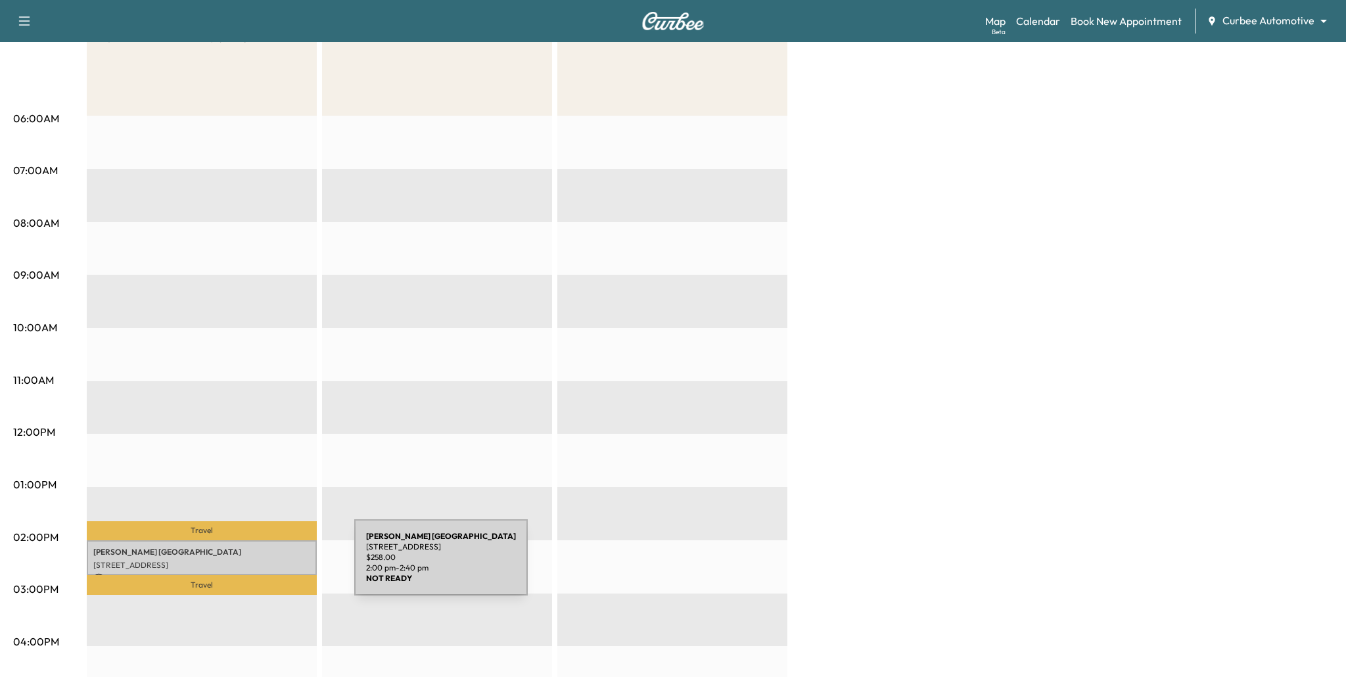
click at [251, 560] on p "[STREET_ADDRESS]" at bounding box center [201, 565] width 217 height 11
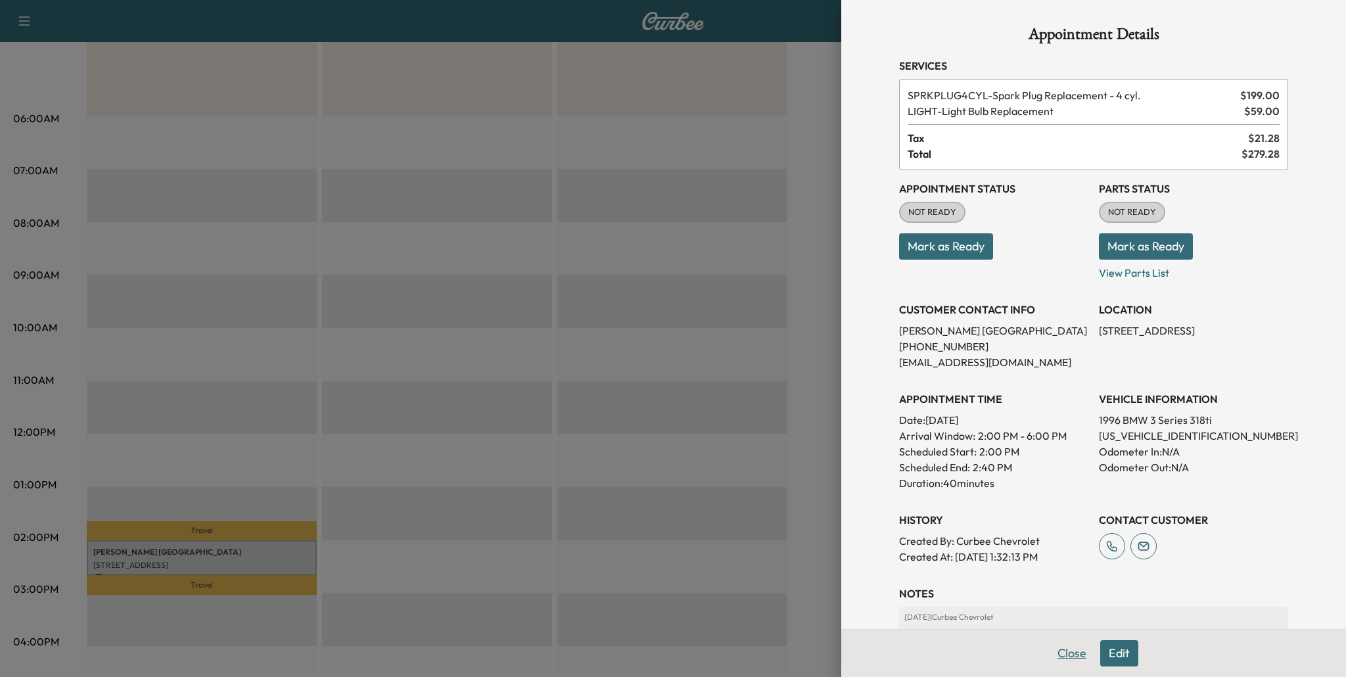
click at [1070, 651] on button "Close" at bounding box center [1072, 653] width 46 height 26
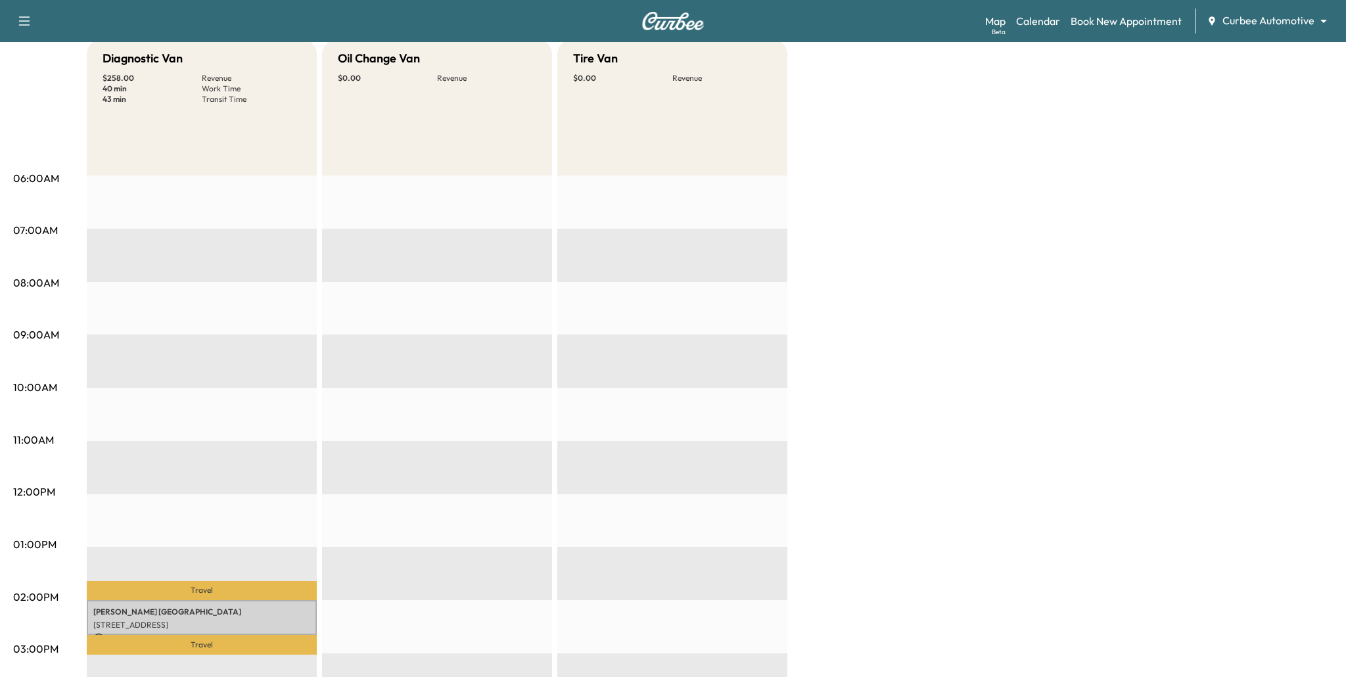
scroll to position [73, 0]
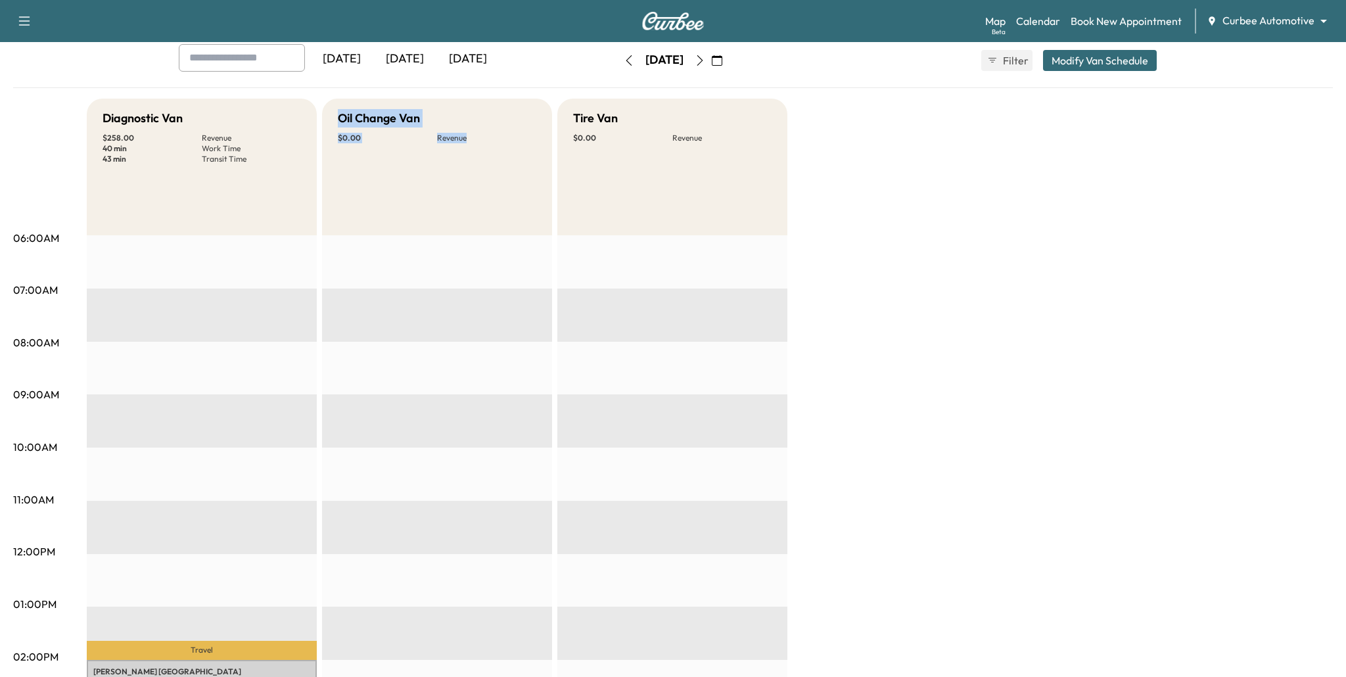
drag, startPoint x: 338, startPoint y: 120, endPoint x: 457, endPoint y: 297, distance: 212.7
click at [457, 297] on div "Oil Change Van $ 0.00 Revenue EST Start" at bounding box center [437, 592] width 230 height 986
click at [369, 164] on div "Oil Change Van $ 0.00 Revenue" at bounding box center [437, 167] width 230 height 137
drag, startPoint x: 340, startPoint y: 122, endPoint x: 419, endPoint y: 165, distance: 90.0
click at [416, 158] on div "Oil Change Van $ 0.00 Revenue" at bounding box center [437, 167] width 230 height 137
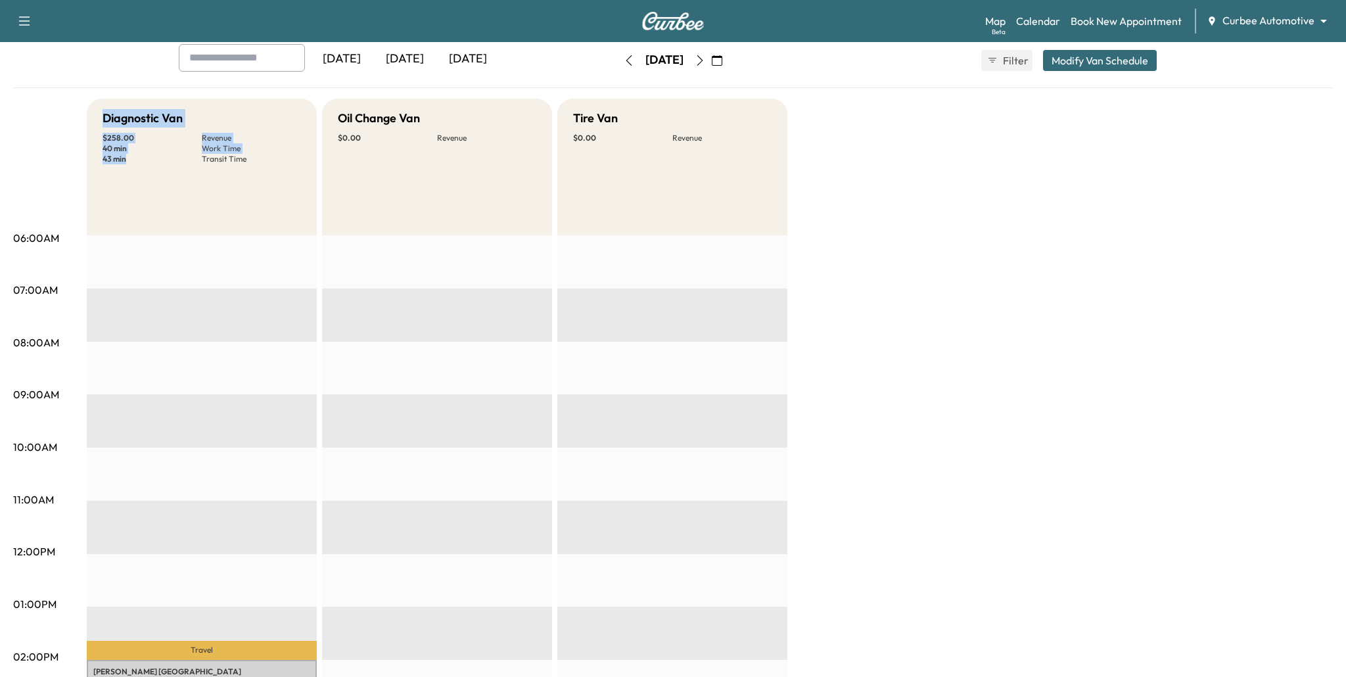
drag, startPoint x: 97, startPoint y: 116, endPoint x: 204, endPoint y: 177, distance: 124.2
click at [202, 173] on div "Diagnostic Van $ 258.00 Revenue 40 min Work Time 43 min Transit Time" at bounding box center [202, 167] width 230 height 137
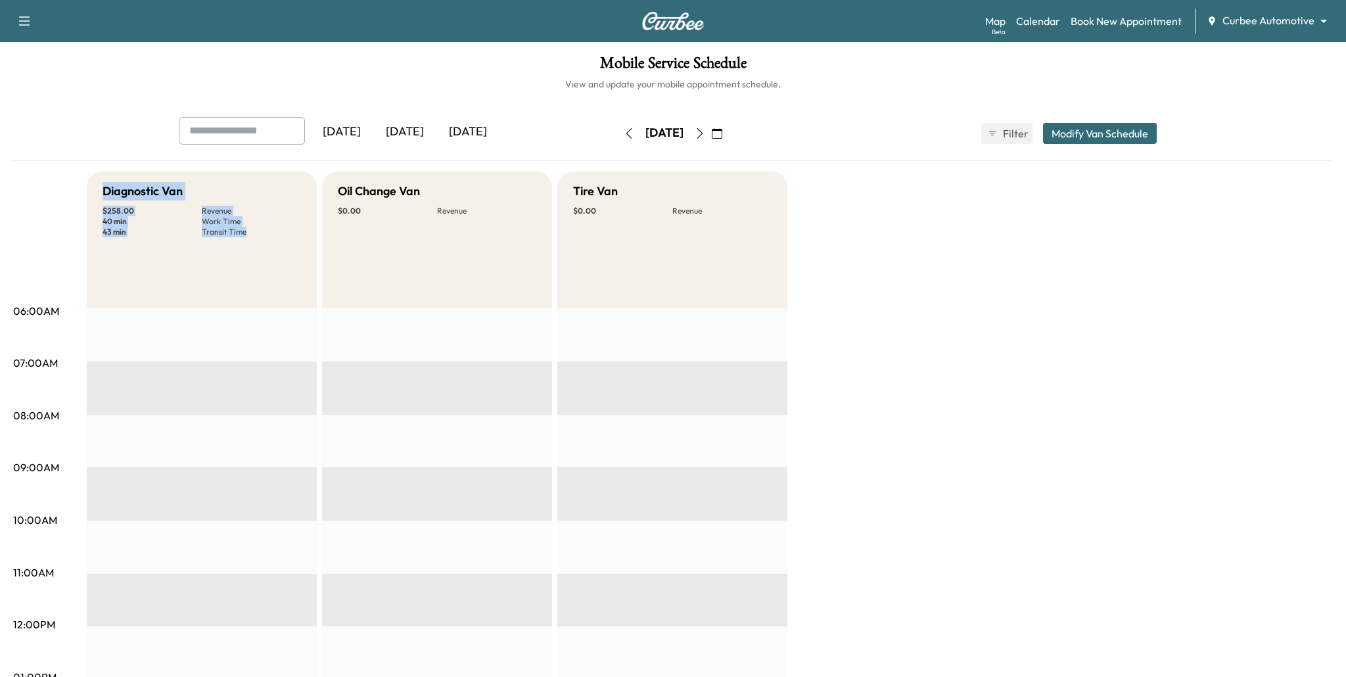
click at [1088, 137] on button "Modify Van Schedule" at bounding box center [1100, 133] width 114 height 21
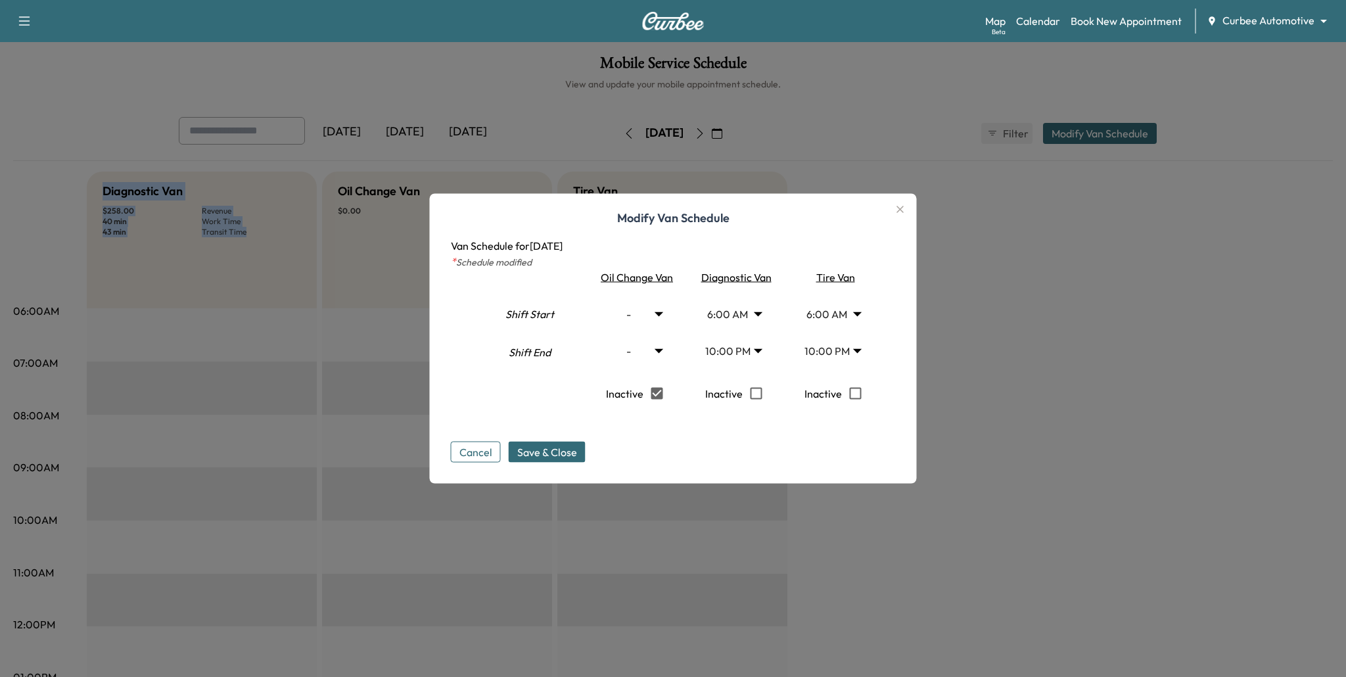
type input "*"
type input "**"
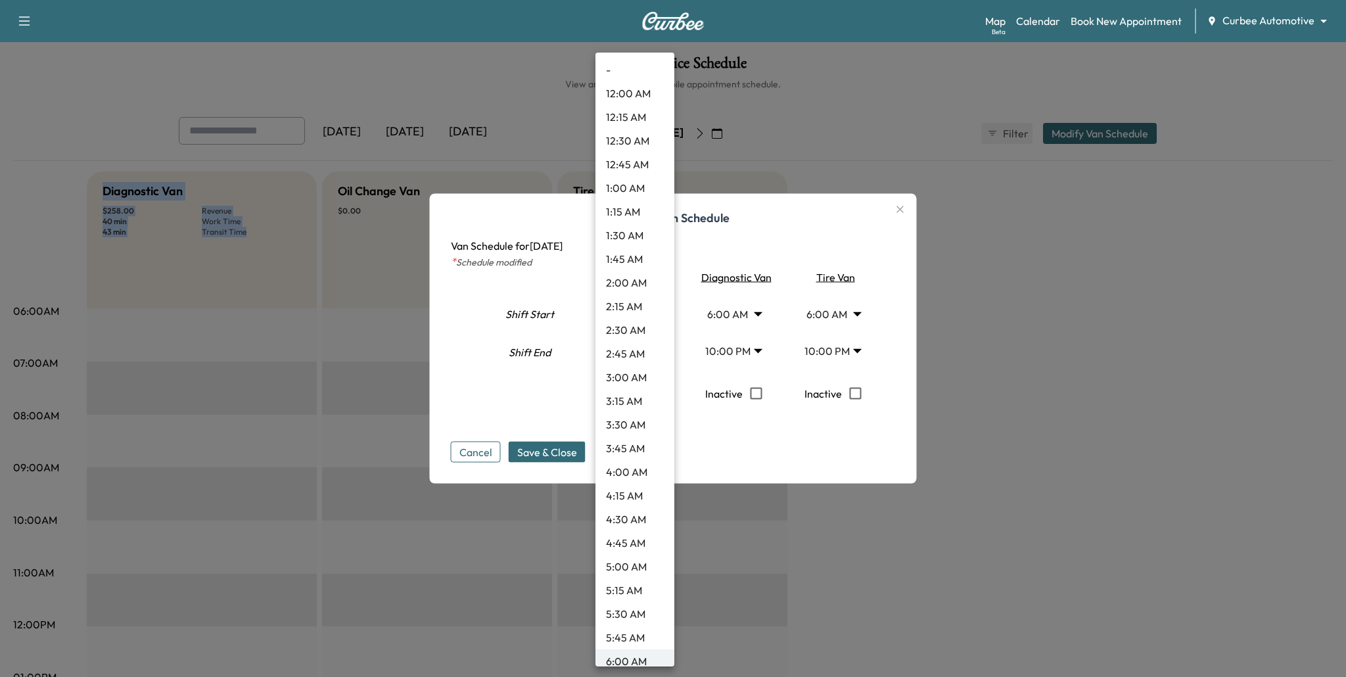
click at [653, 313] on body "Support Log Out Map Beta Calendar Book New Appointment Curbee Automotive ******…" at bounding box center [673, 338] width 1346 height 677
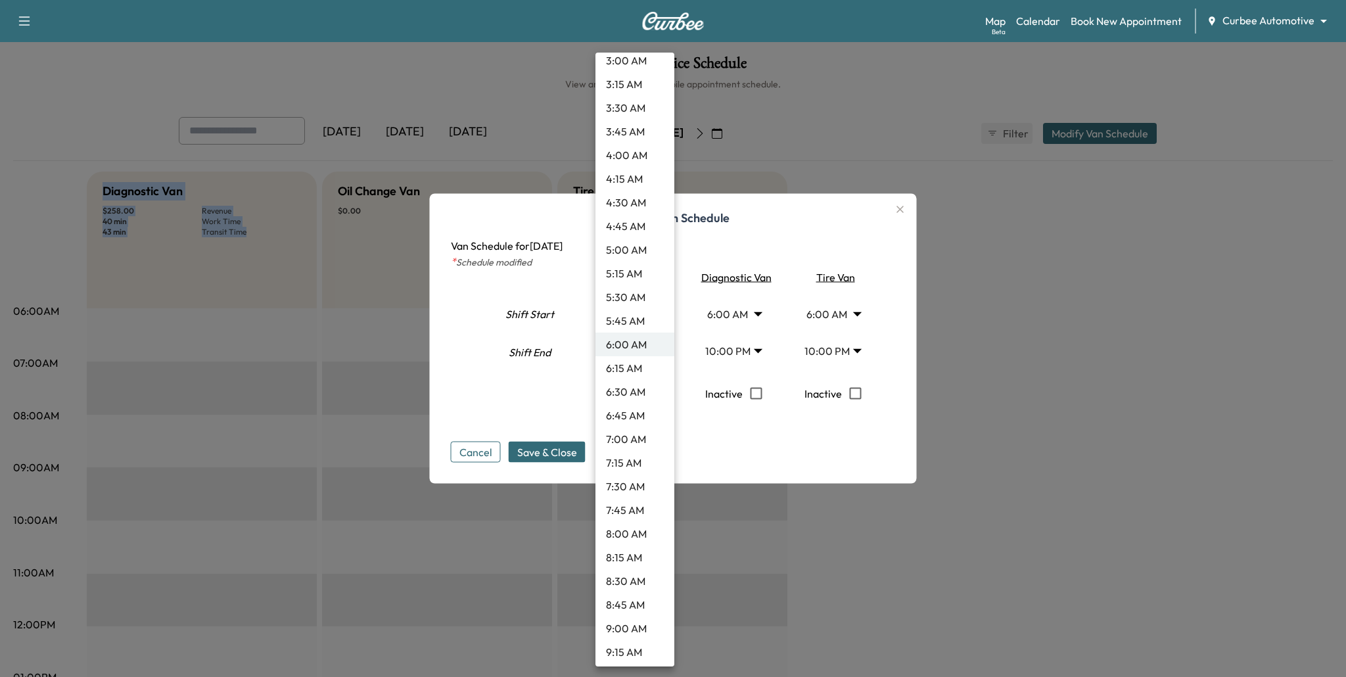
scroll to position [597, 0]
click at [628, 445] on li "10:00 AM" at bounding box center [634, 442] width 79 height 24
type input "**"
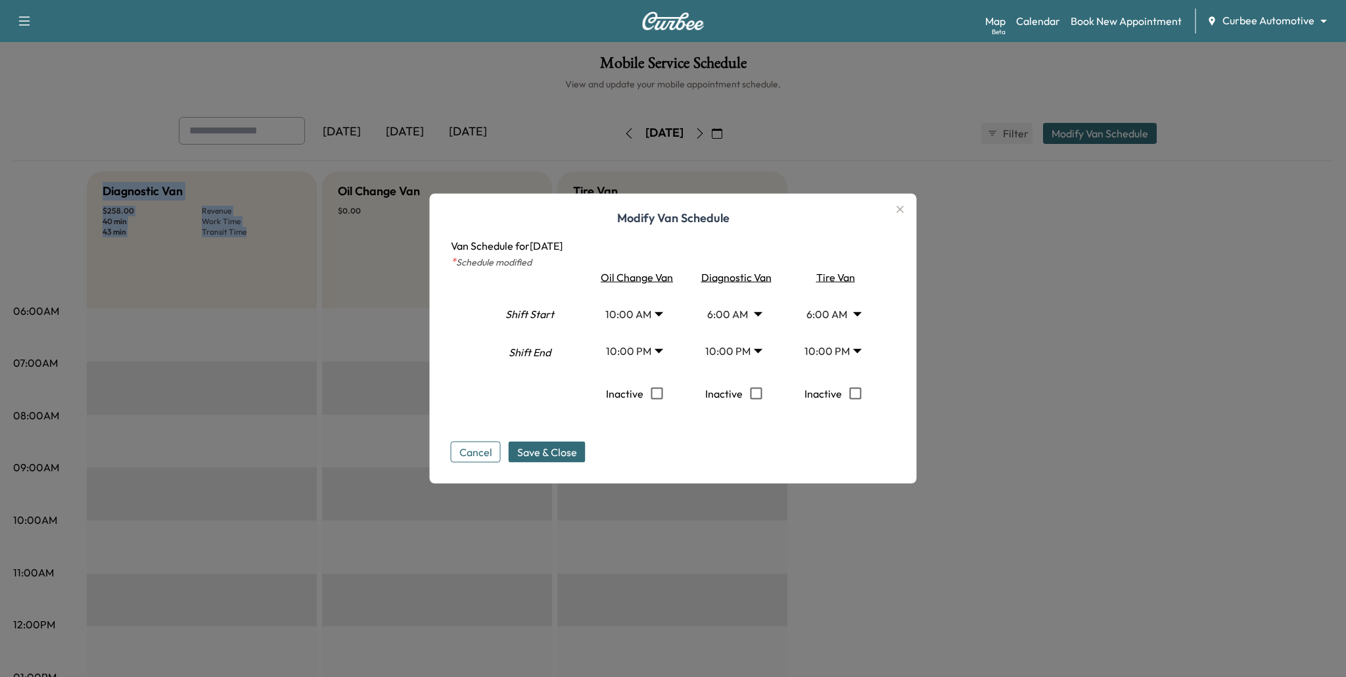
click at [549, 449] on span "Save & Close" at bounding box center [547, 452] width 60 height 16
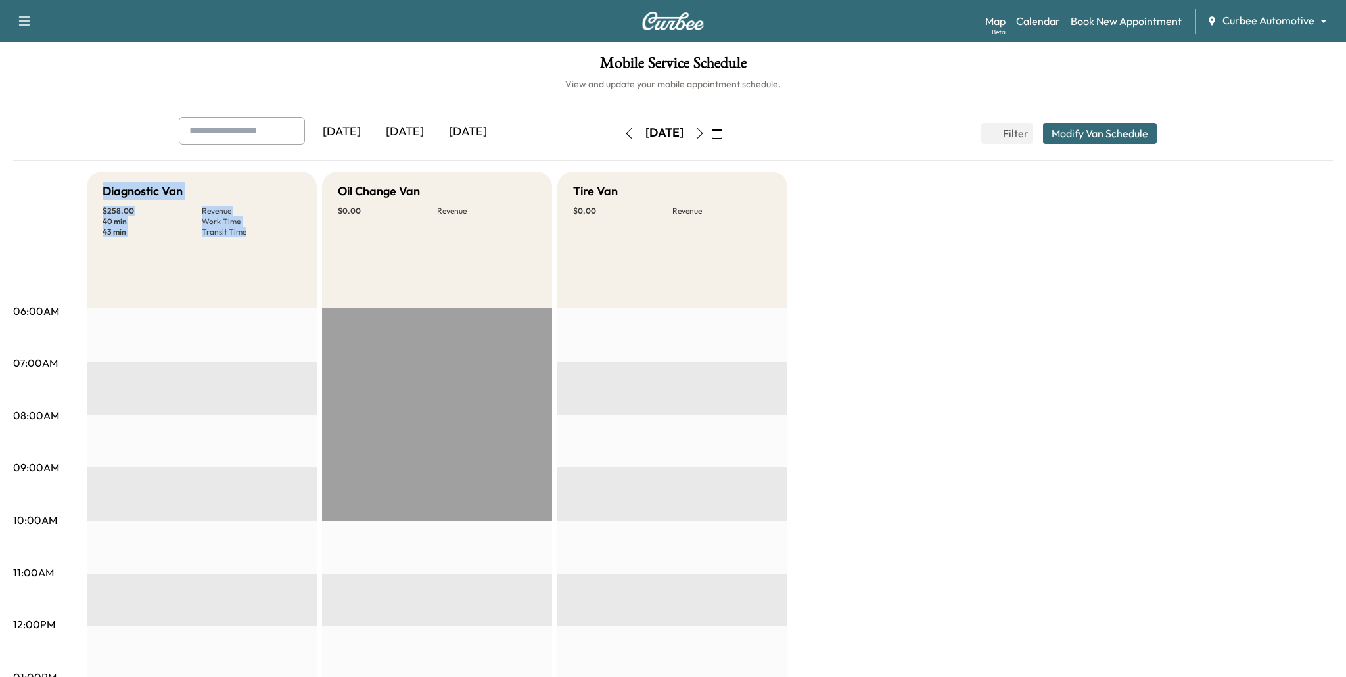
click at [1106, 20] on link "Book New Appointment" at bounding box center [1125, 21] width 111 height 16
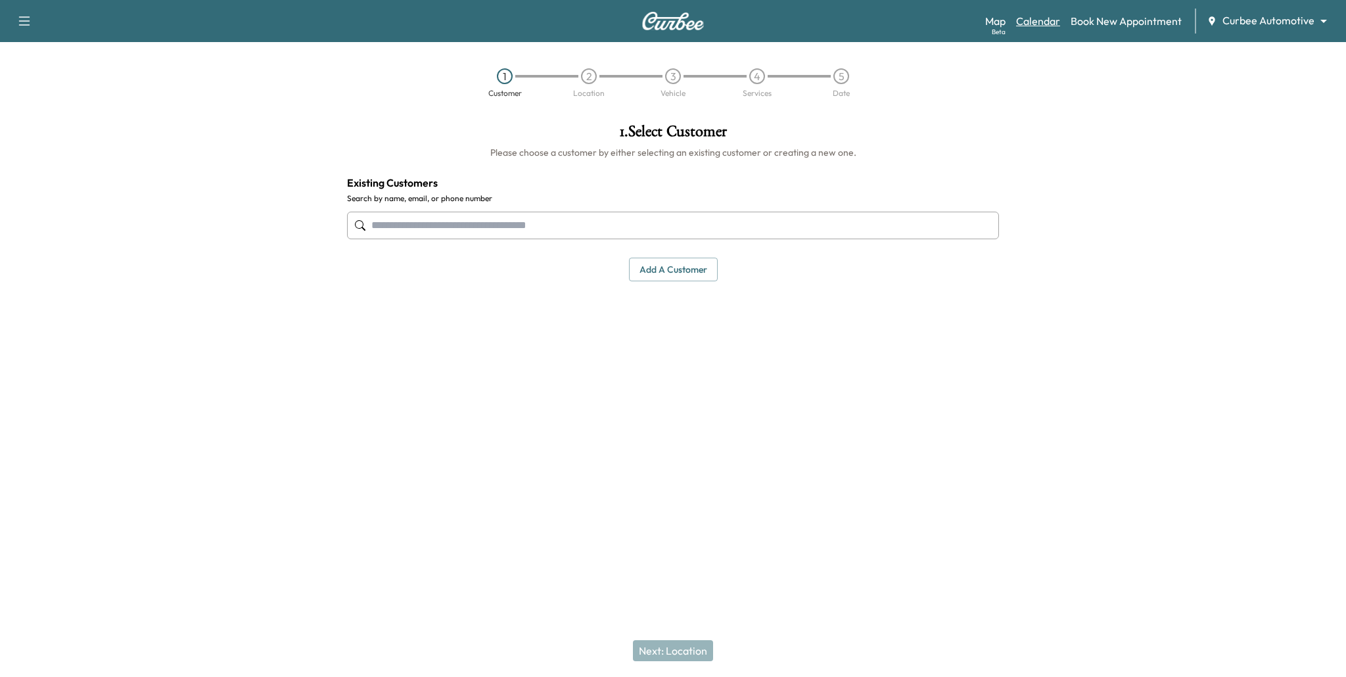
click at [1041, 20] on link "Calendar" at bounding box center [1038, 21] width 44 height 16
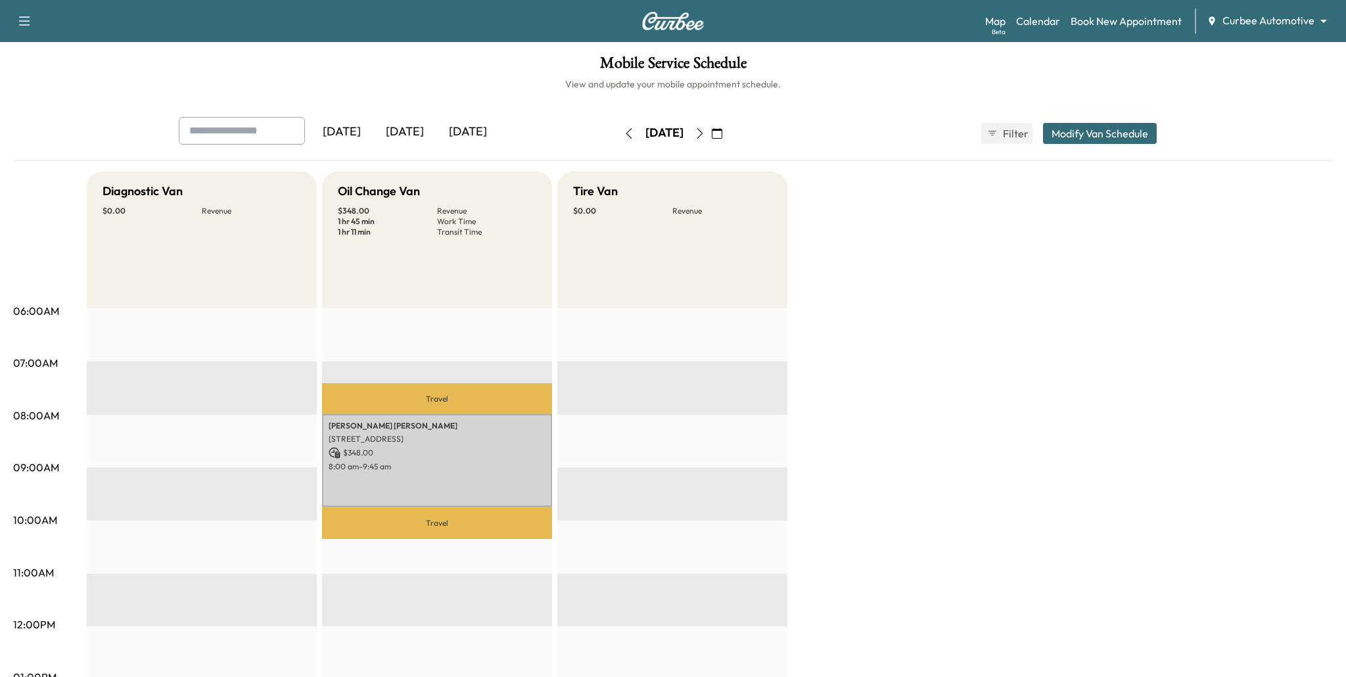
click at [624, 135] on icon "button" at bounding box center [629, 133] width 11 height 11
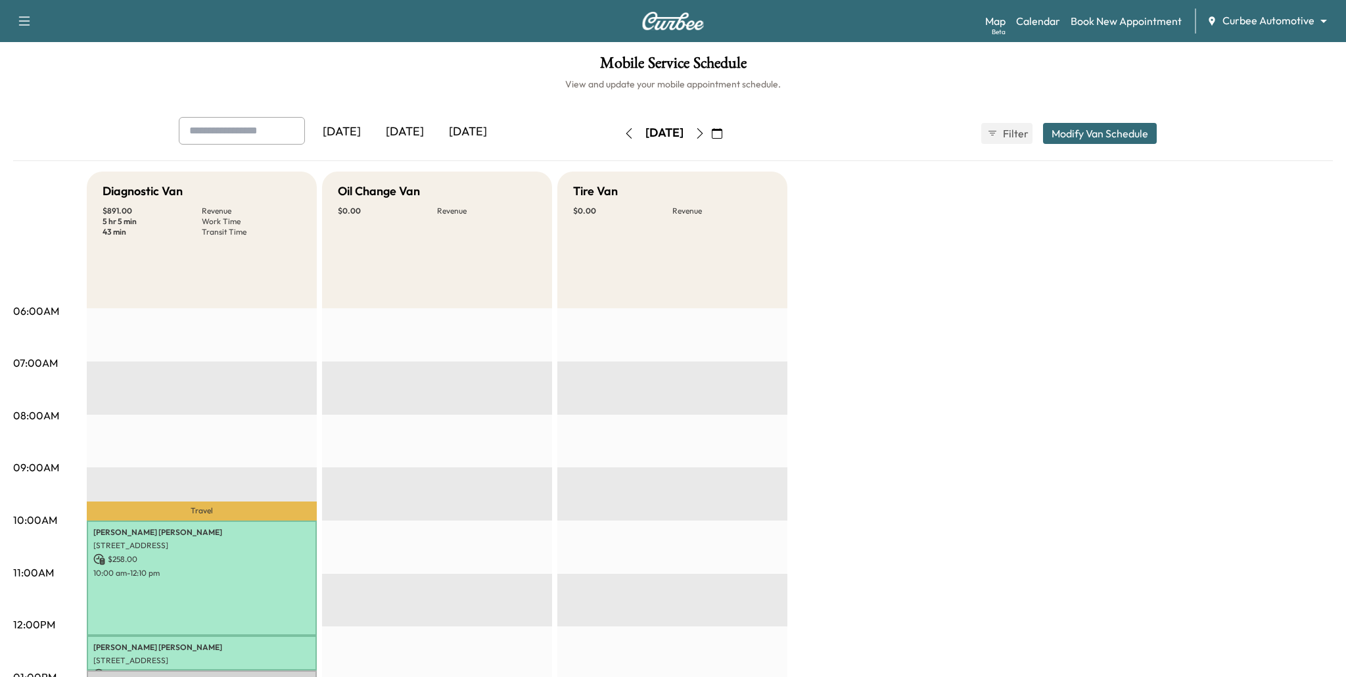
click at [626, 133] on icon "button" at bounding box center [629, 133] width 6 height 11
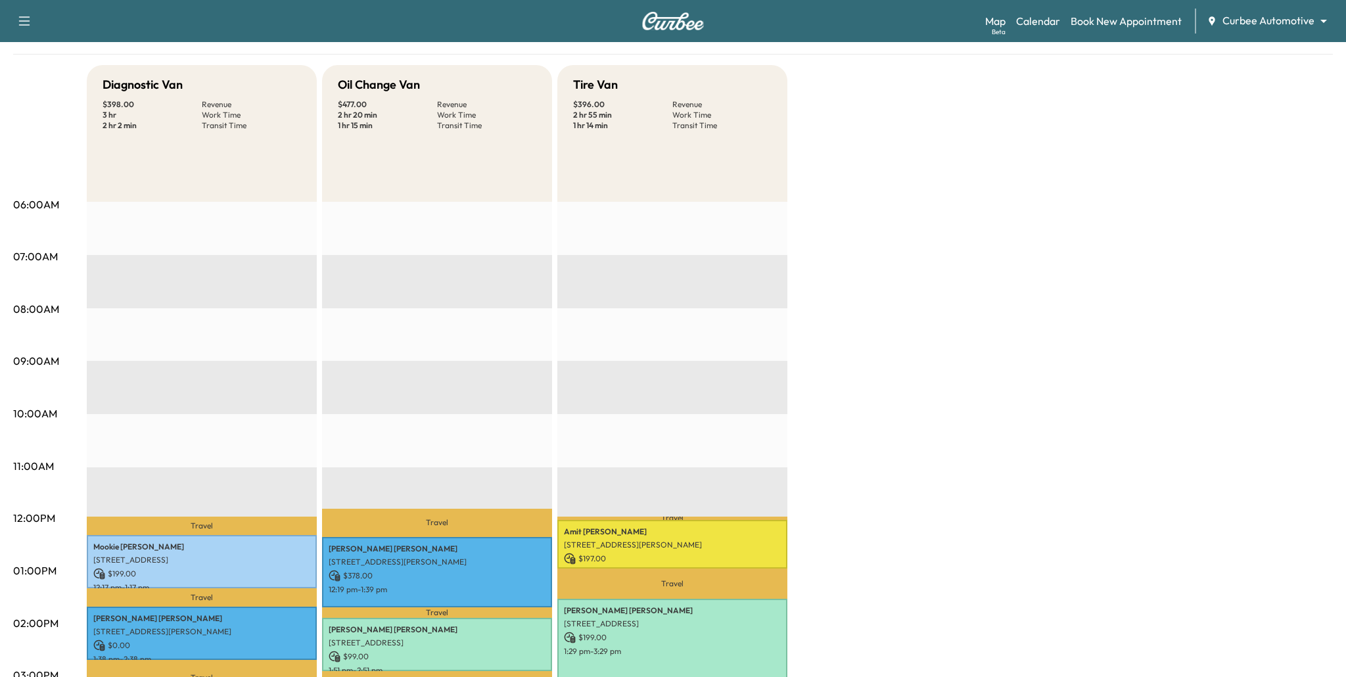
scroll to position [271, 0]
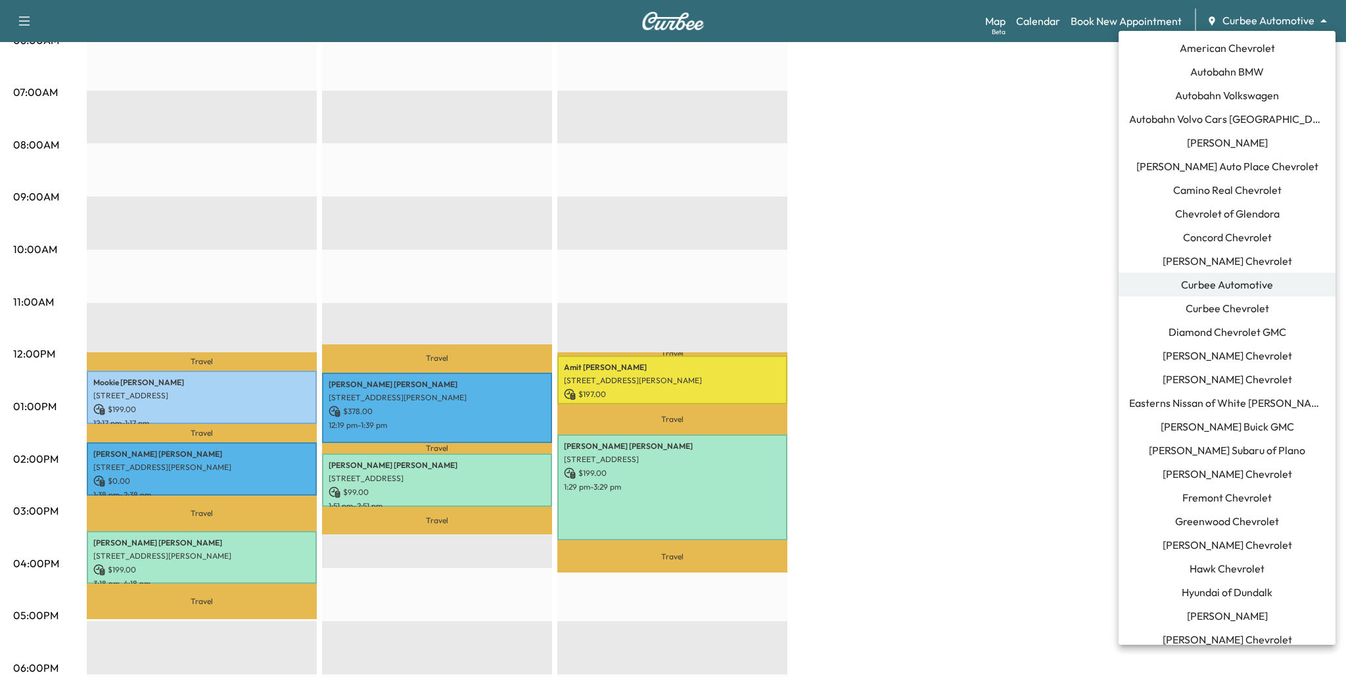
click at [1258, 24] on body "Support Log Out Map Beta Calendar Book New Appointment Curbee Automotive ******…" at bounding box center [673, 67] width 1346 height 677
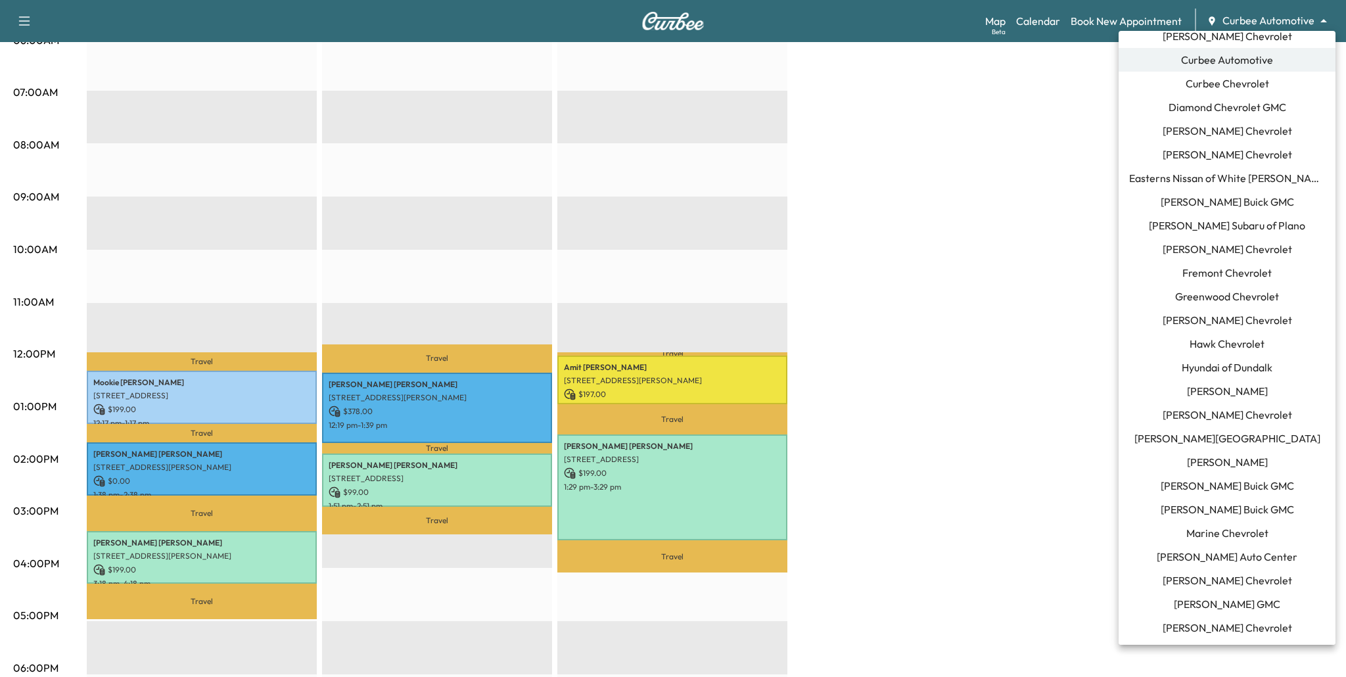
scroll to position [616, 0]
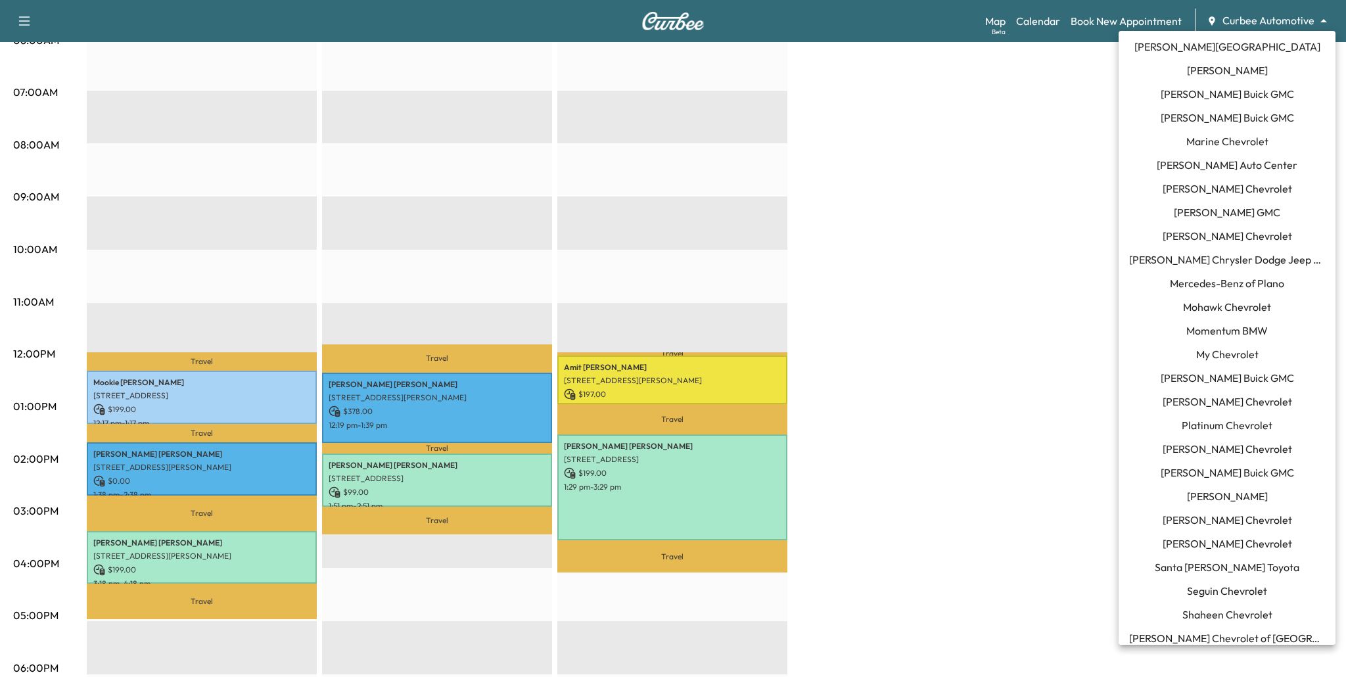
click at [1238, 563] on span "Santa [PERSON_NAME] Toyota" at bounding box center [1226, 567] width 145 height 16
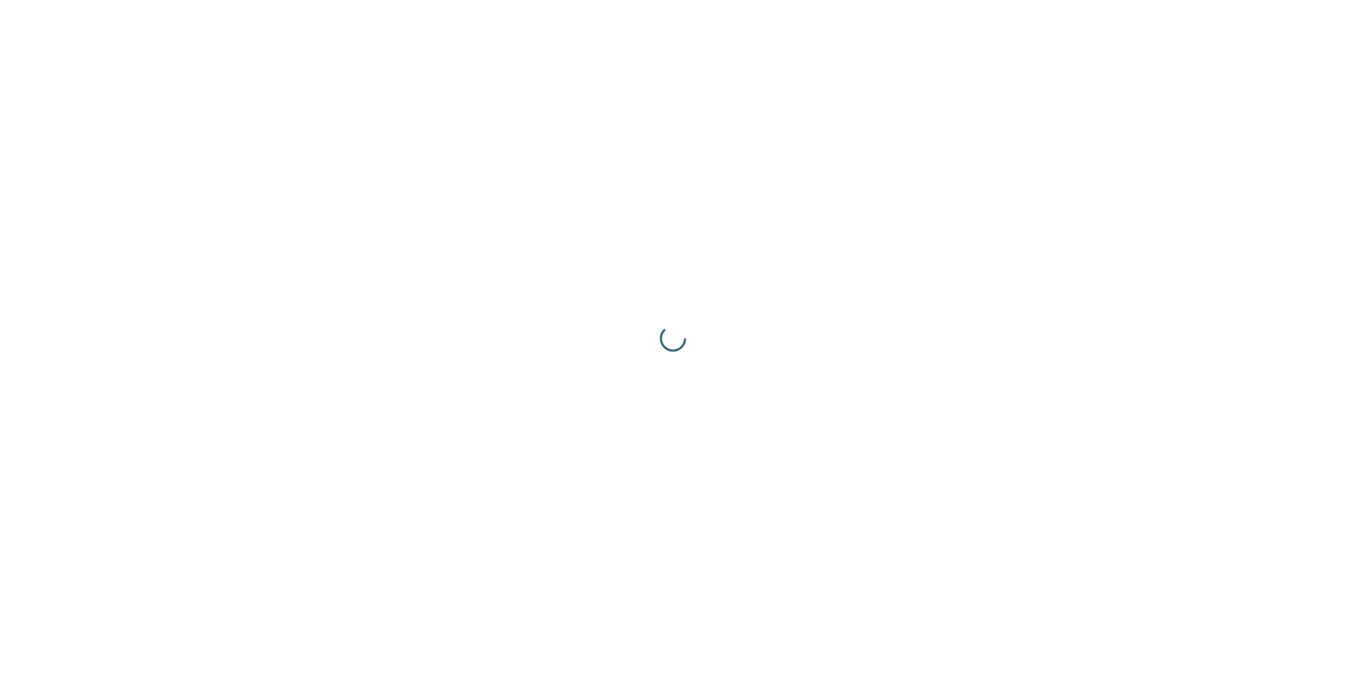
scroll to position [0, 0]
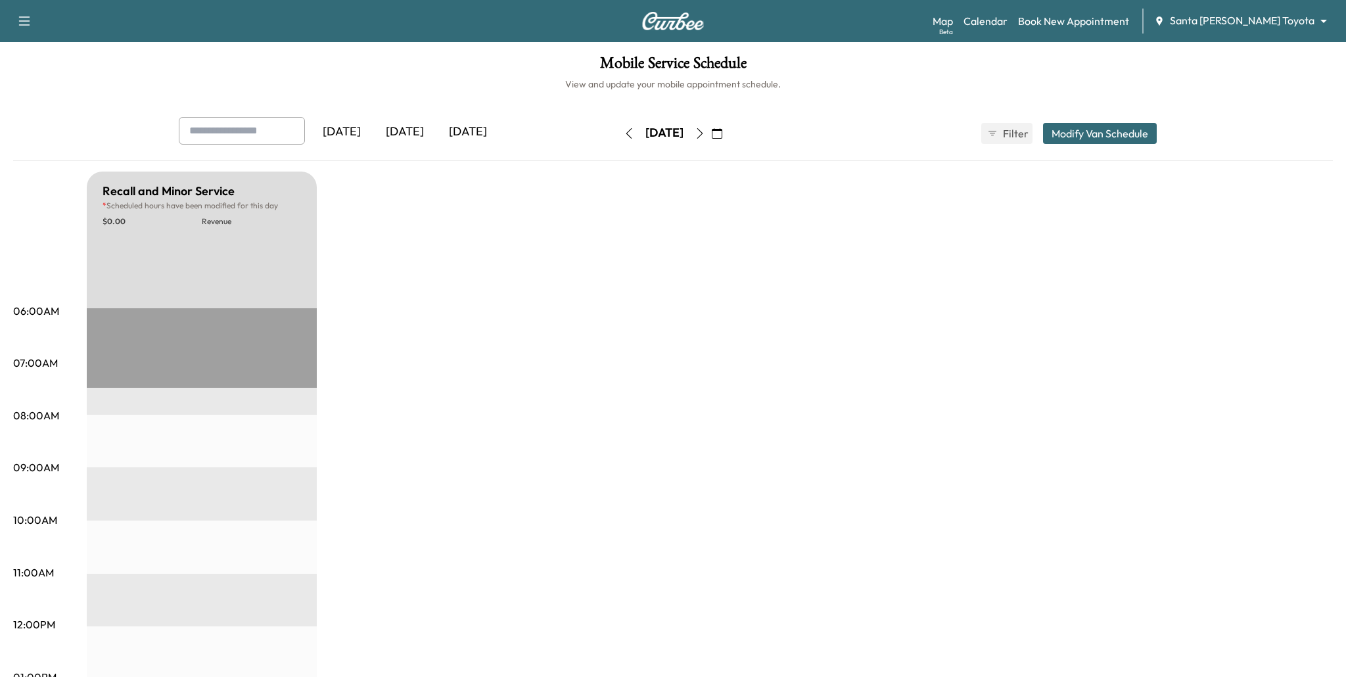
click at [624, 136] on icon "button" at bounding box center [629, 133] width 11 height 11
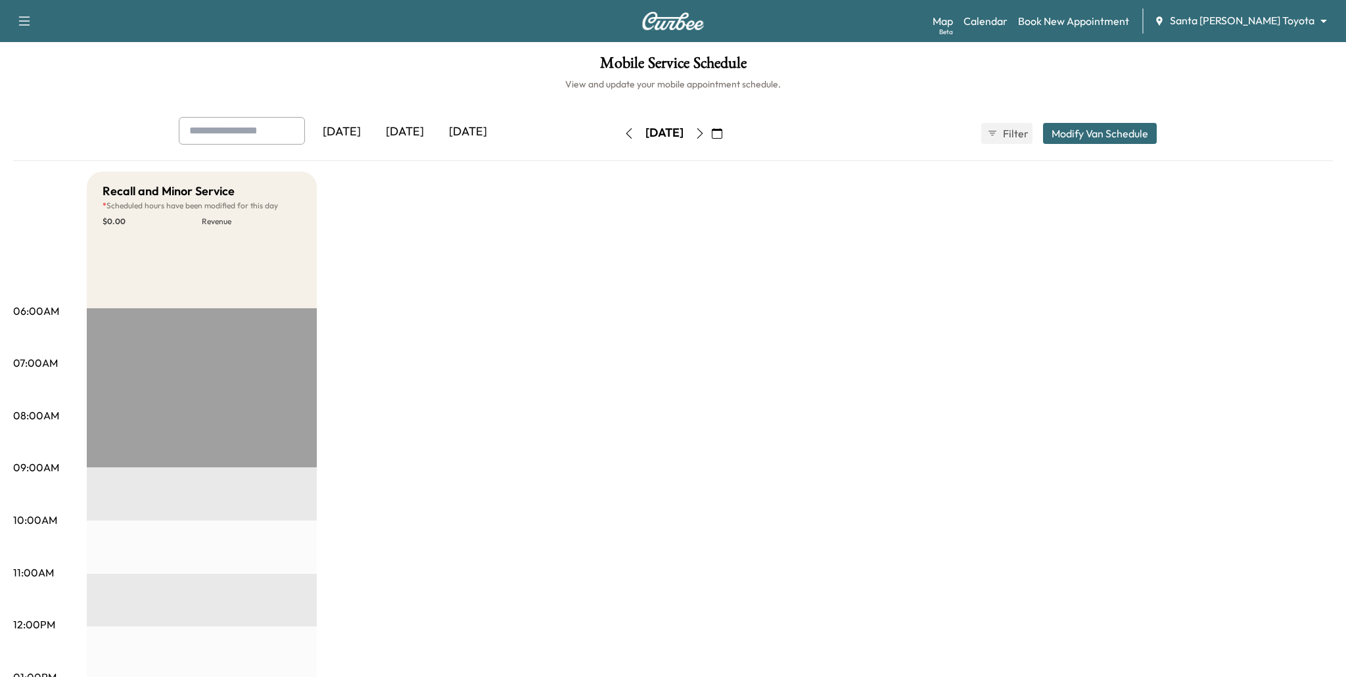
click at [624, 136] on icon "button" at bounding box center [629, 133] width 11 height 11
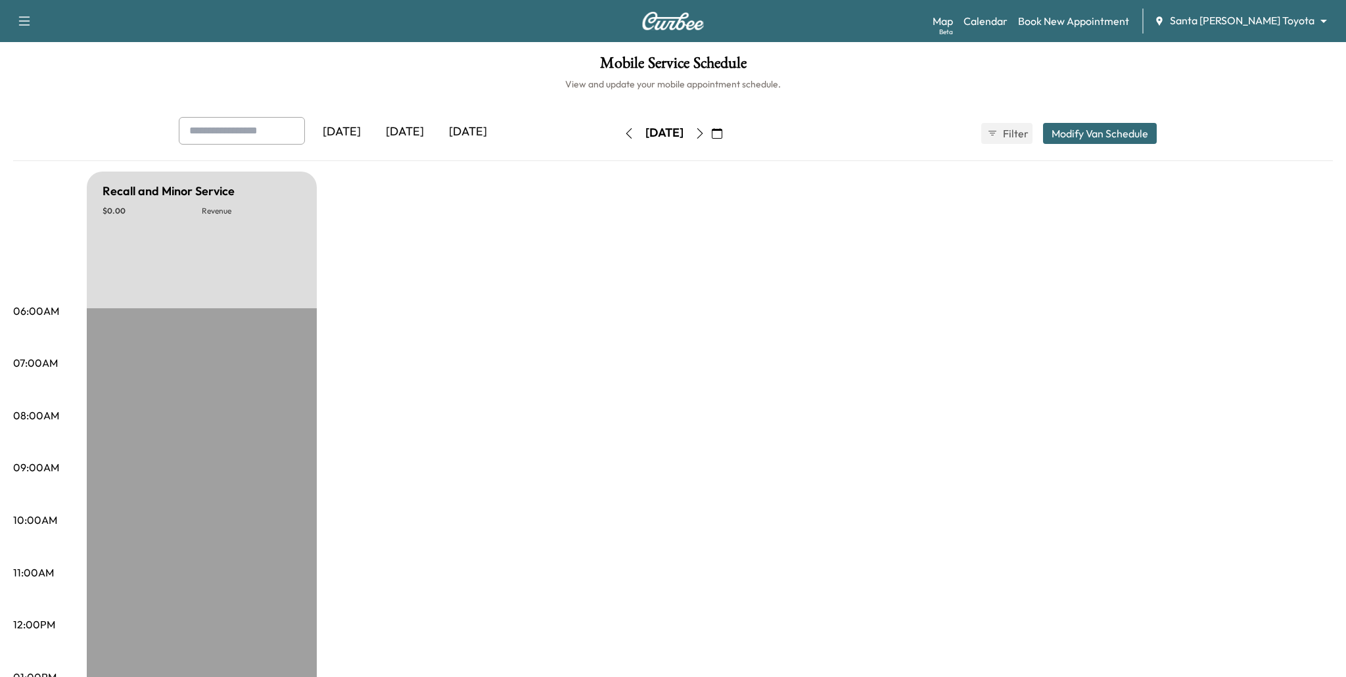
click at [624, 136] on icon "button" at bounding box center [629, 133] width 11 height 11
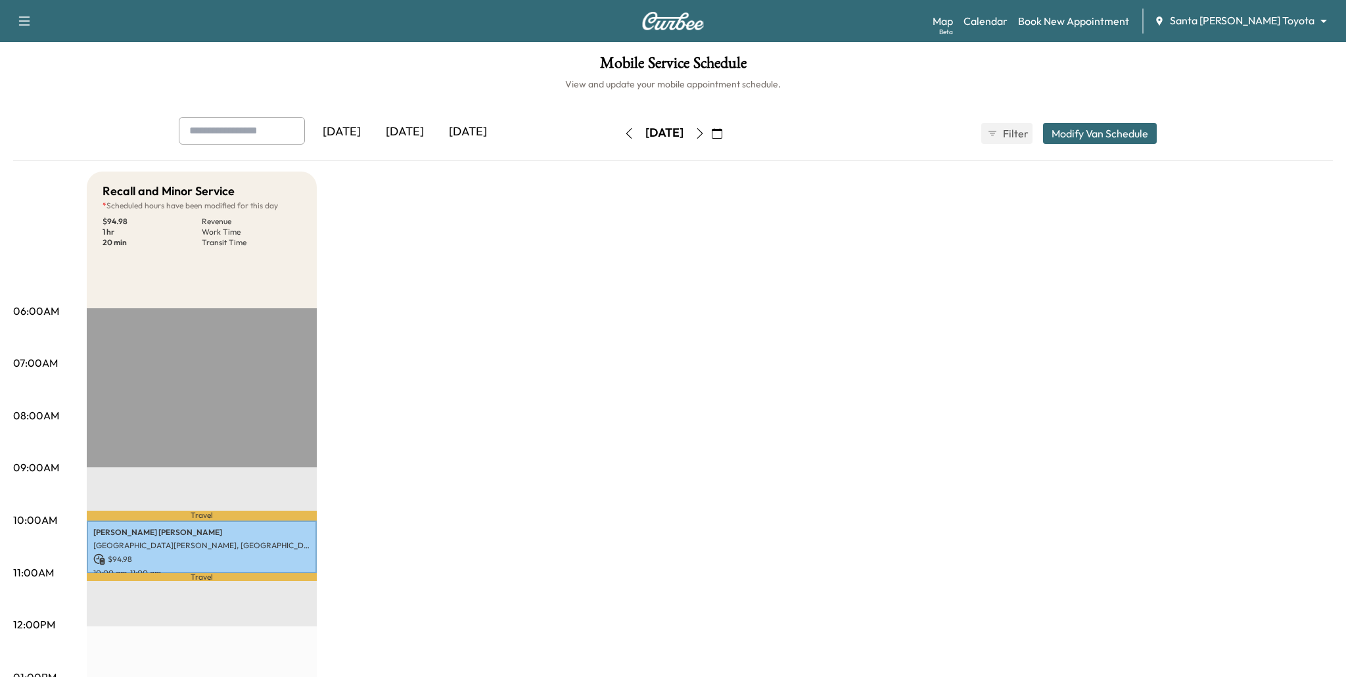
click at [618, 138] on button "button" at bounding box center [629, 133] width 22 height 21
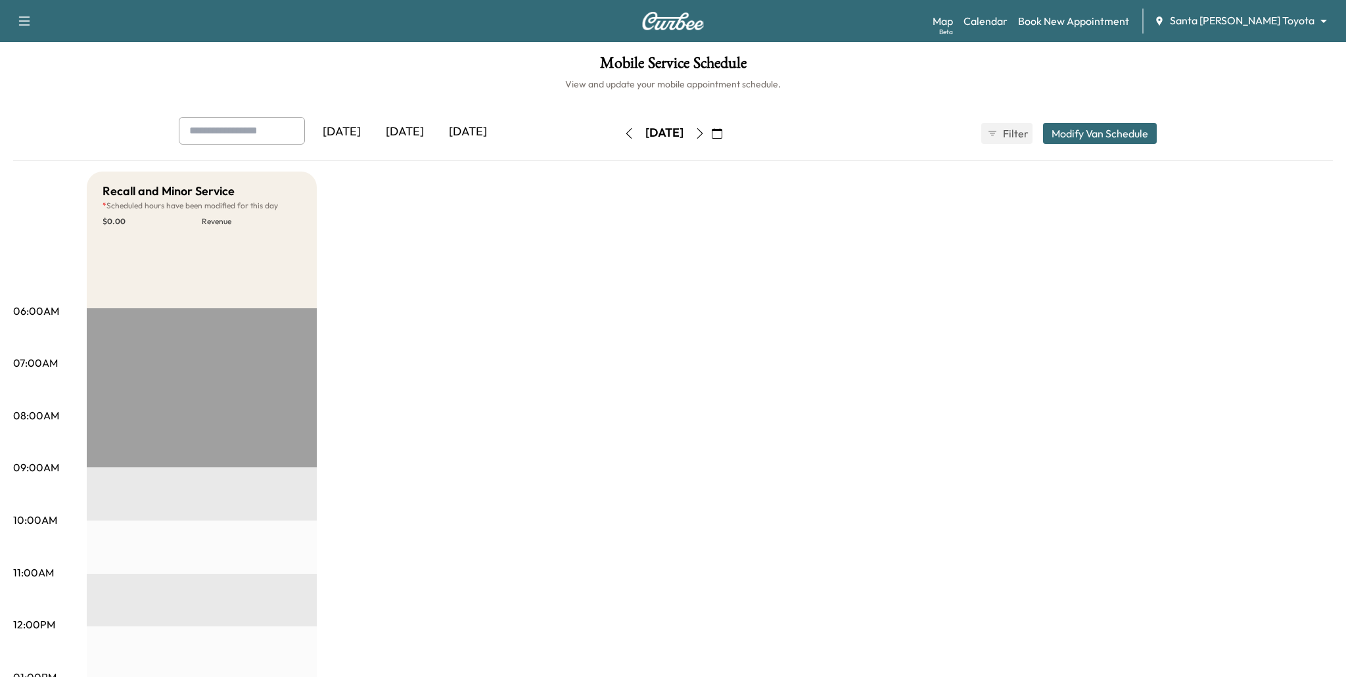
click at [618, 138] on button "button" at bounding box center [629, 133] width 22 height 21
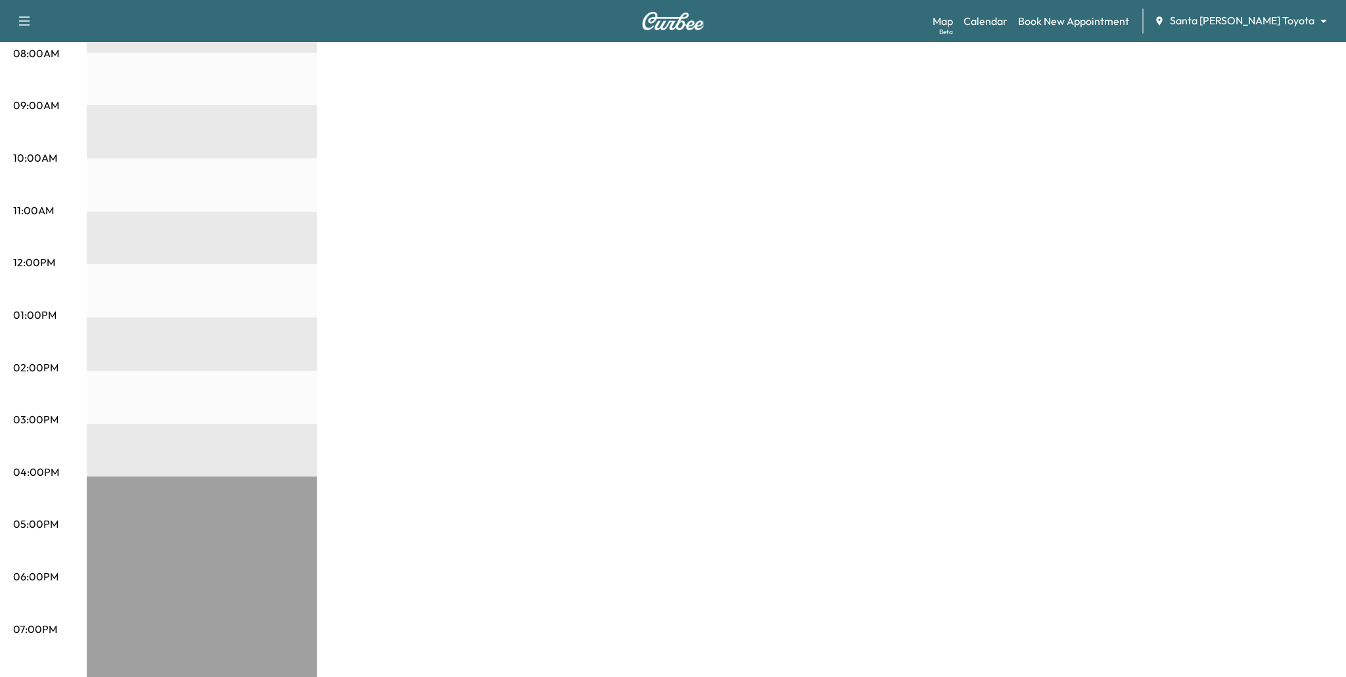
scroll to position [11, 0]
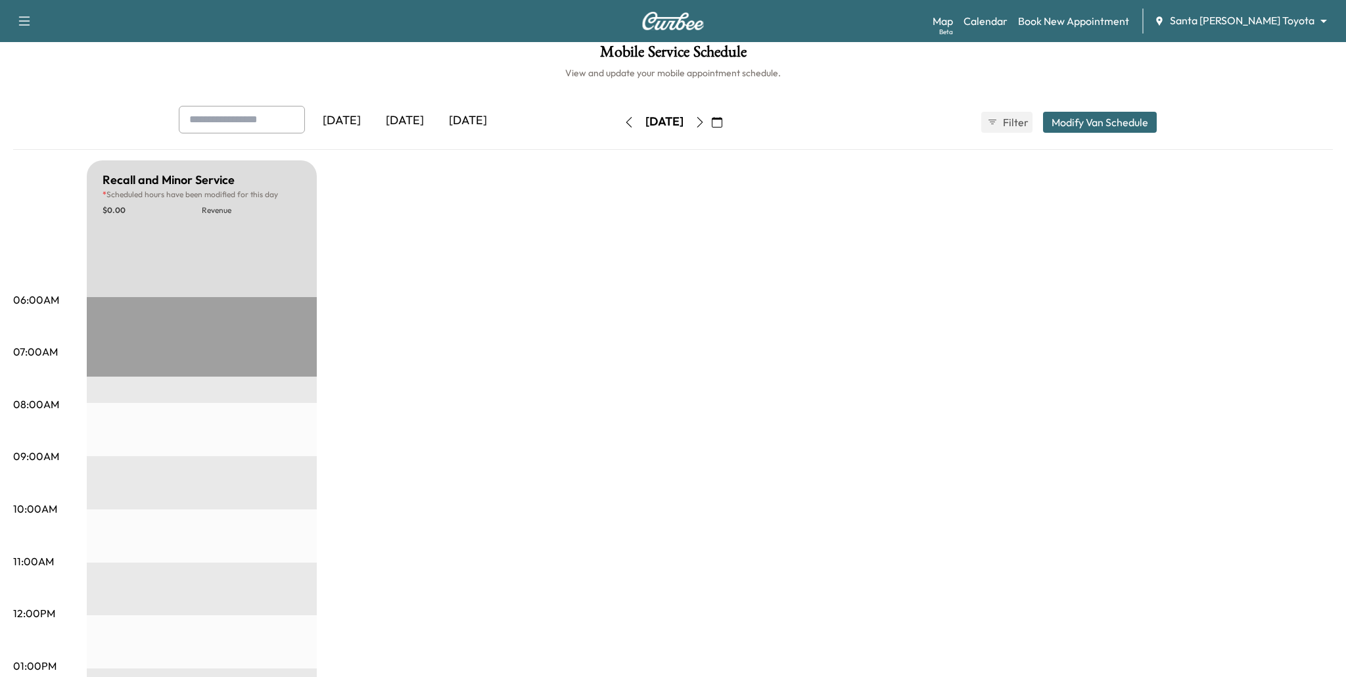
click at [624, 124] on icon "button" at bounding box center [629, 122] width 11 height 11
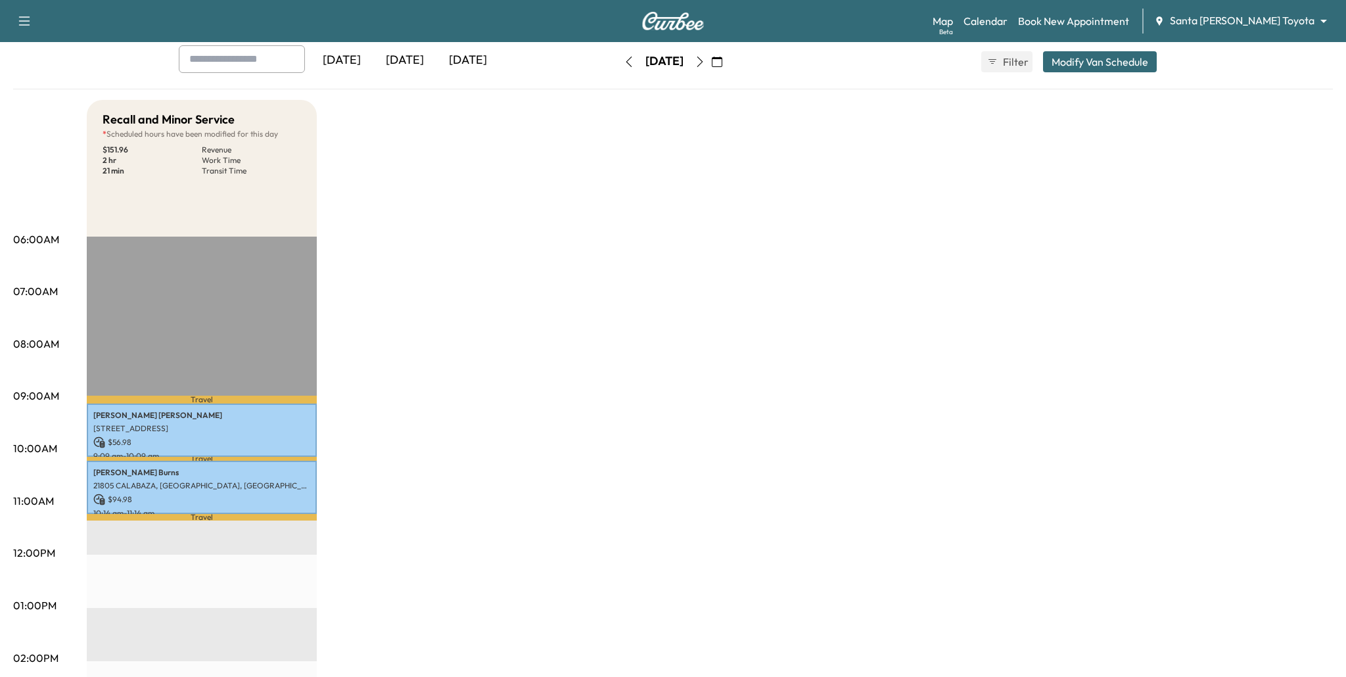
scroll to position [88, 0]
